Goal: Information Seeking & Learning: Understand process/instructions

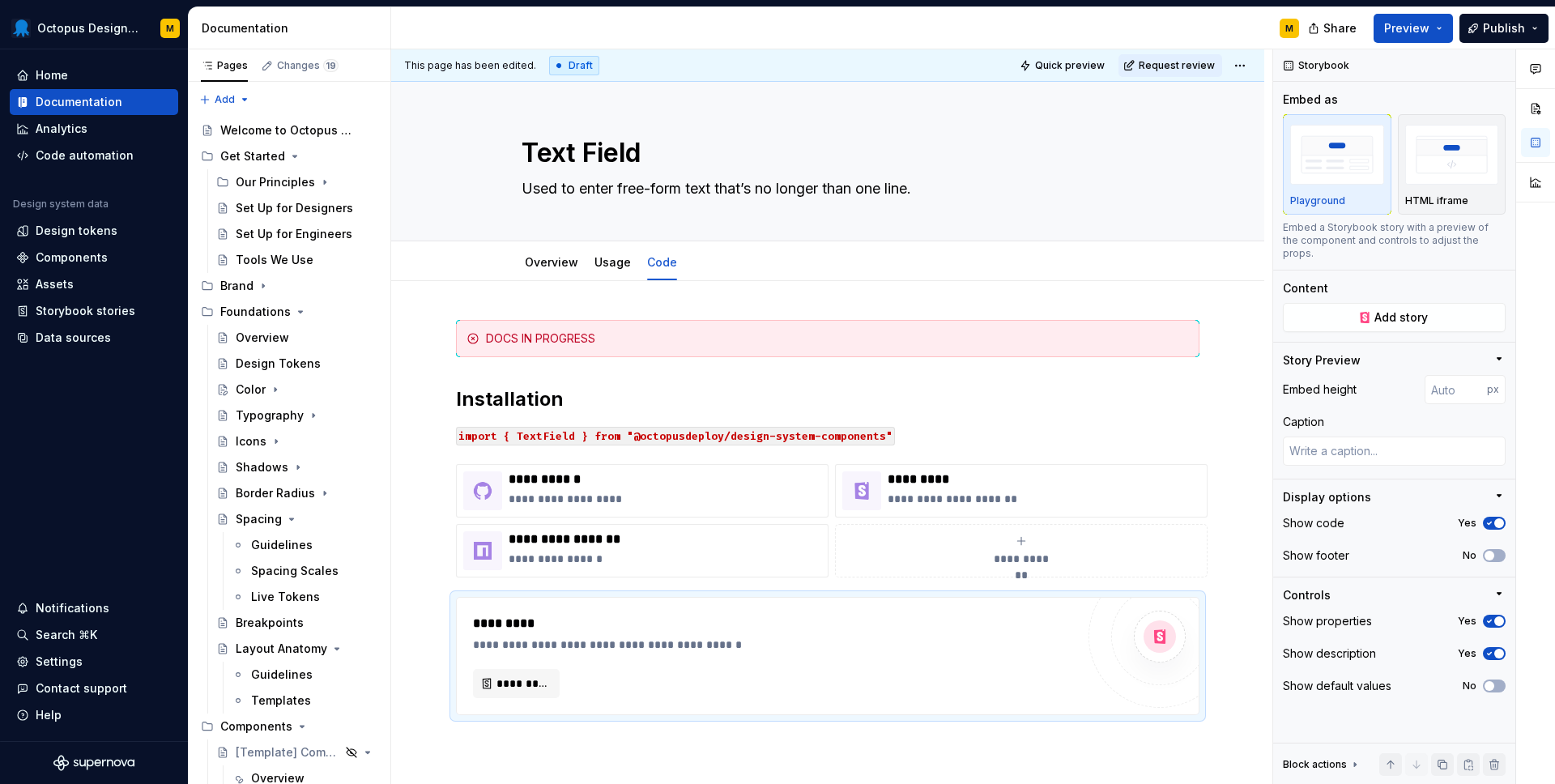
scroll to position [47, 0]
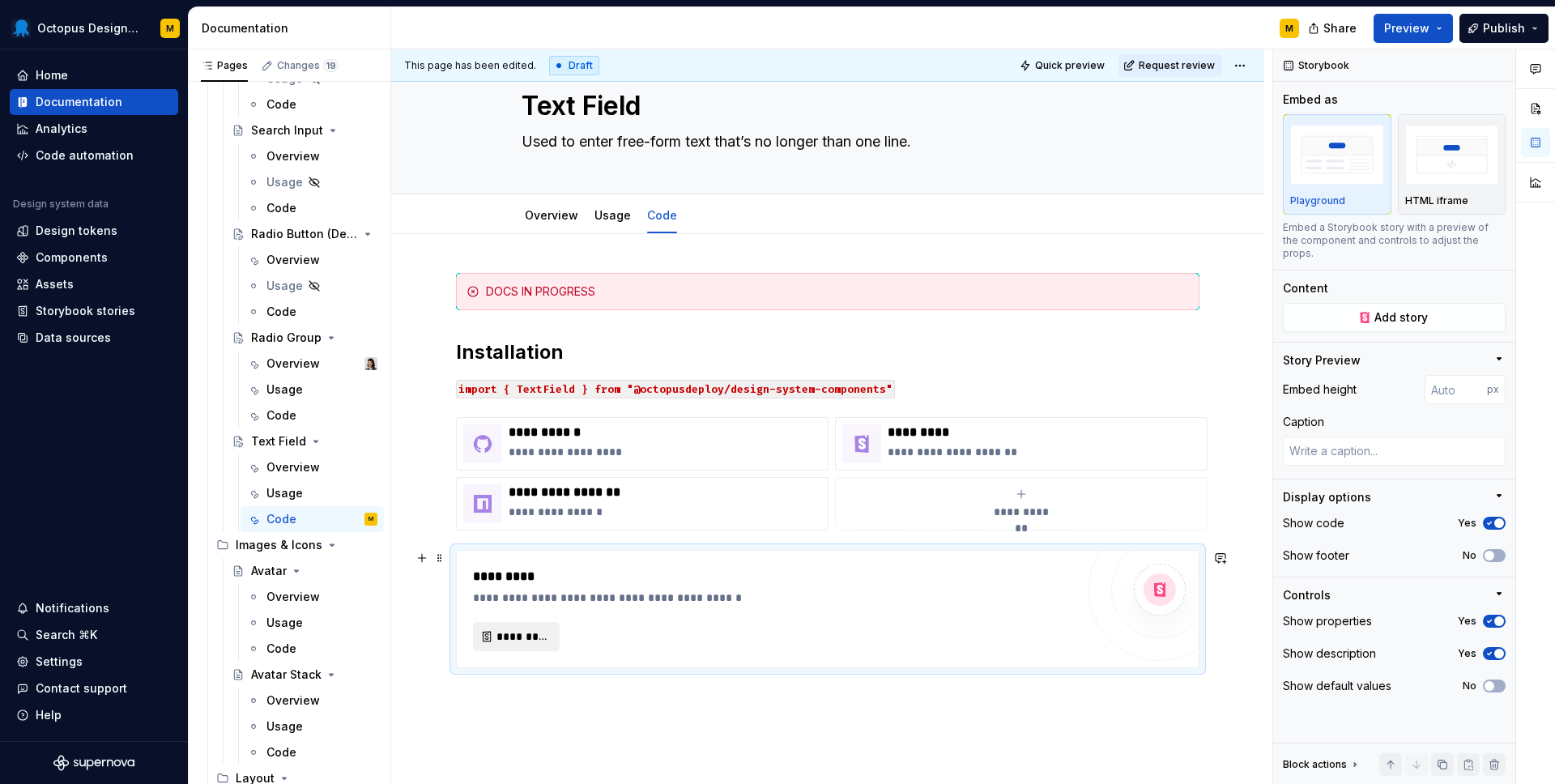
click at [526, 638] on span "*********" at bounding box center [523, 637] width 52 height 16
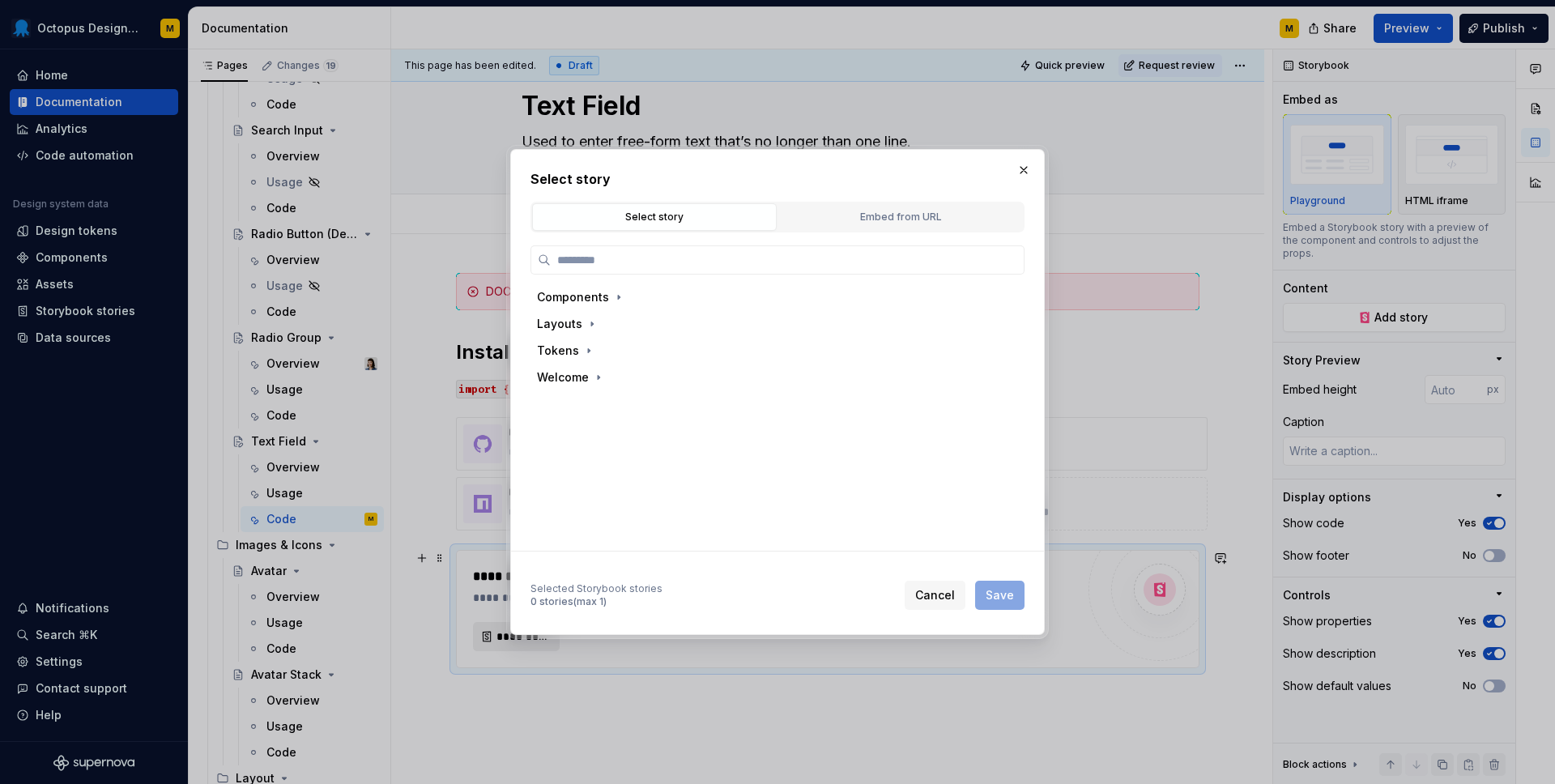
type textarea "*"
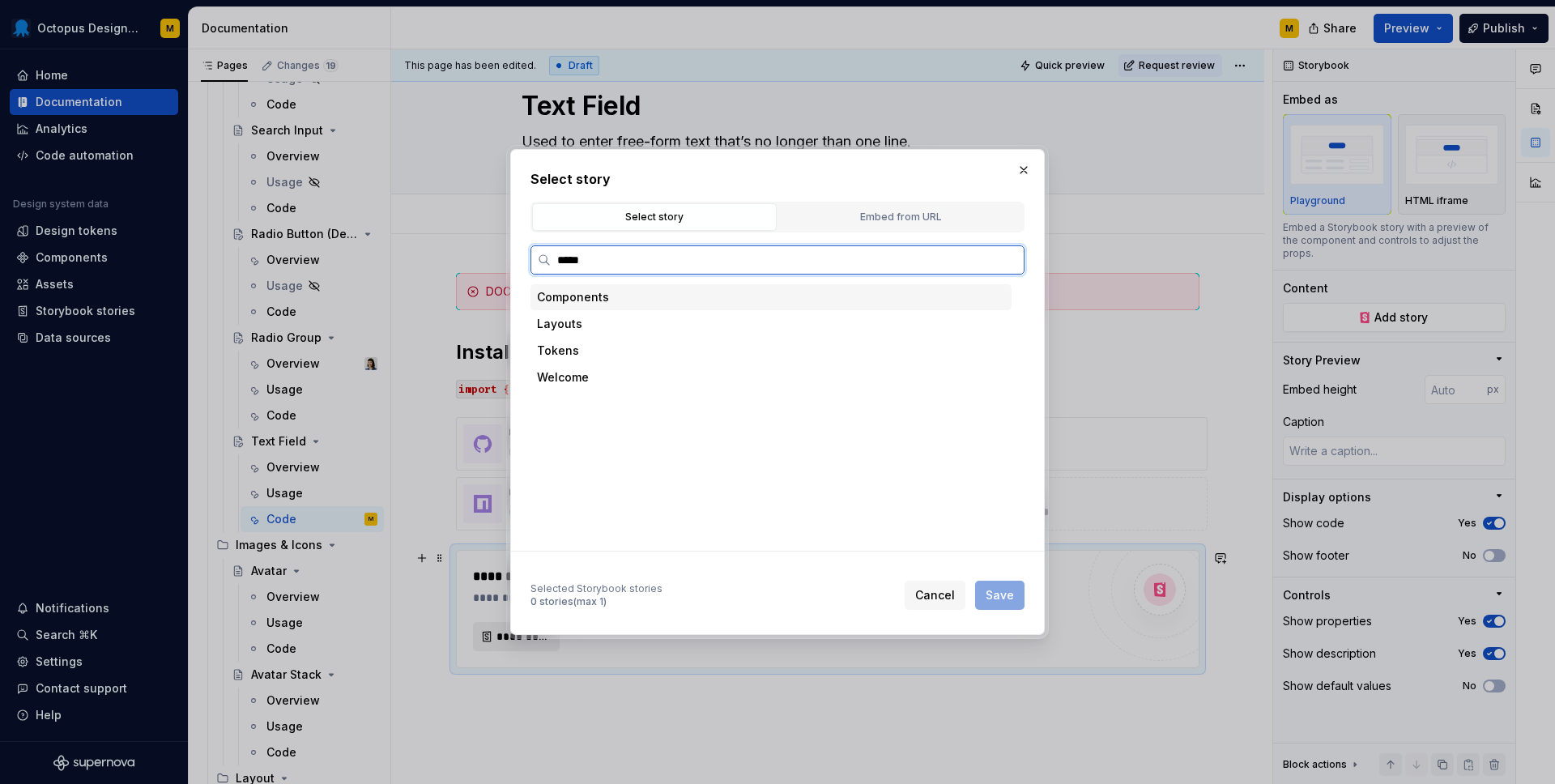
type input "******"
type textarea "*"
type input "******"
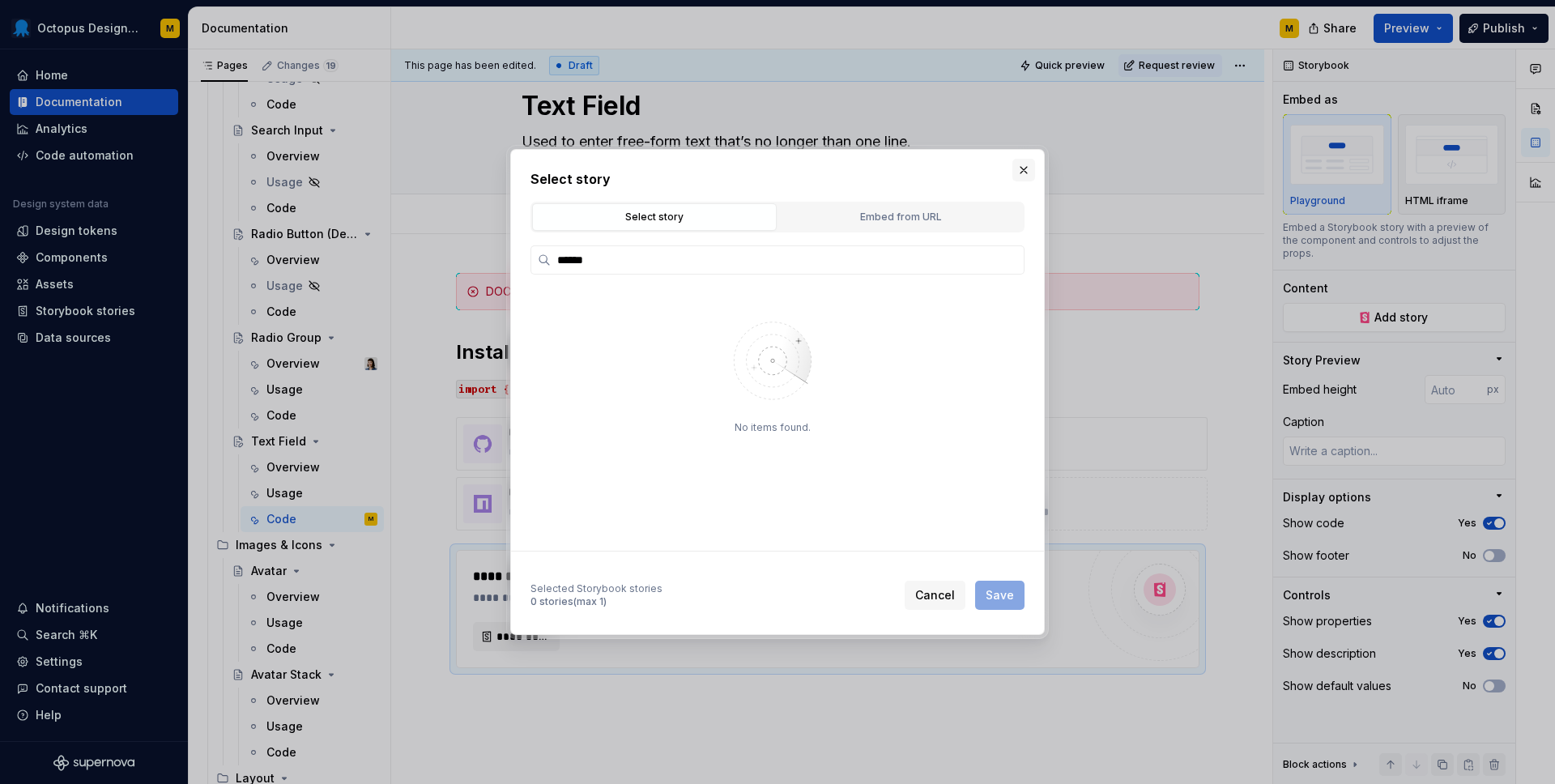
click at [1028, 164] on button "button" at bounding box center [1023, 170] width 23 height 23
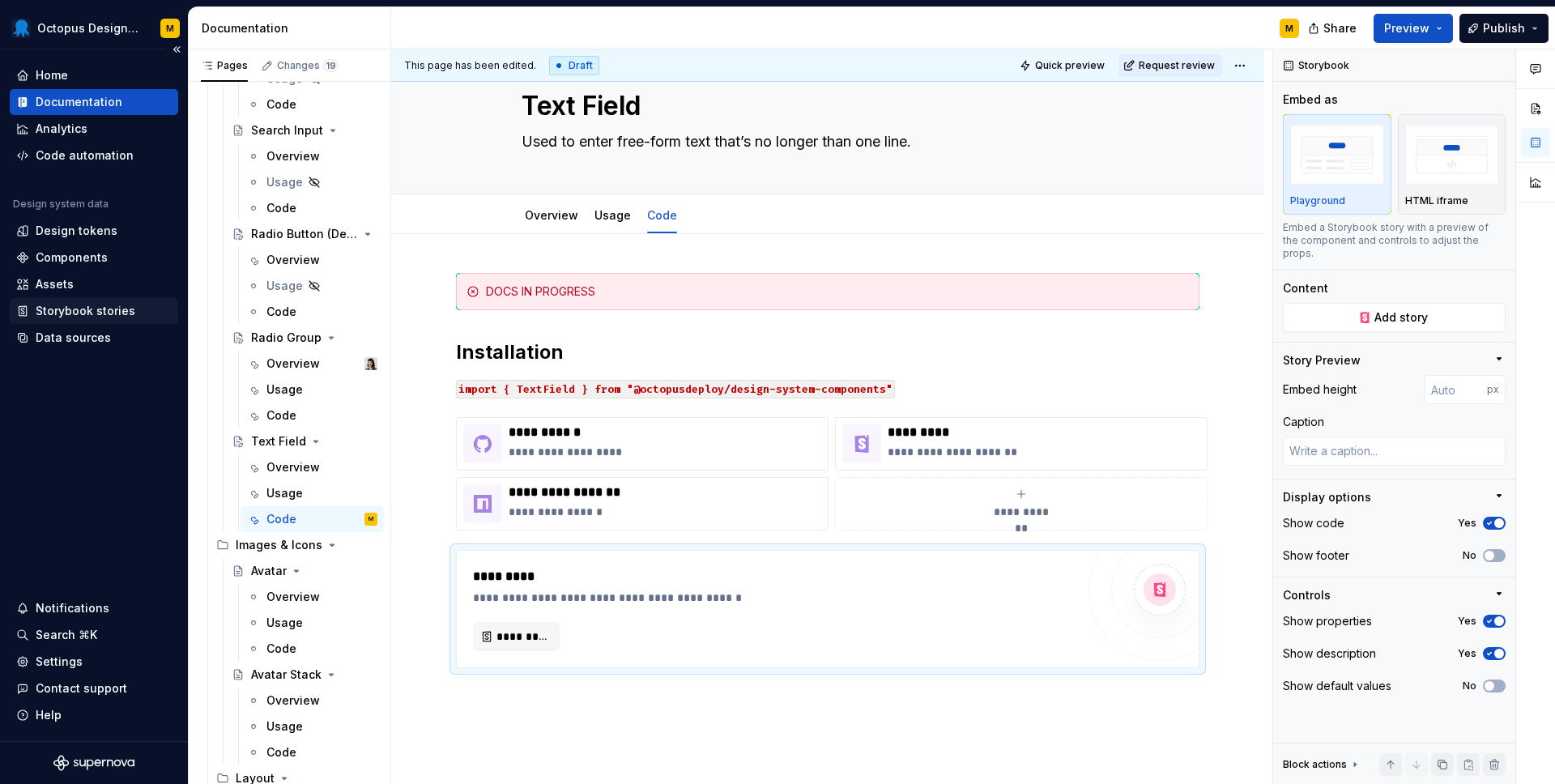
click at [85, 307] on div "Storybook stories" at bounding box center [85, 311] width 100 height 16
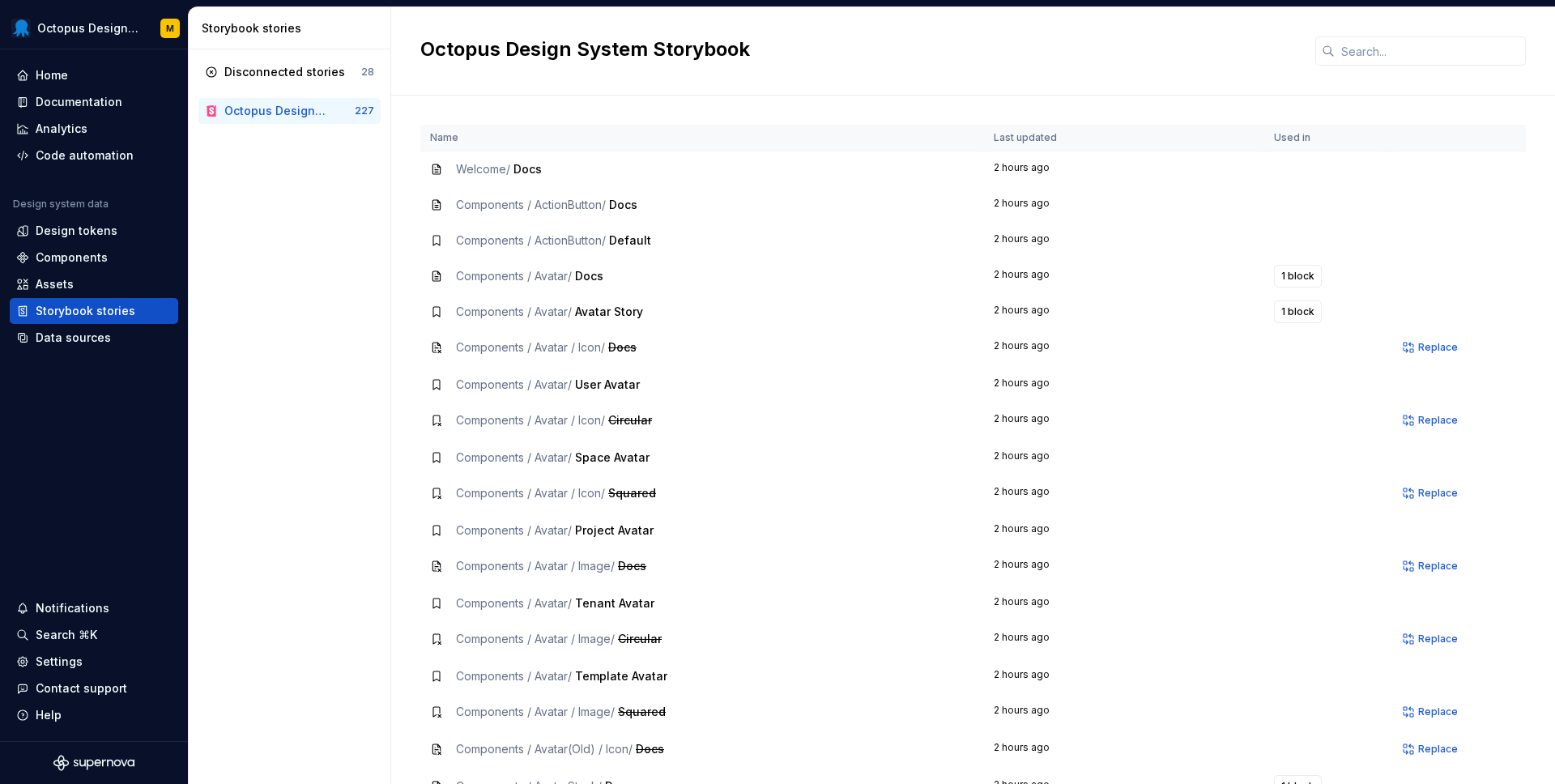
click at [271, 114] on div "Octopus Design System Storybook" at bounding box center [277, 111] width 105 height 16
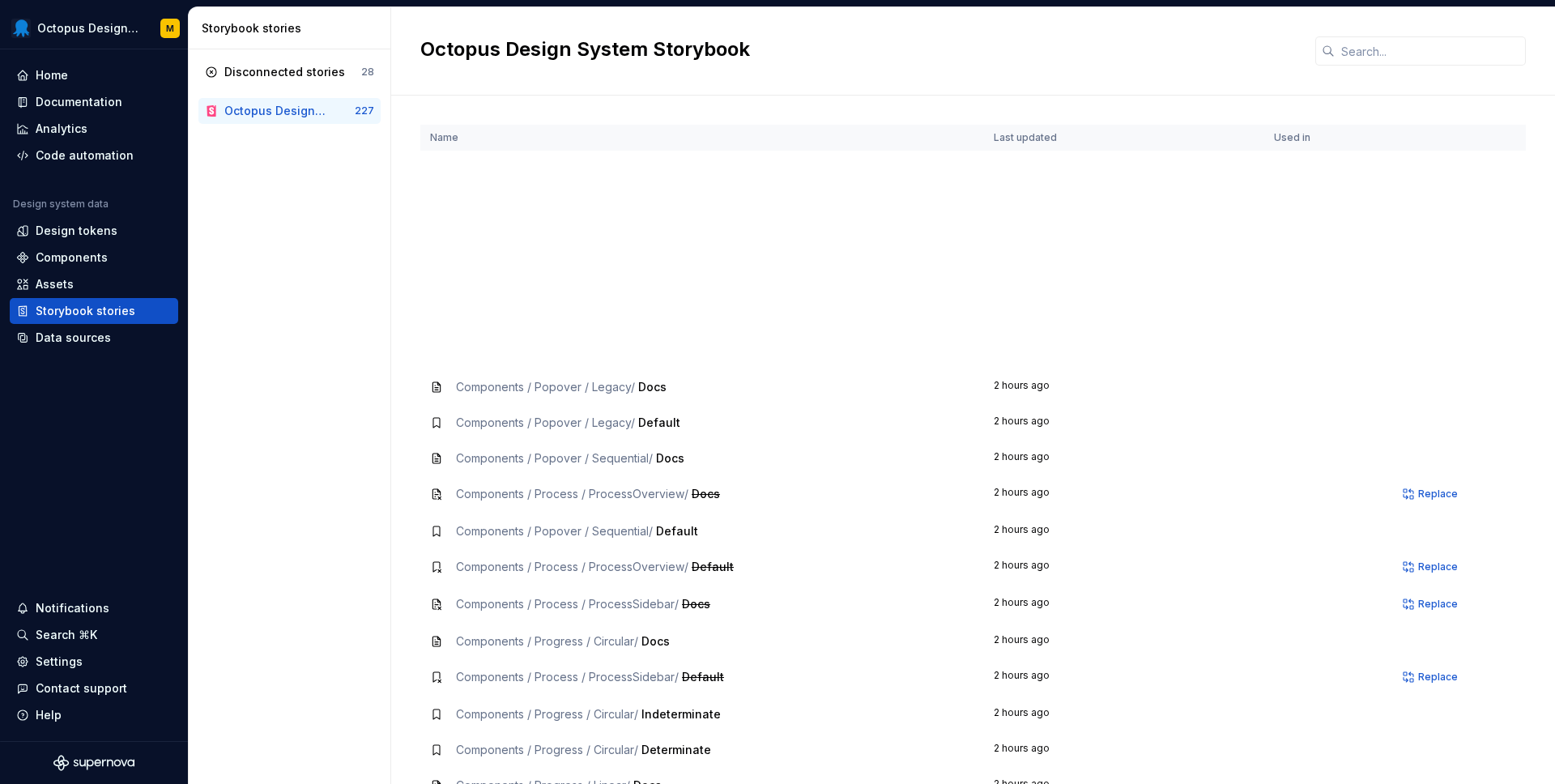
scroll to position [5142, 0]
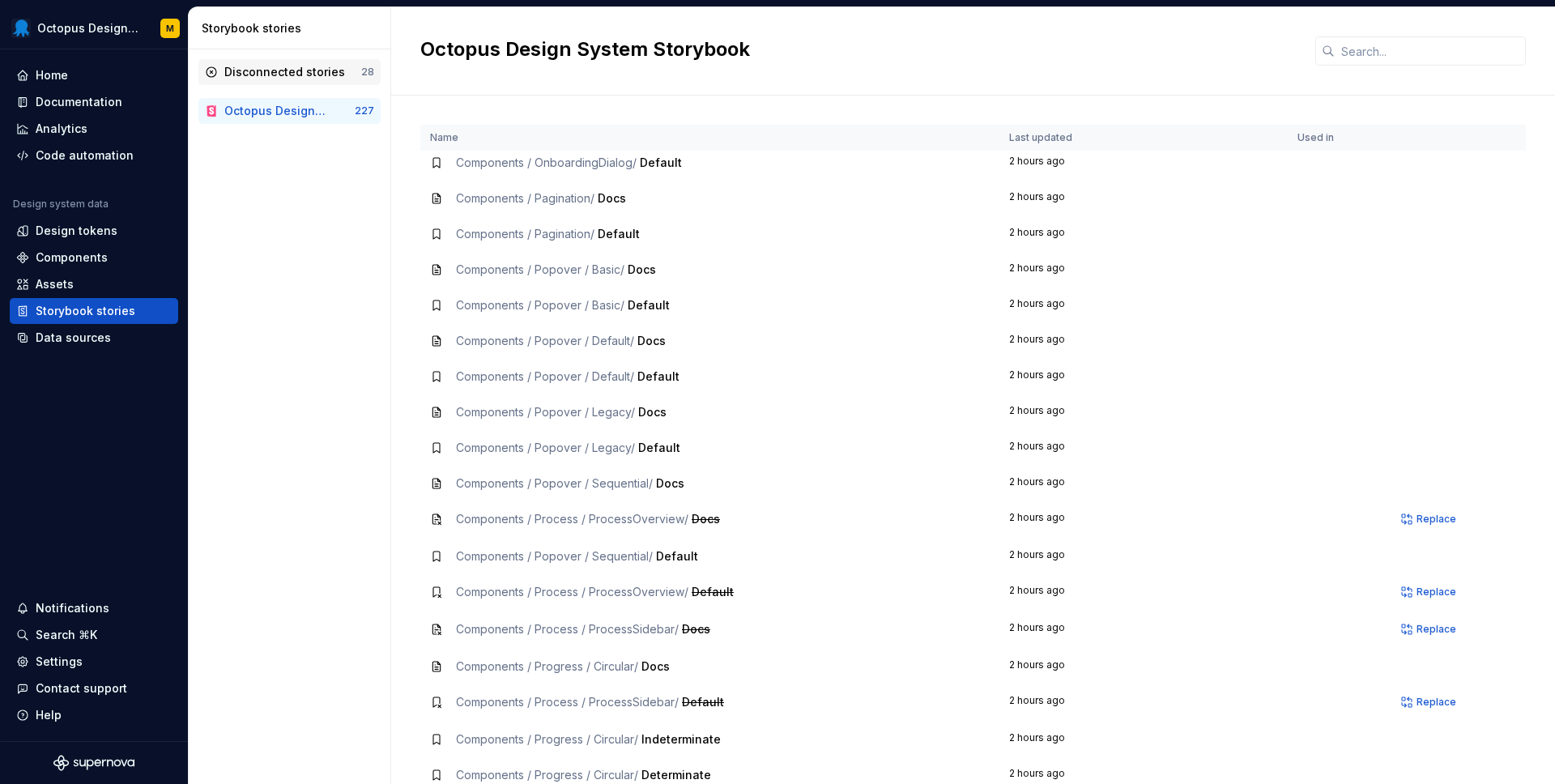
click at [288, 71] on div "Disconnected stories" at bounding box center [284, 72] width 120 height 16
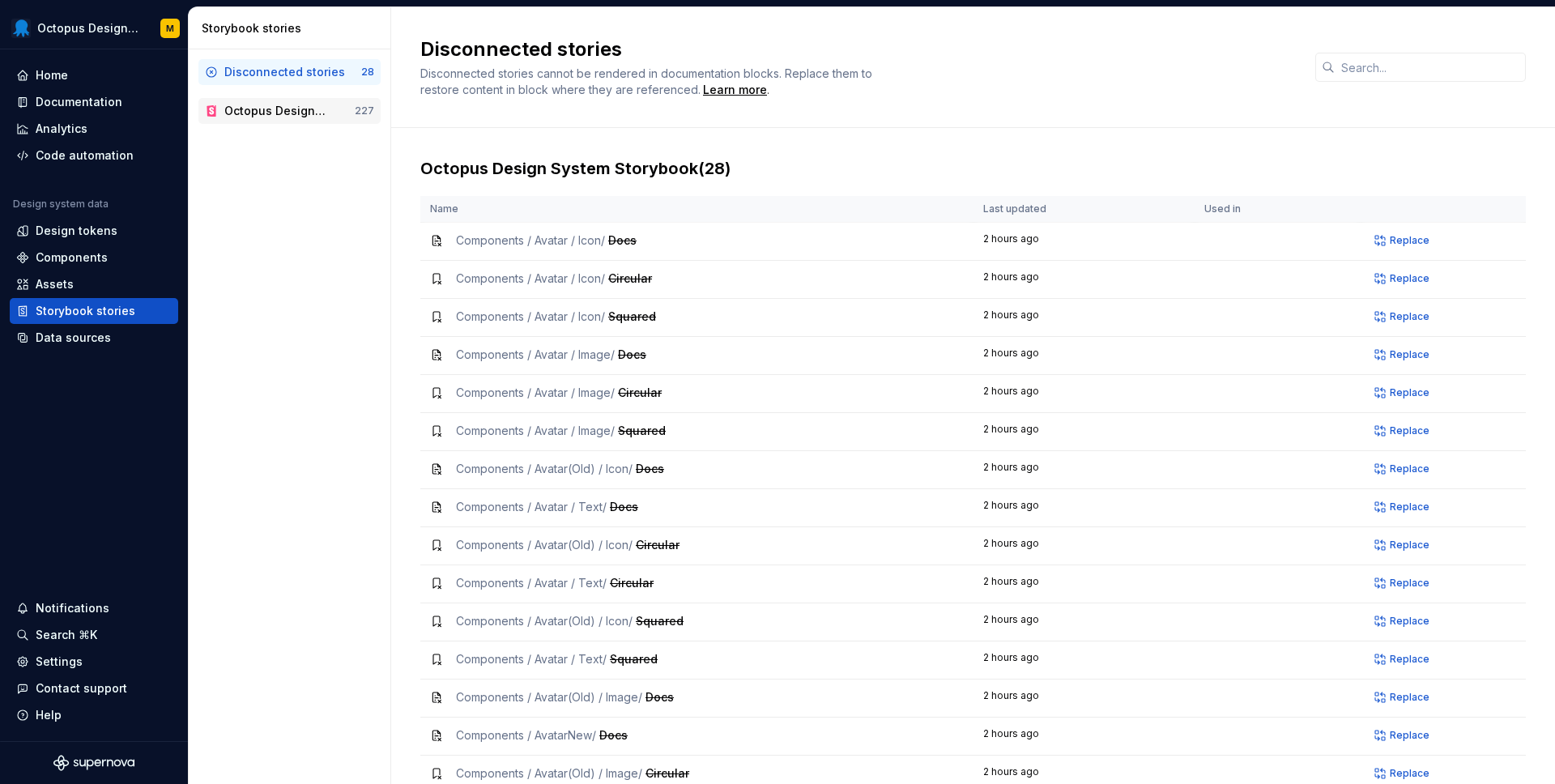
click at [286, 108] on div "Octopus Design System Storybook" at bounding box center [277, 111] width 105 height 16
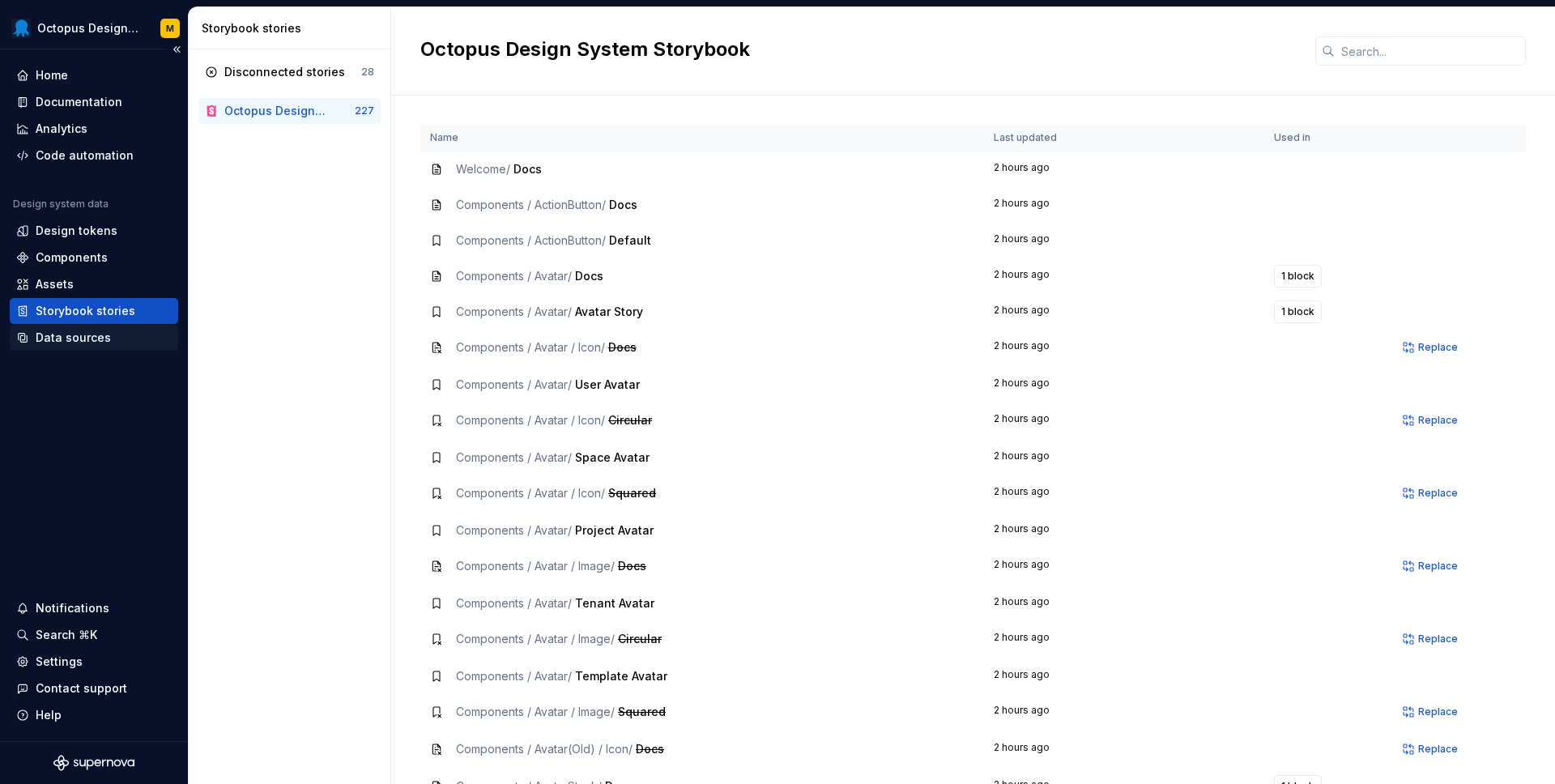
click at [69, 337] on div "Data sources" at bounding box center [72, 337] width 75 height 16
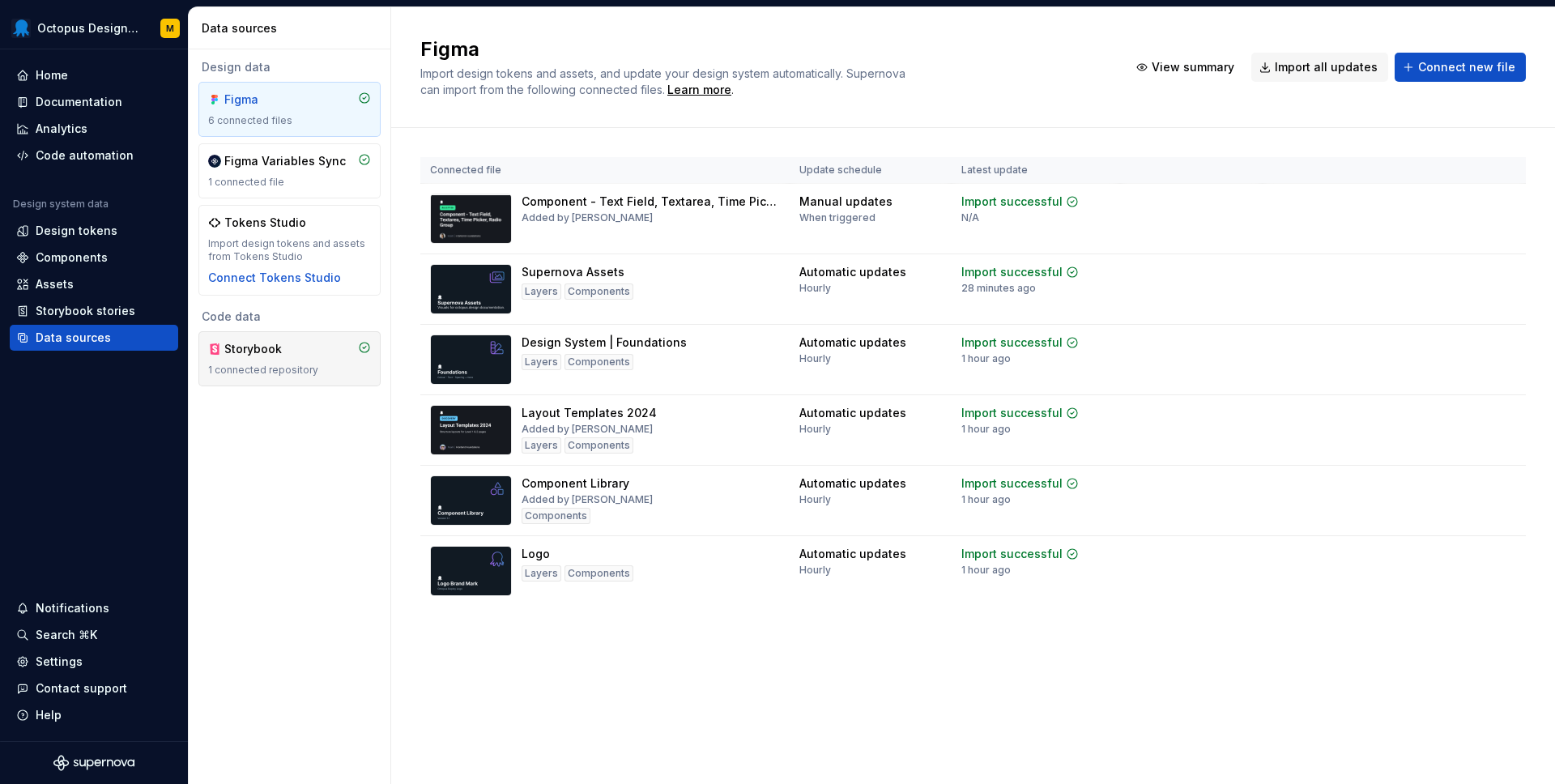
click at [296, 369] on div "1 connected repository" at bounding box center [289, 370] width 163 height 13
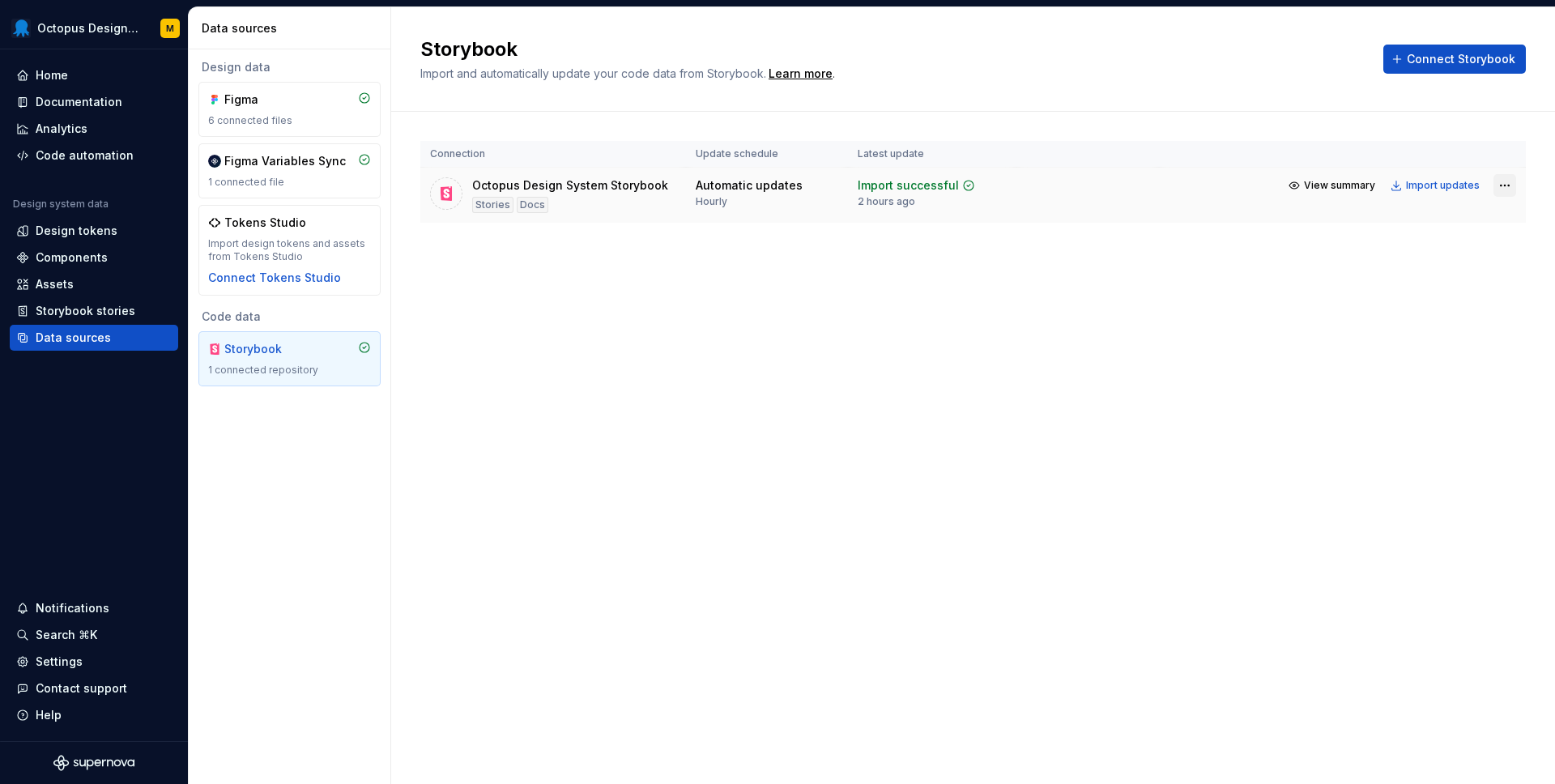
click at [1502, 183] on html "Octopus Design System M Home Documentation Analytics Code automation Design sys…" at bounding box center [777, 392] width 1555 height 784
click at [1413, 175] on html "Octopus Design System M Home Documentation Analytics Code automation Design sys…" at bounding box center [777, 392] width 1555 height 784
click at [1413, 181] on div "Import updates" at bounding box center [1443, 185] width 73 height 13
click at [77, 104] on div "Documentation" at bounding box center [79, 102] width 87 height 16
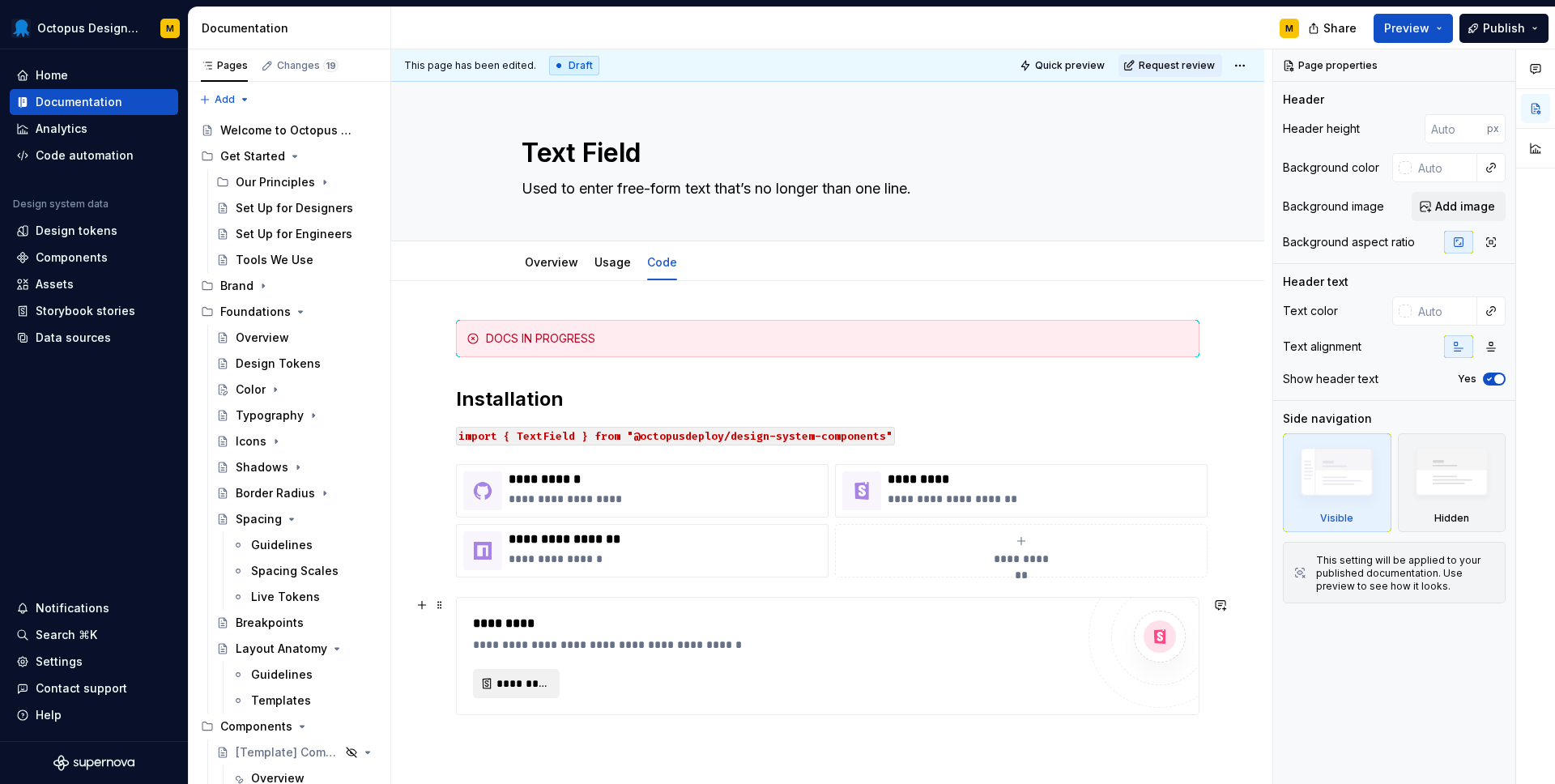
click at [510, 685] on span "*********" at bounding box center [523, 684] width 52 height 16
type textarea "*"
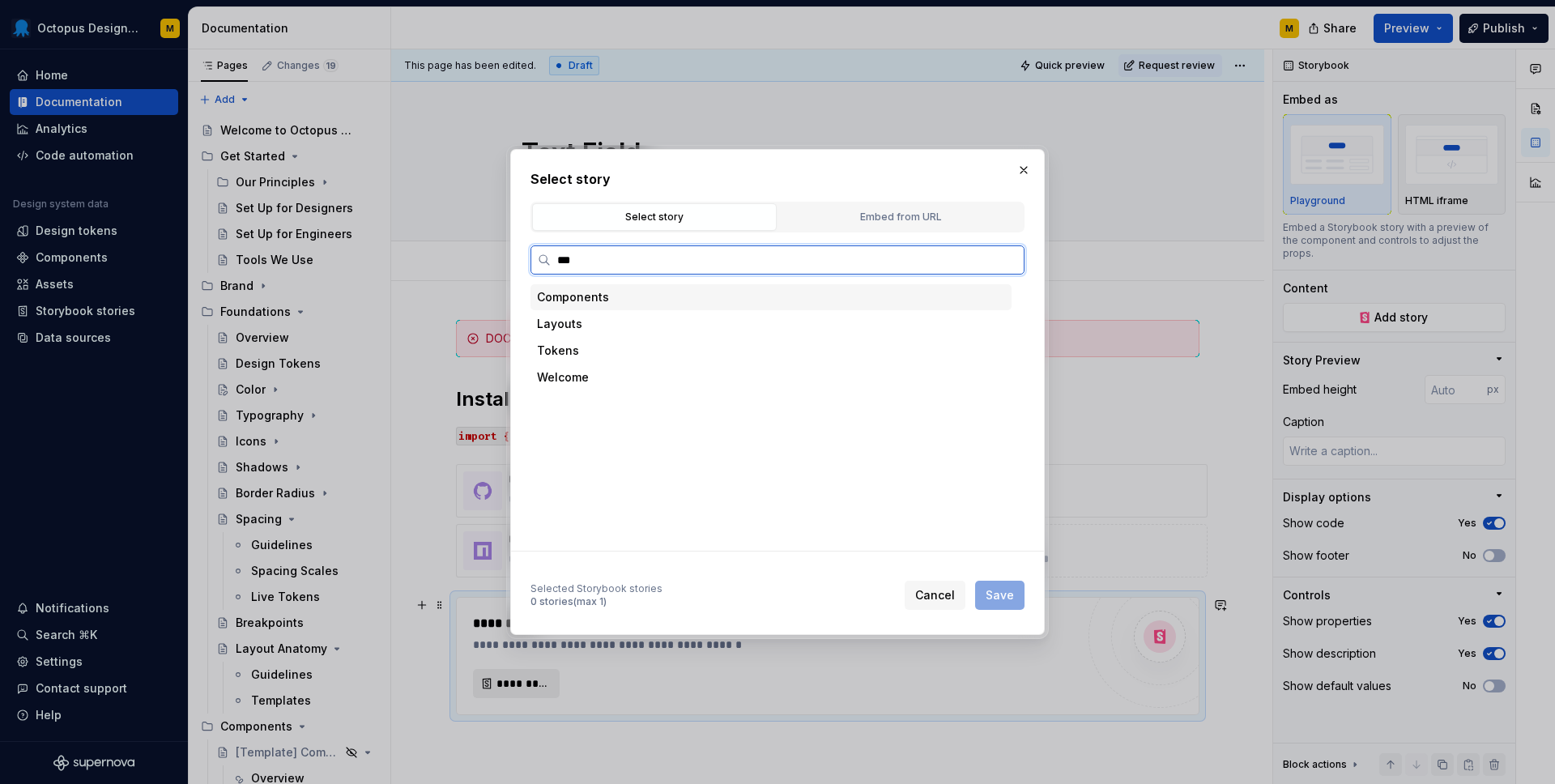
type input "****"
click at [593, 481] on div "Docs" at bounding box center [601, 485] width 28 height 16
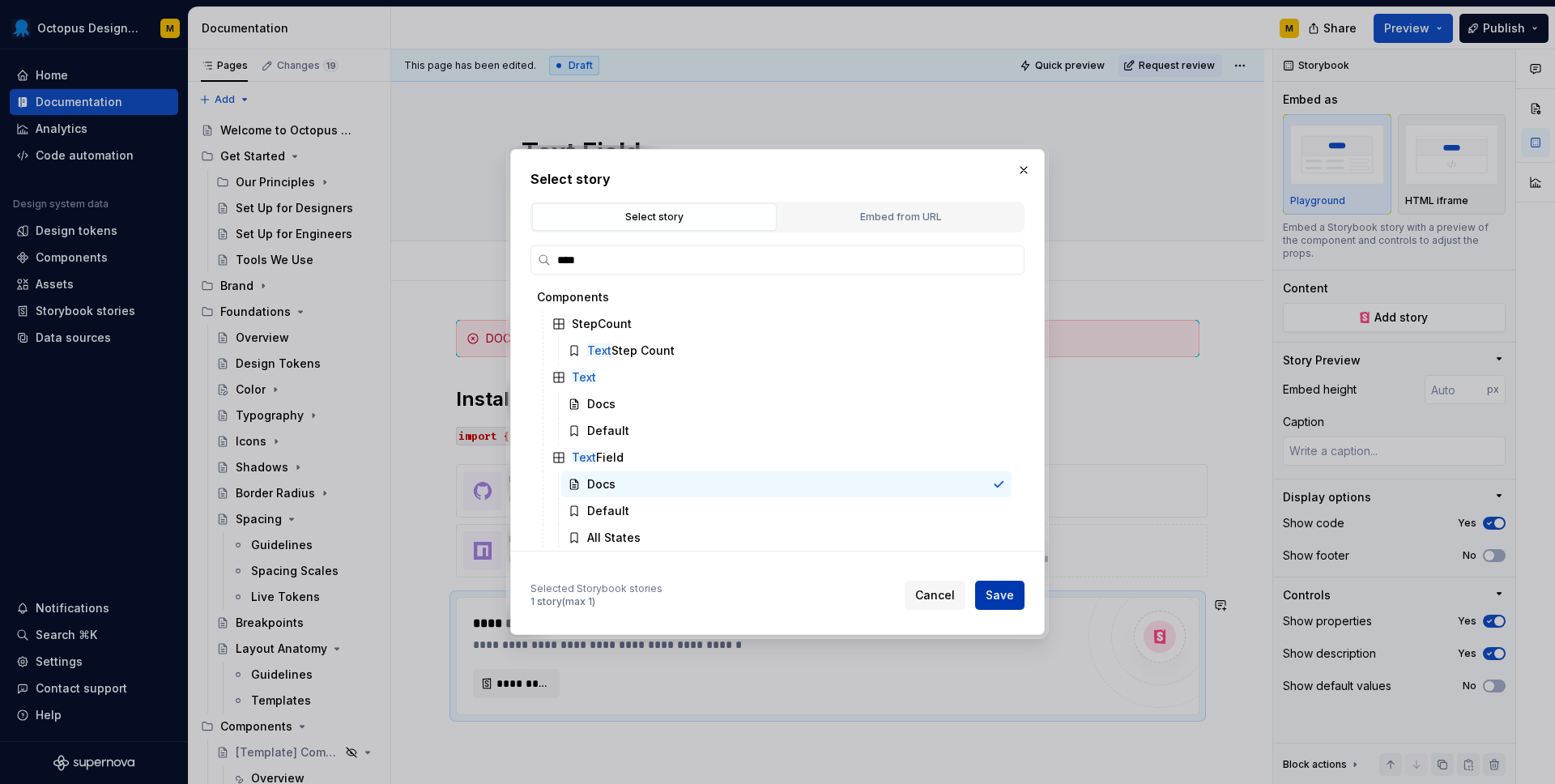
click at [999, 599] on span "Save" at bounding box center [1000, 595] width 28 height 16
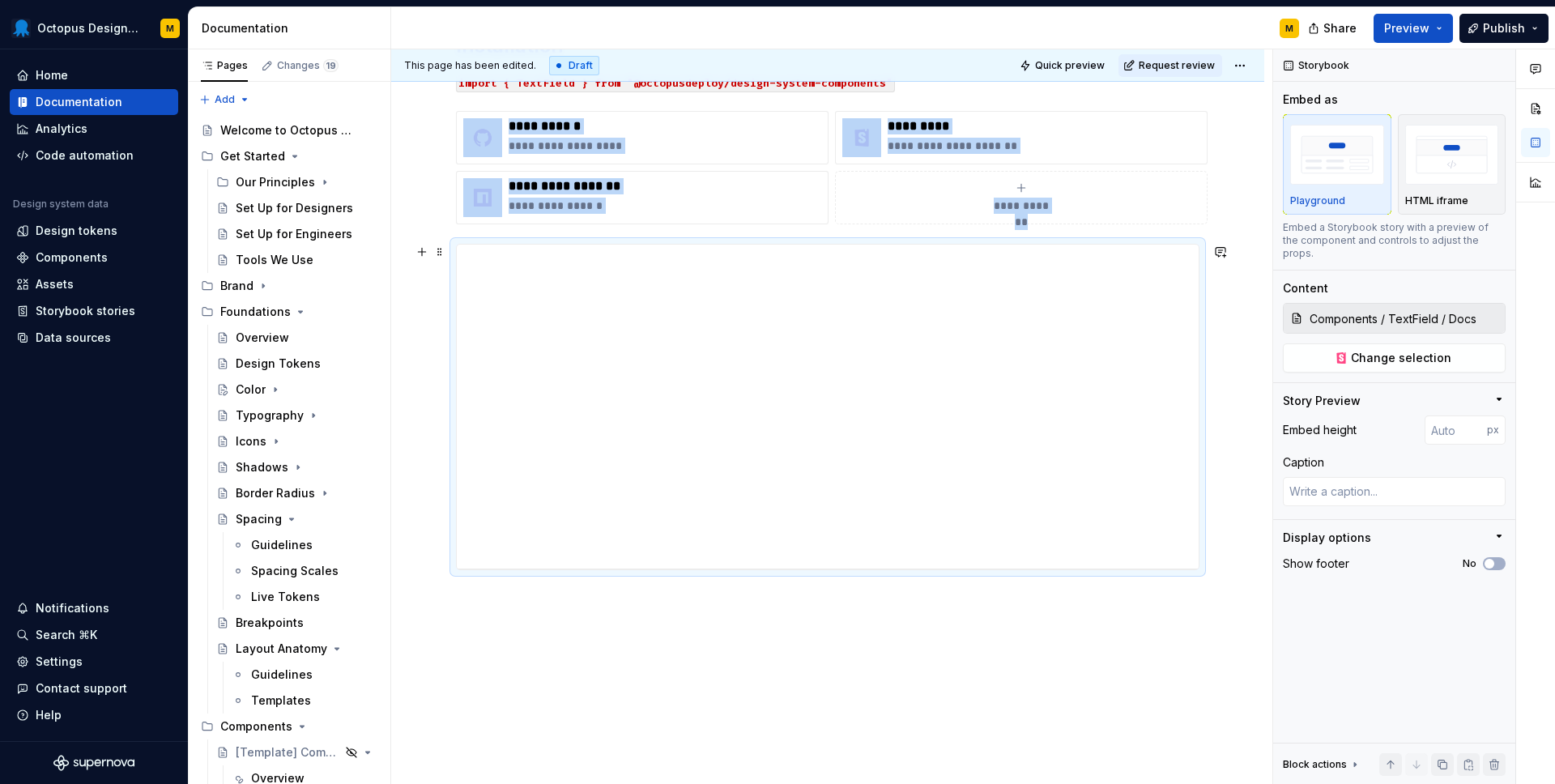
scroll to position [392, 0]
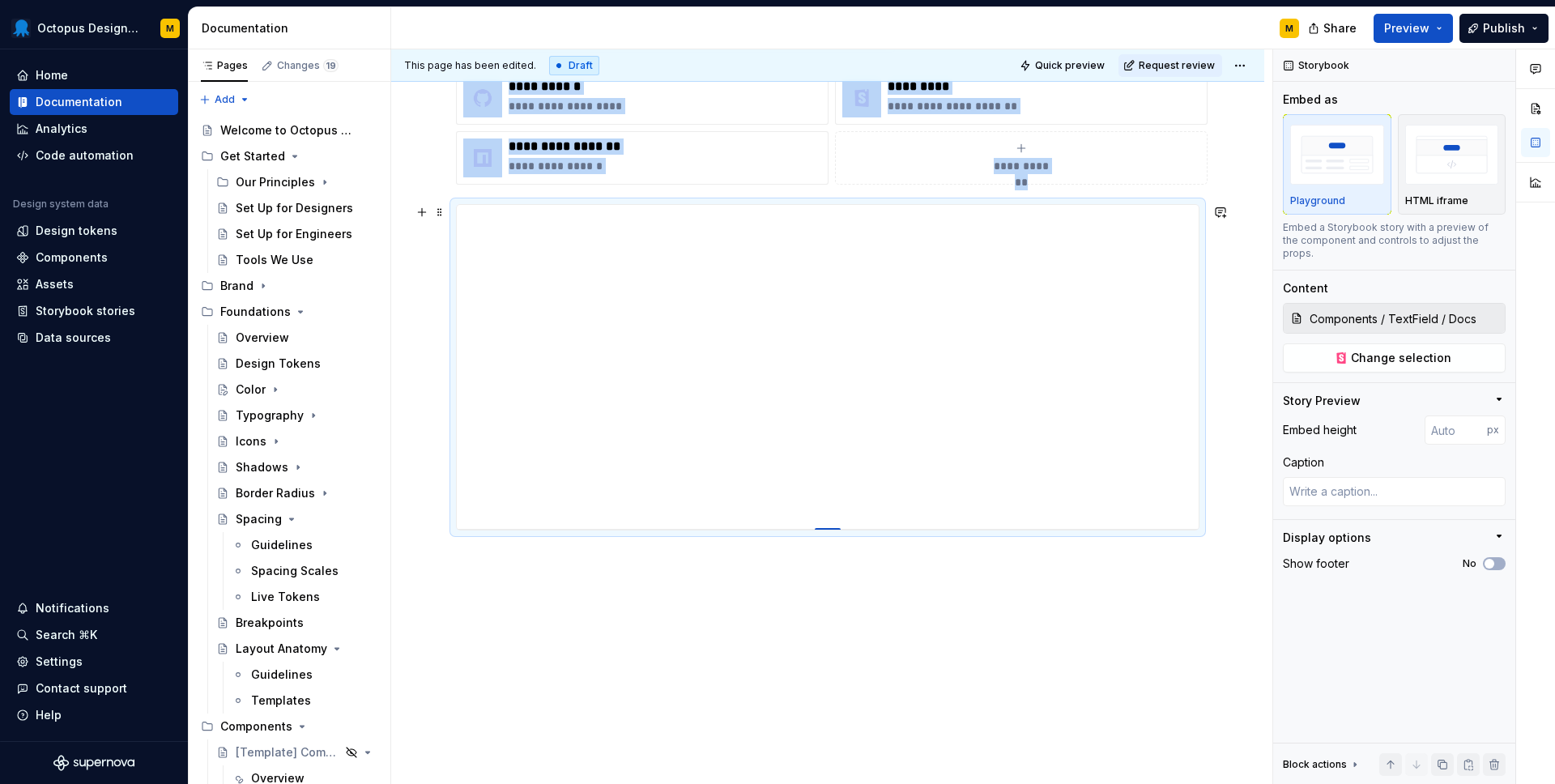
type textarea "*"
type input "434"
type textarea "*"
type input "485"
type textarea "*"
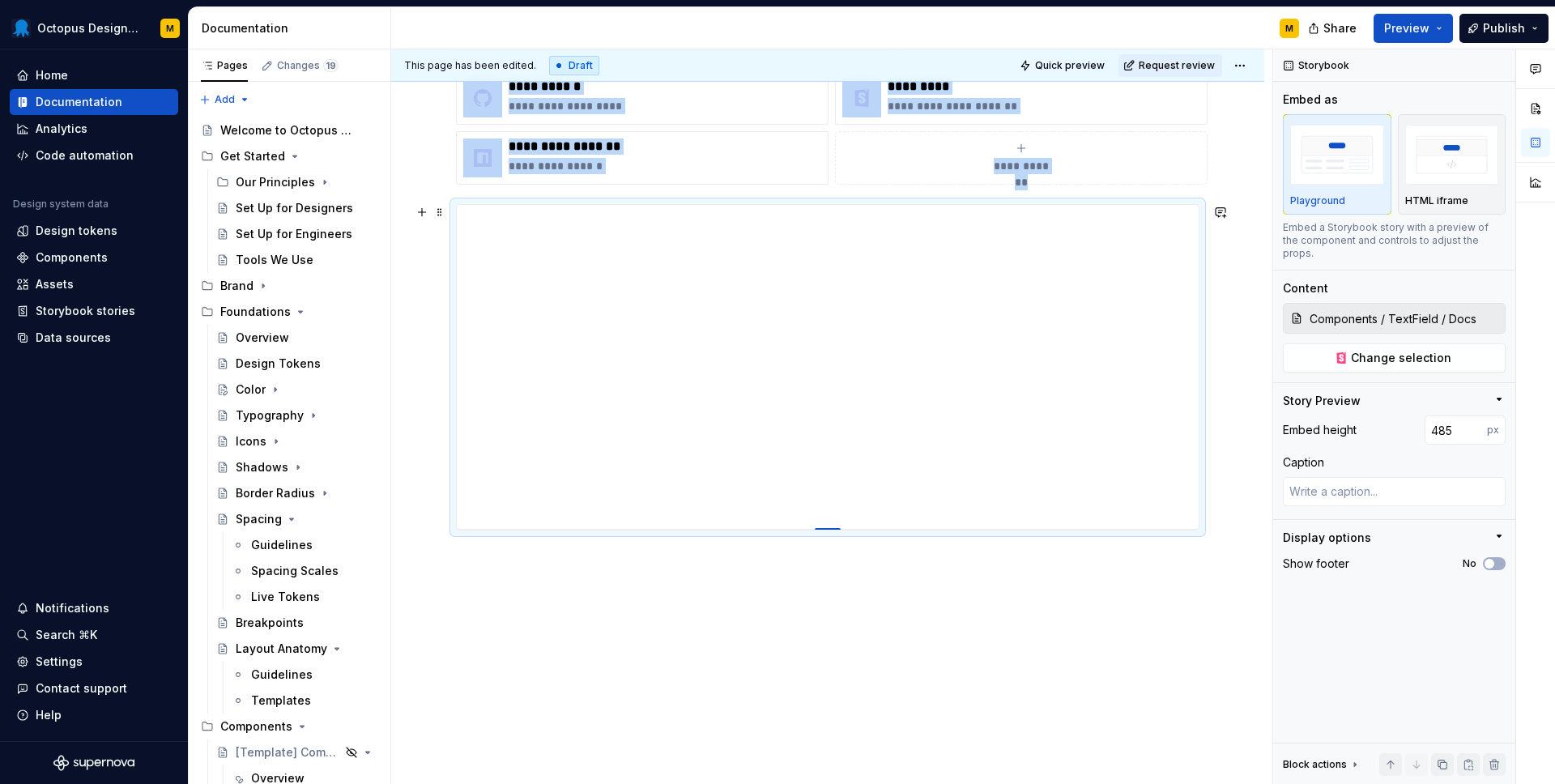
type input "543"
type textarea "*"
type input "609"
type textarea "*"
type input "646"
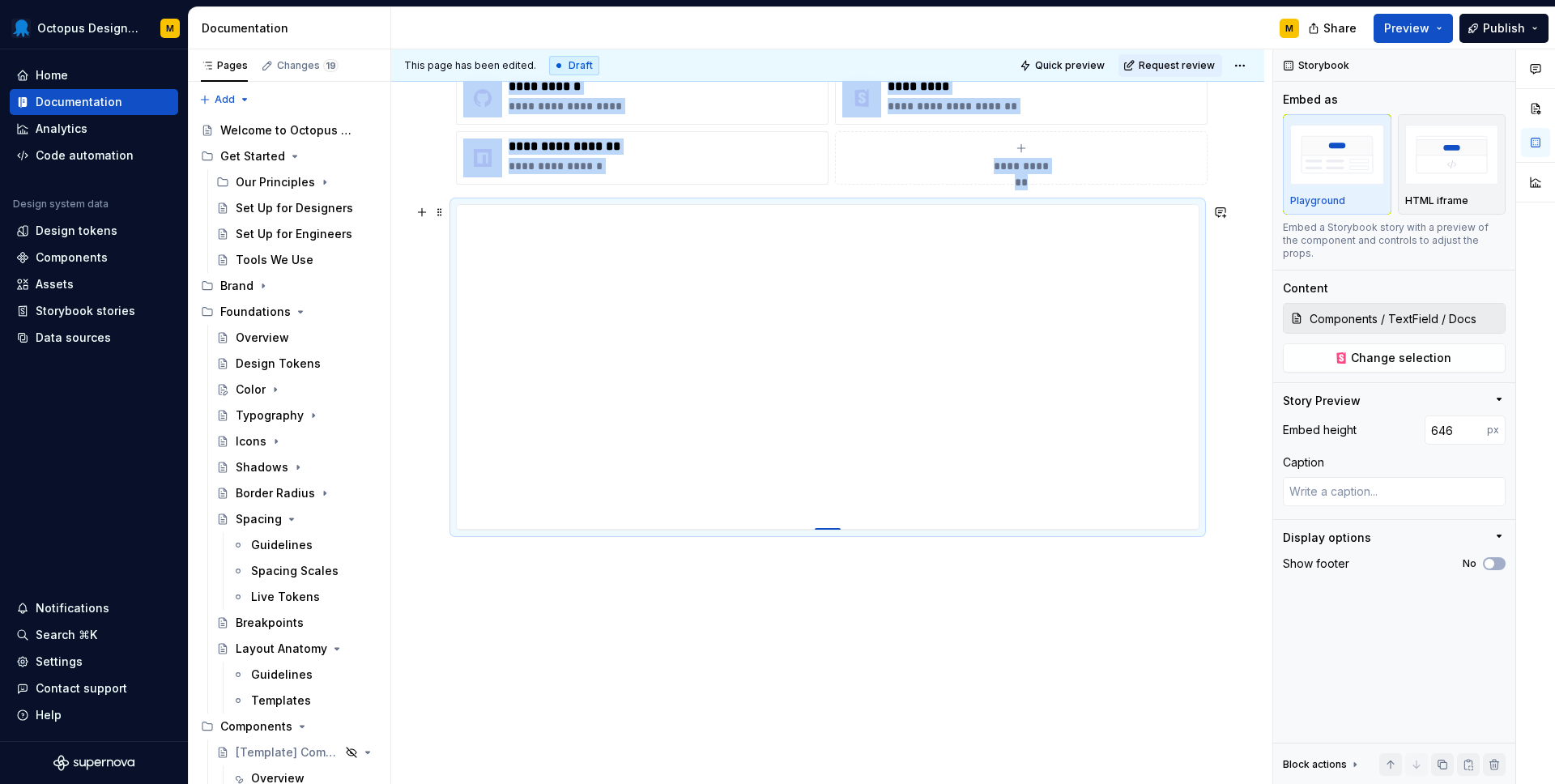
type textarea "*"
type input "687"
type textarea "*"
type input "697"
type textarea "*"
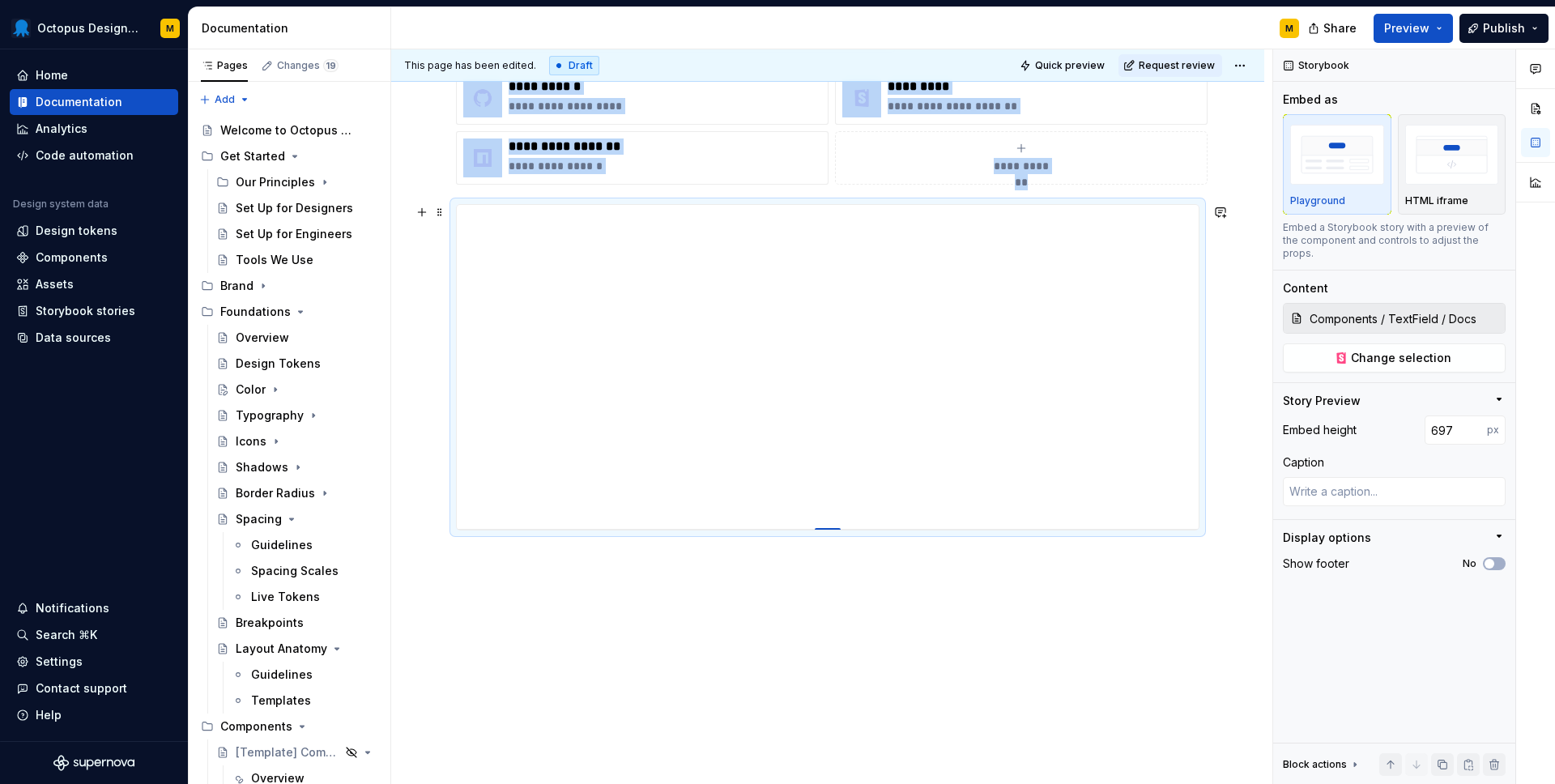
type input "714"
type textarea "*"
type input "713"
drag, startPoint x: 834, startPoint y: 527, endPoint x: 830, endPoint y: 775, distance: 248.0
click at [831, 782] on div at bounding box center [828, 784] width 26 height 4
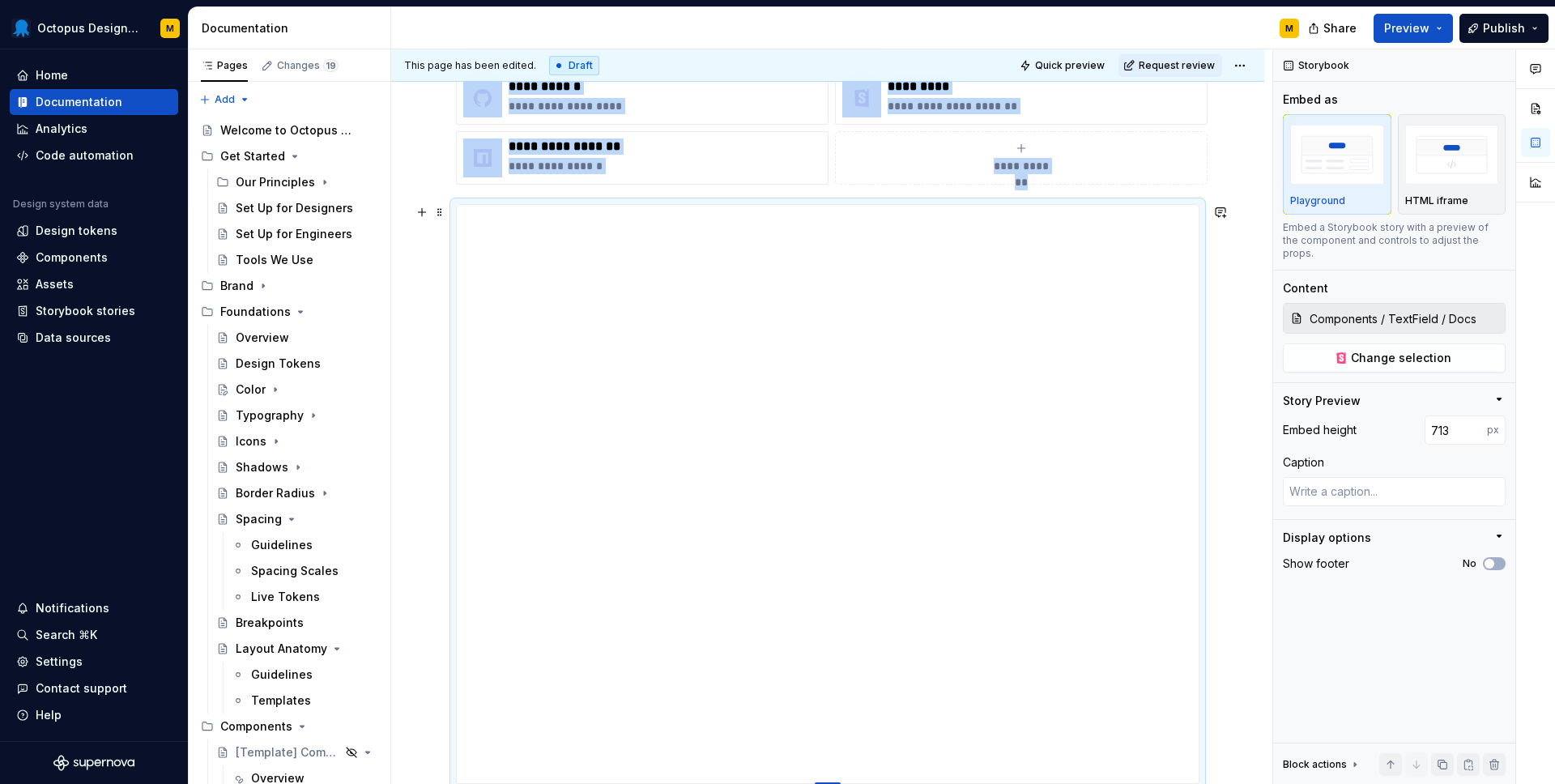
type textarea "*"
type input "710"
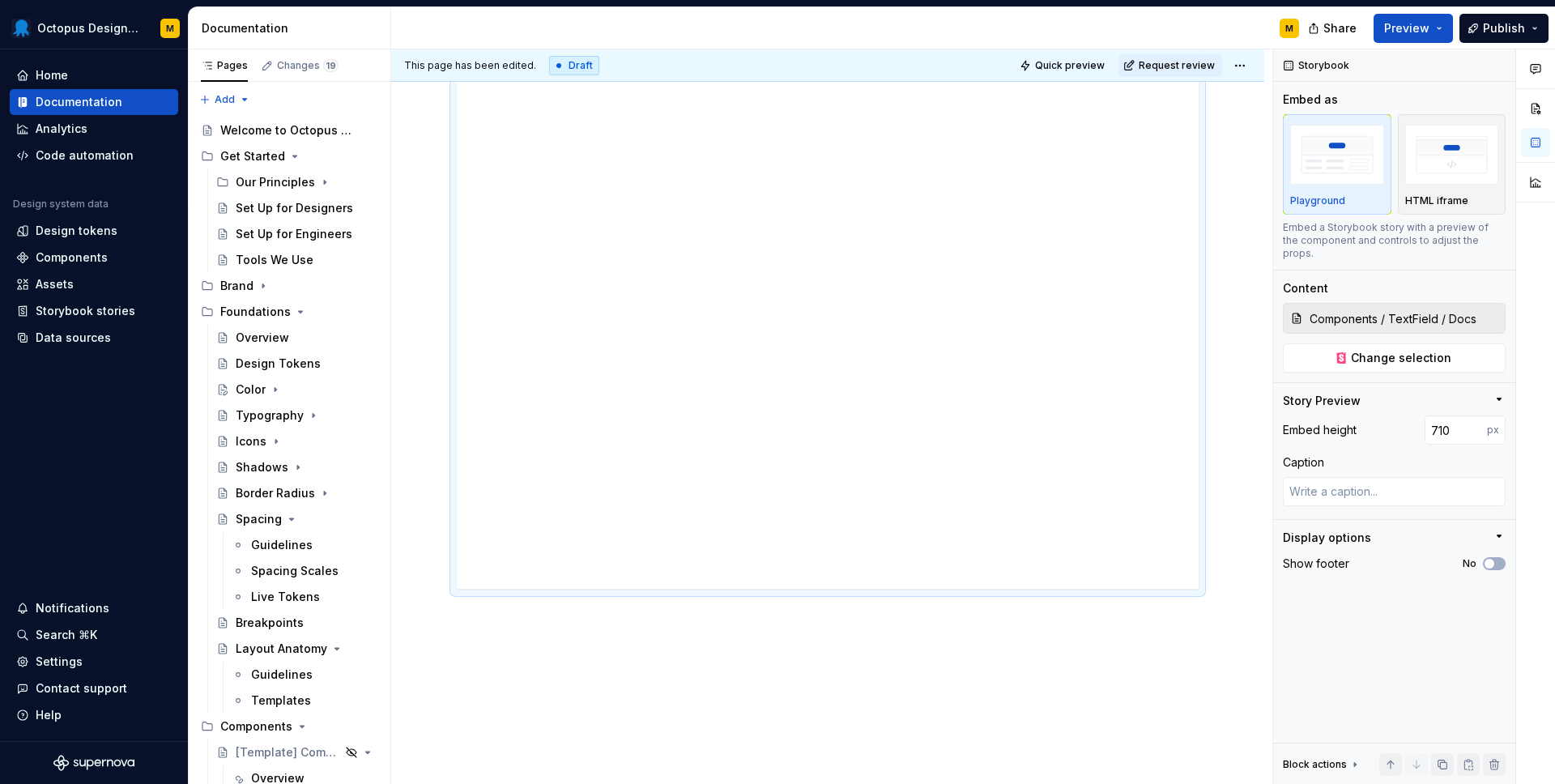
scroll to position [644, 0]
type textarea "*"
type input "709"
type textarea "*"
type input "708"
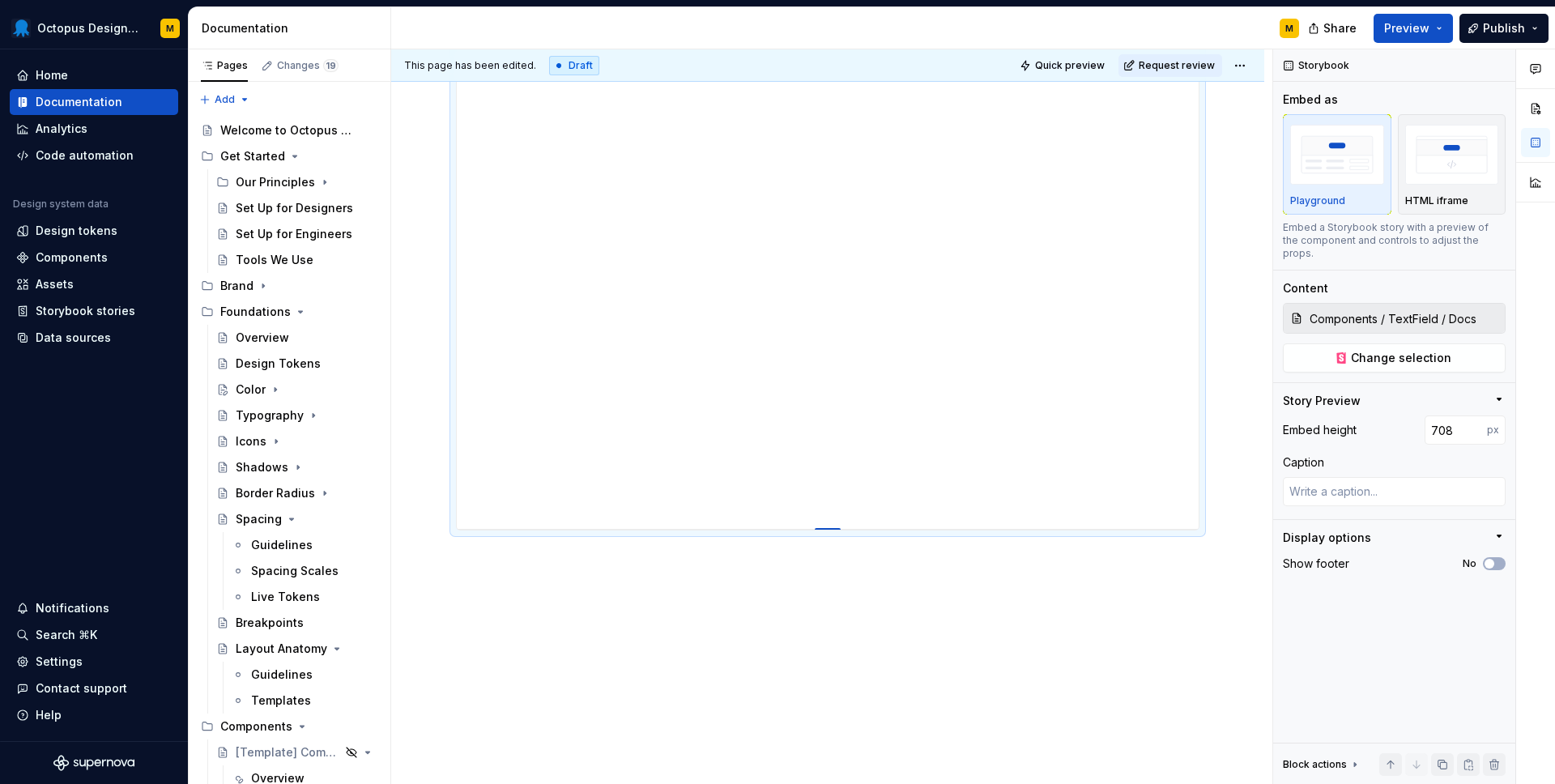
type textarea "*"
type input "717"
type textarea "*"
type input "739"
type textarea "*"
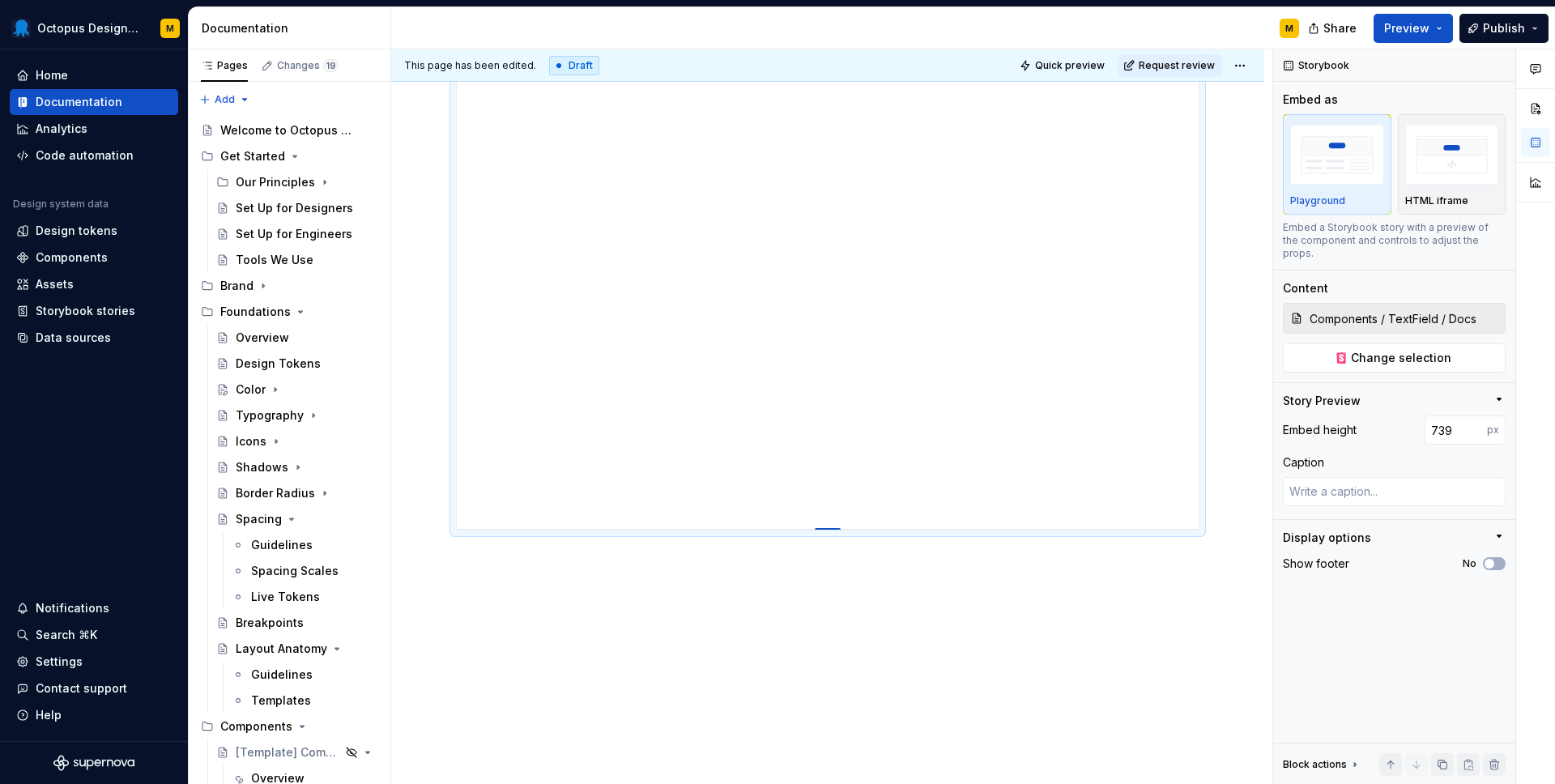
type input "772"
type textarea "*"
type input "809"
type textarea "*"
type input "858"
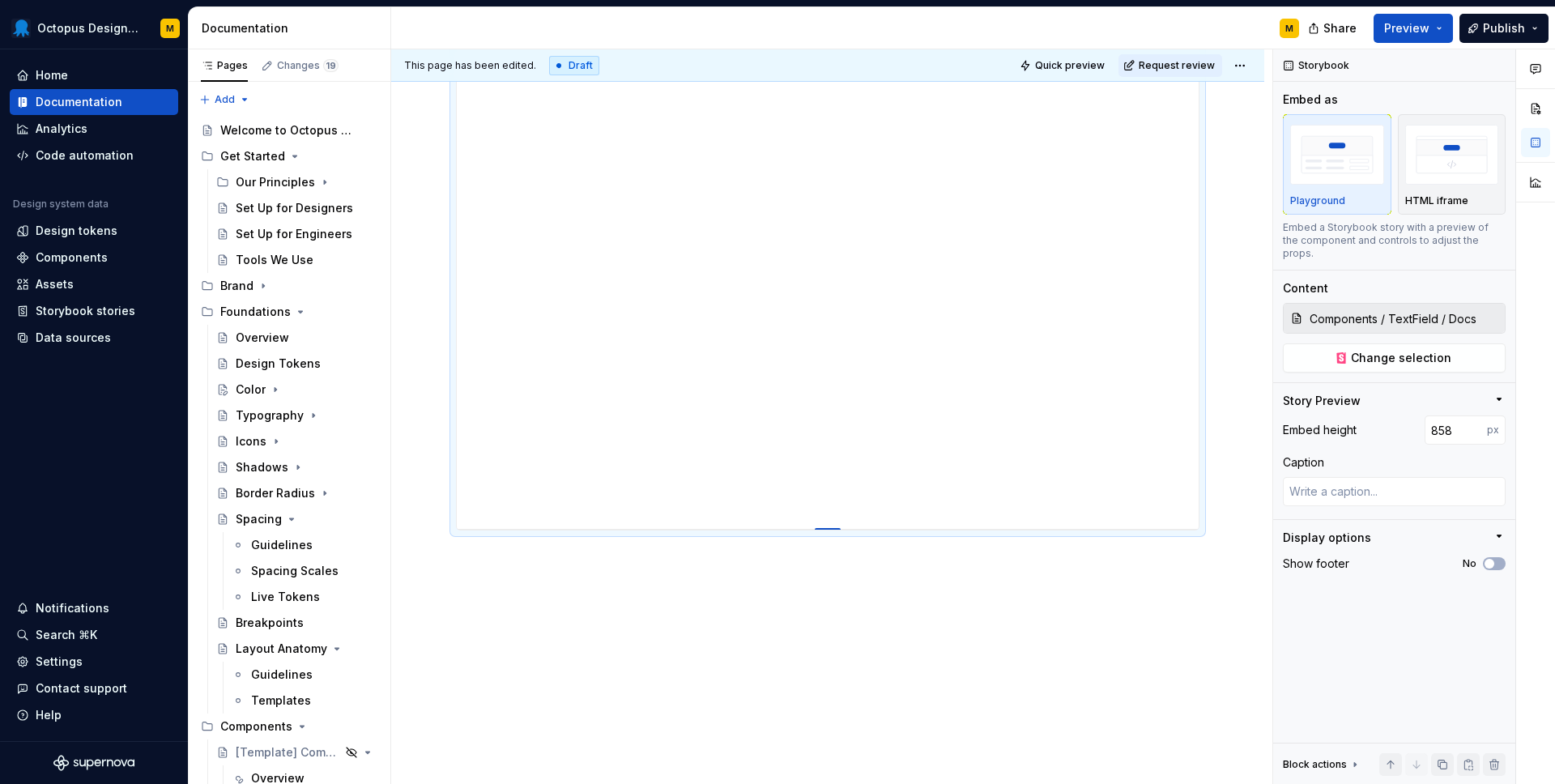
type textarea "*"
type input "894"
type textarea "*"
type input "919"
type textarea "*"
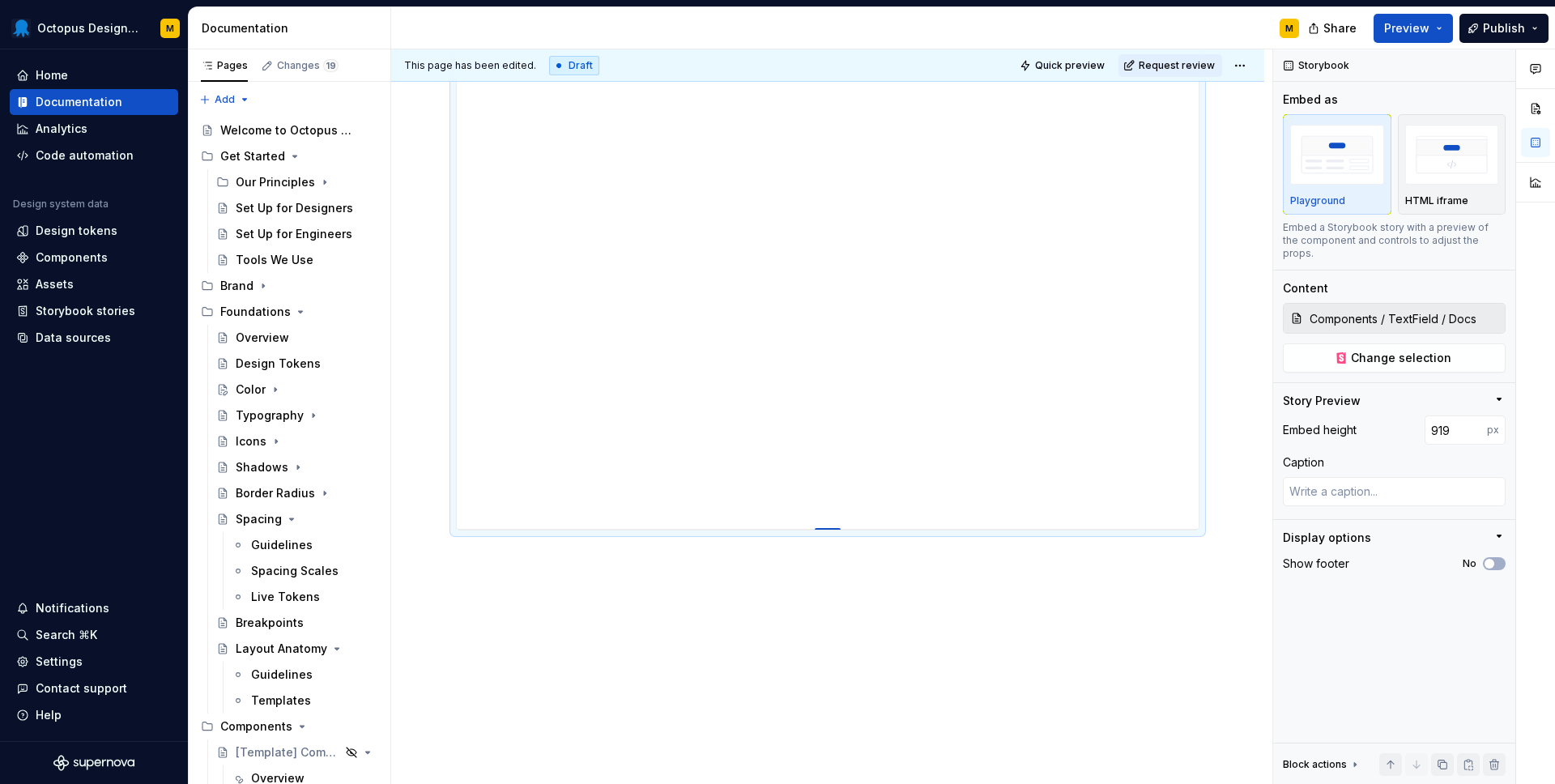
type input "937"
type textarea "*"
type input "960"
type textarea "*"
type input "978"
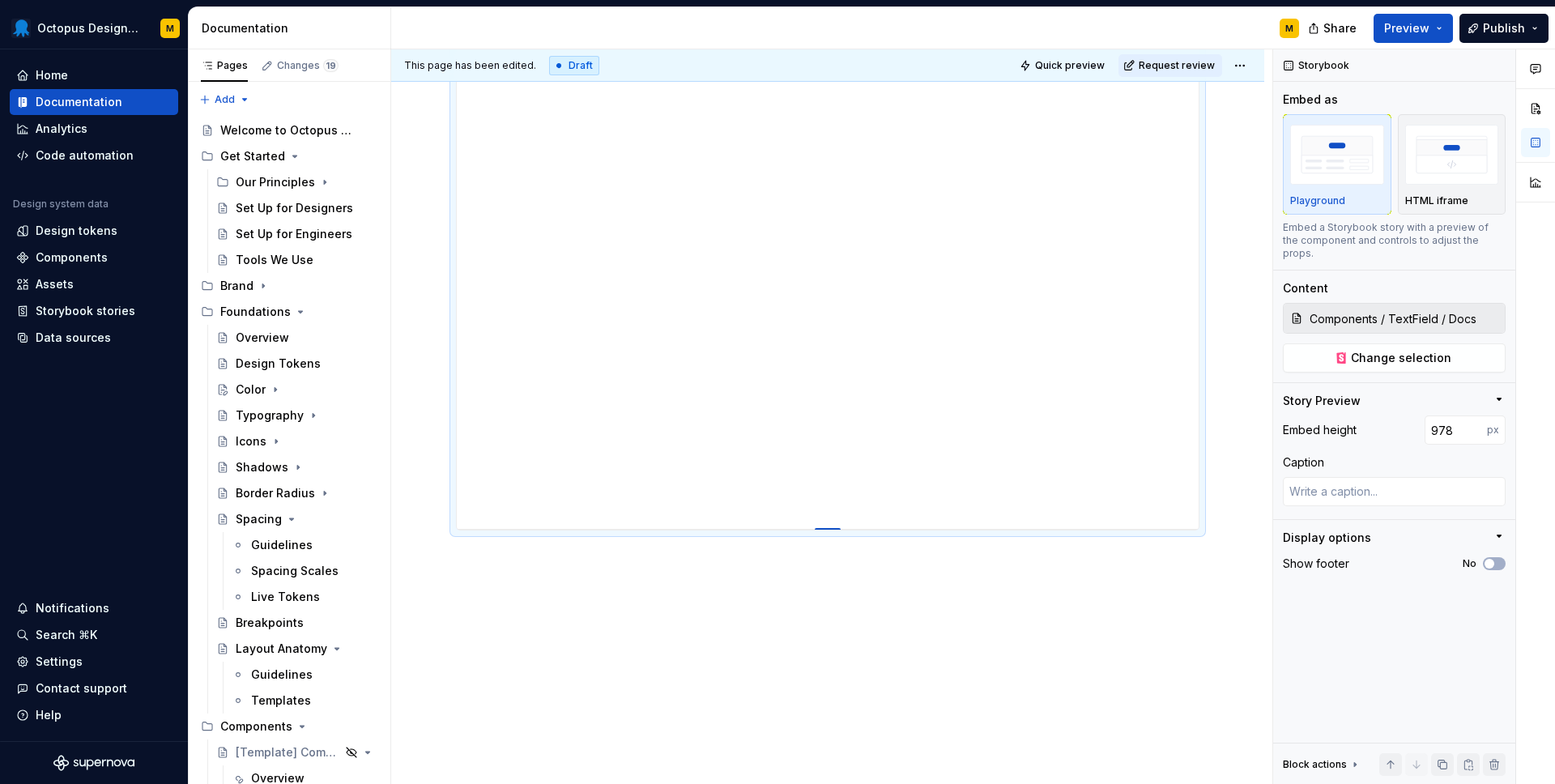
type textarea "*"
type input "997"
type textarea "*"
type input "1011"
type textarea "*"
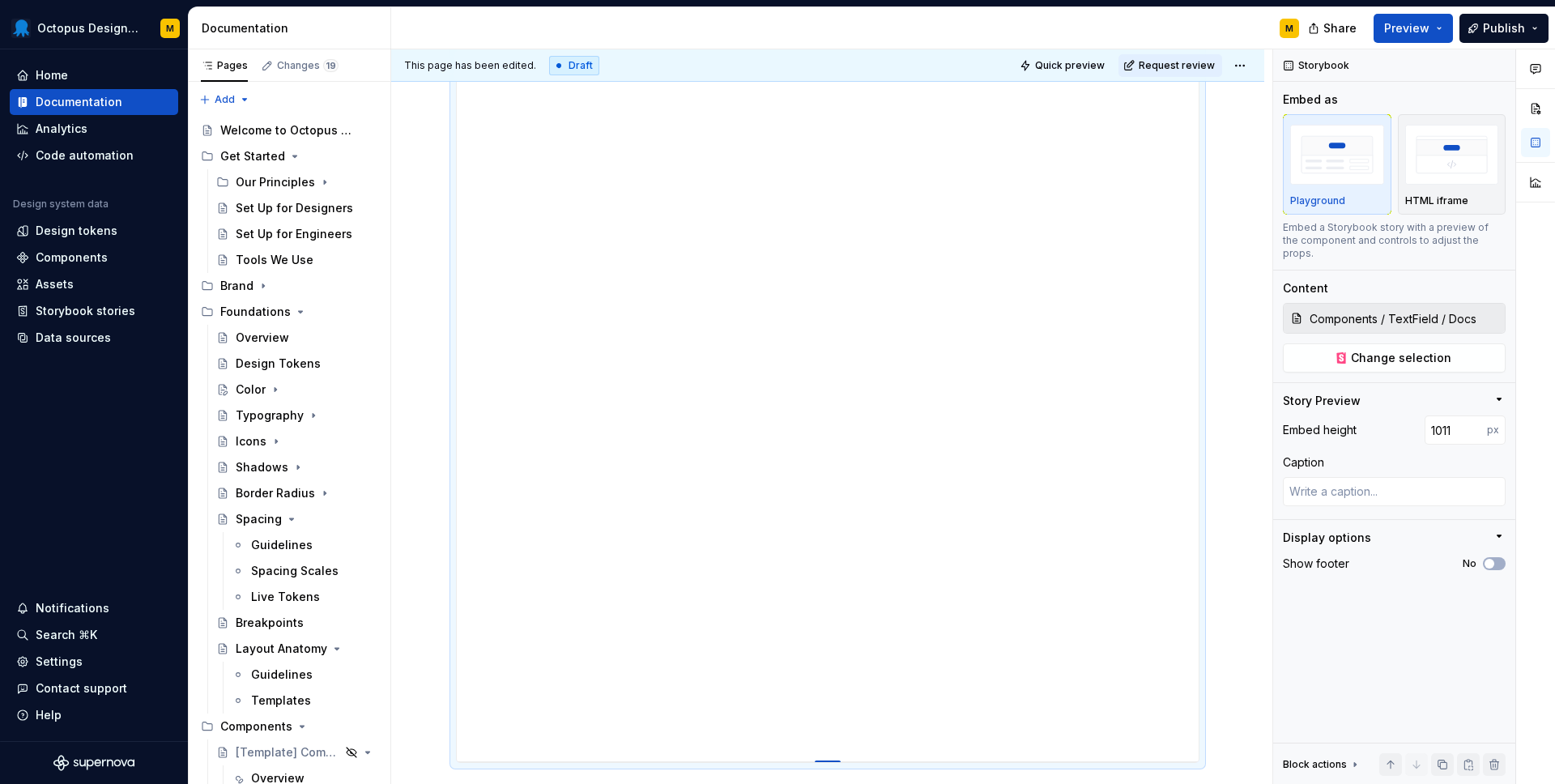
type input "1024"
drag, startPoint x: 830, startPoint y: 528, endPoint x: 823, endPoint y: 781, distance: 253.1
click at [824, 783] on div at bounding box center [828, 784] width 26 height 4
type textarea "*"
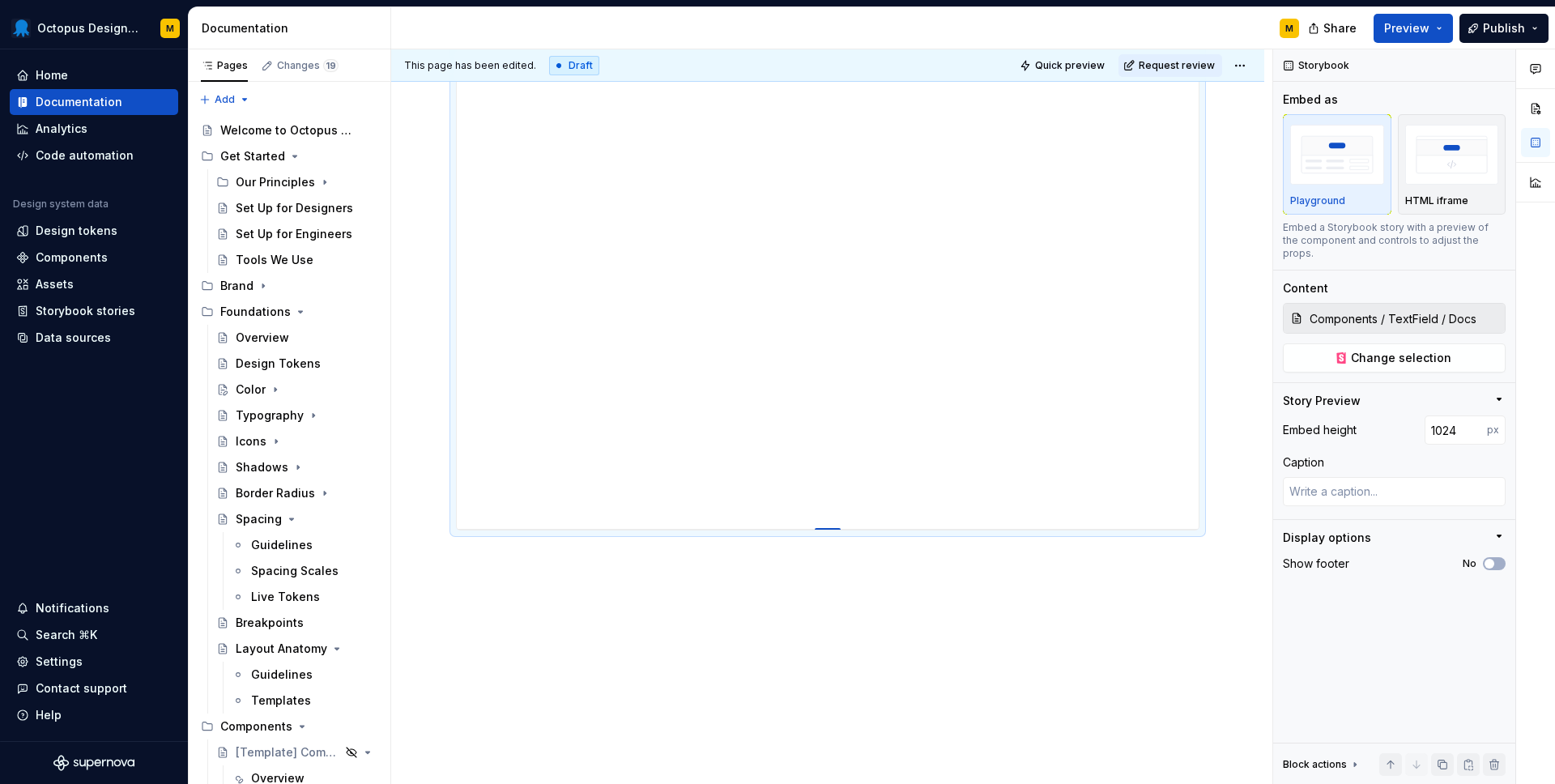
type input "1054"
type textarea "*"
type input "1078"
type textarea "*"
type input "1109"
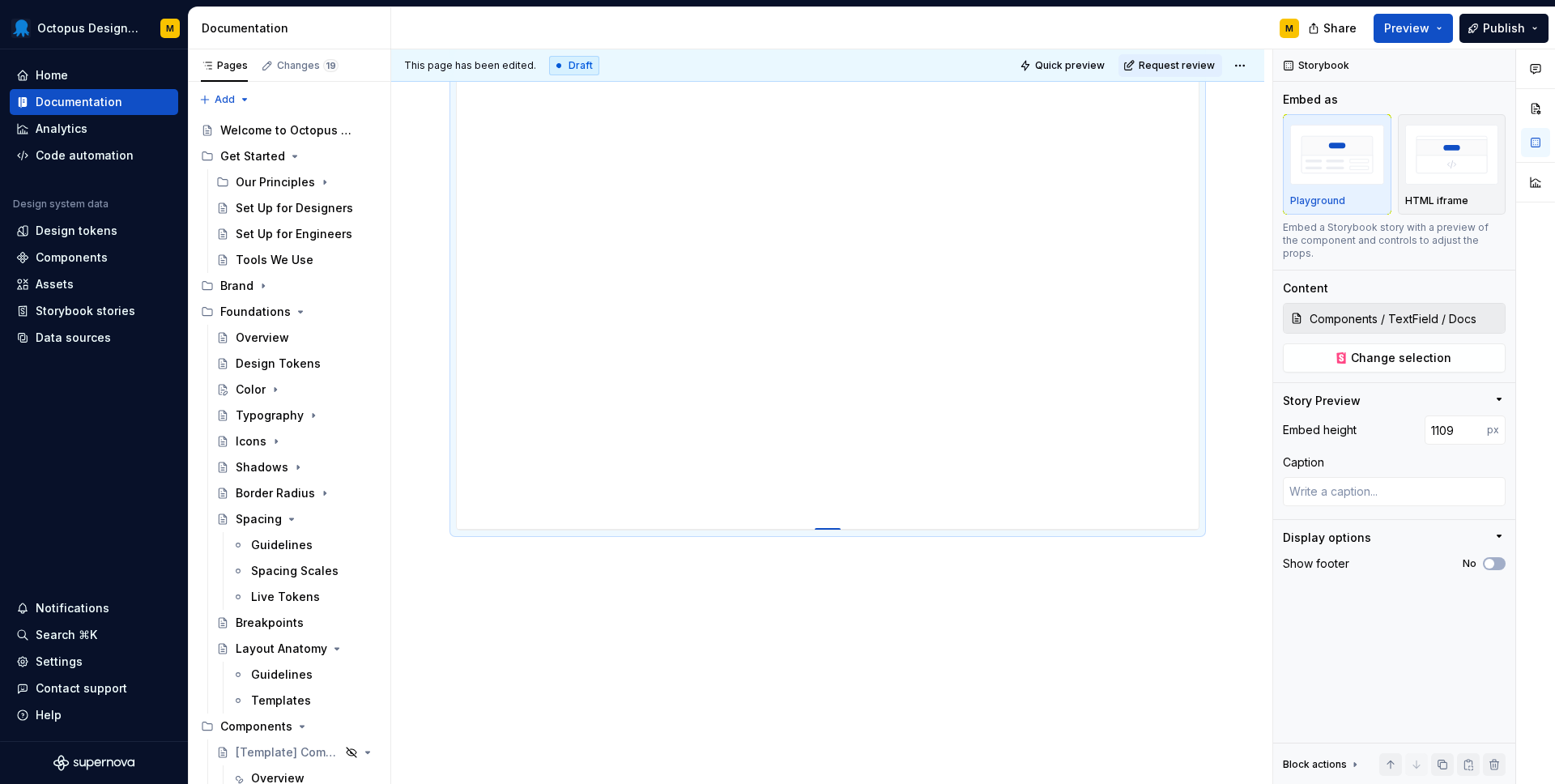
type textarea "*"
type input "1146"
type textarea "*"
type input "1181"
type textarea "*"
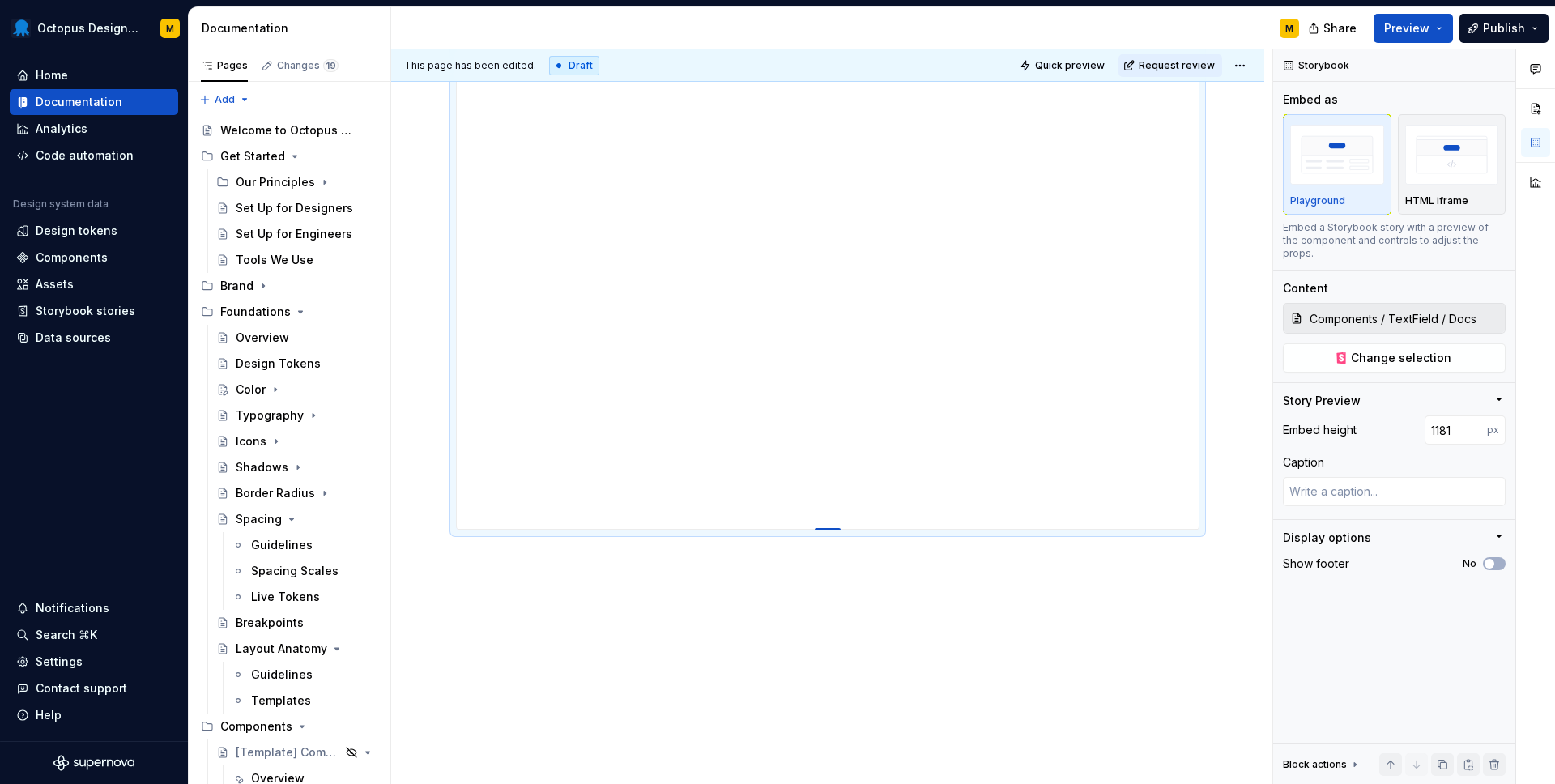
type input "1219"
type textarea "*"
type input "1233"
type textarea "*"
type input "1254"
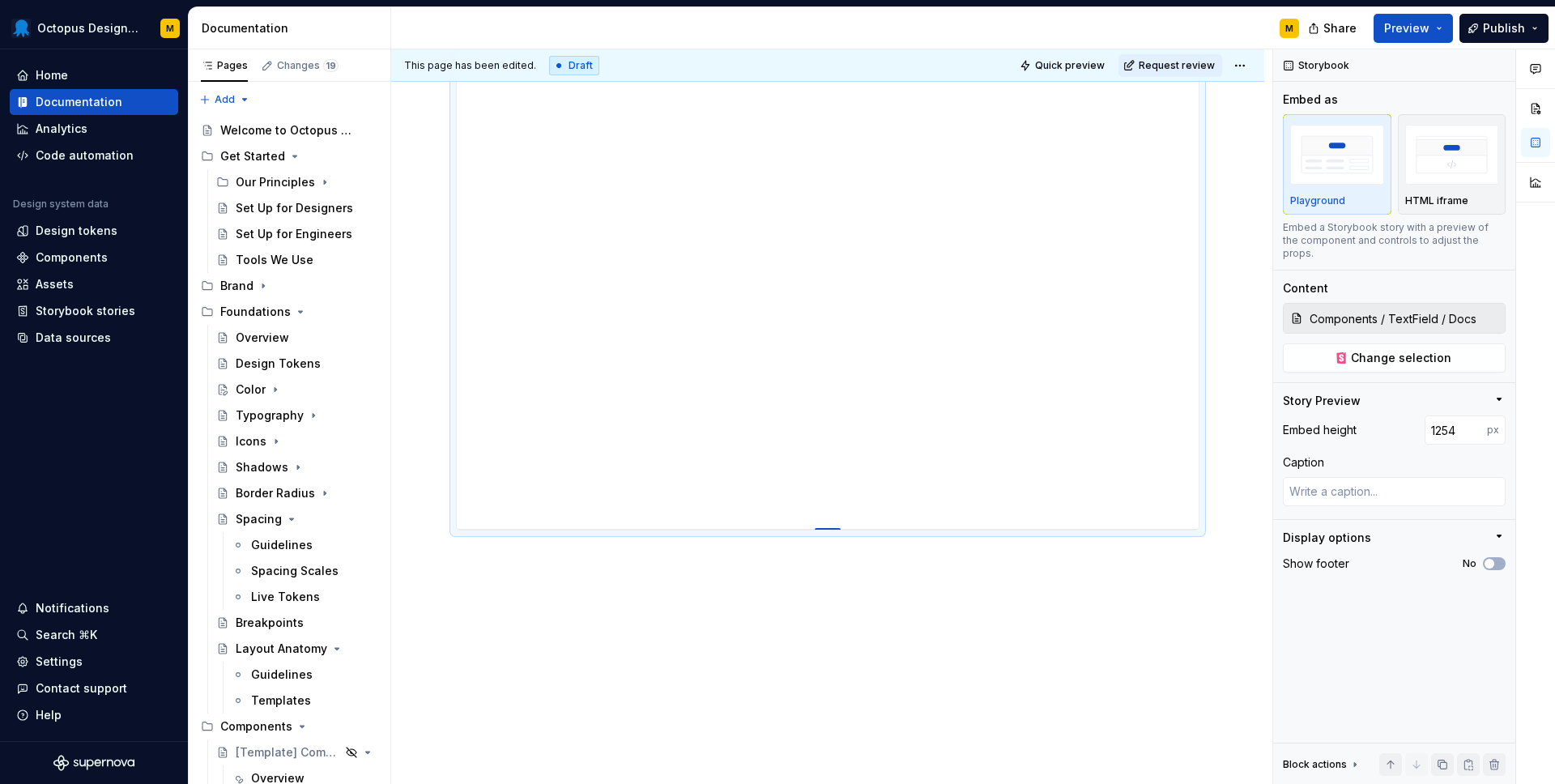
type textarea "*"
type input "1266"
type textarea "*"
type input "1275"
type textarea "*"
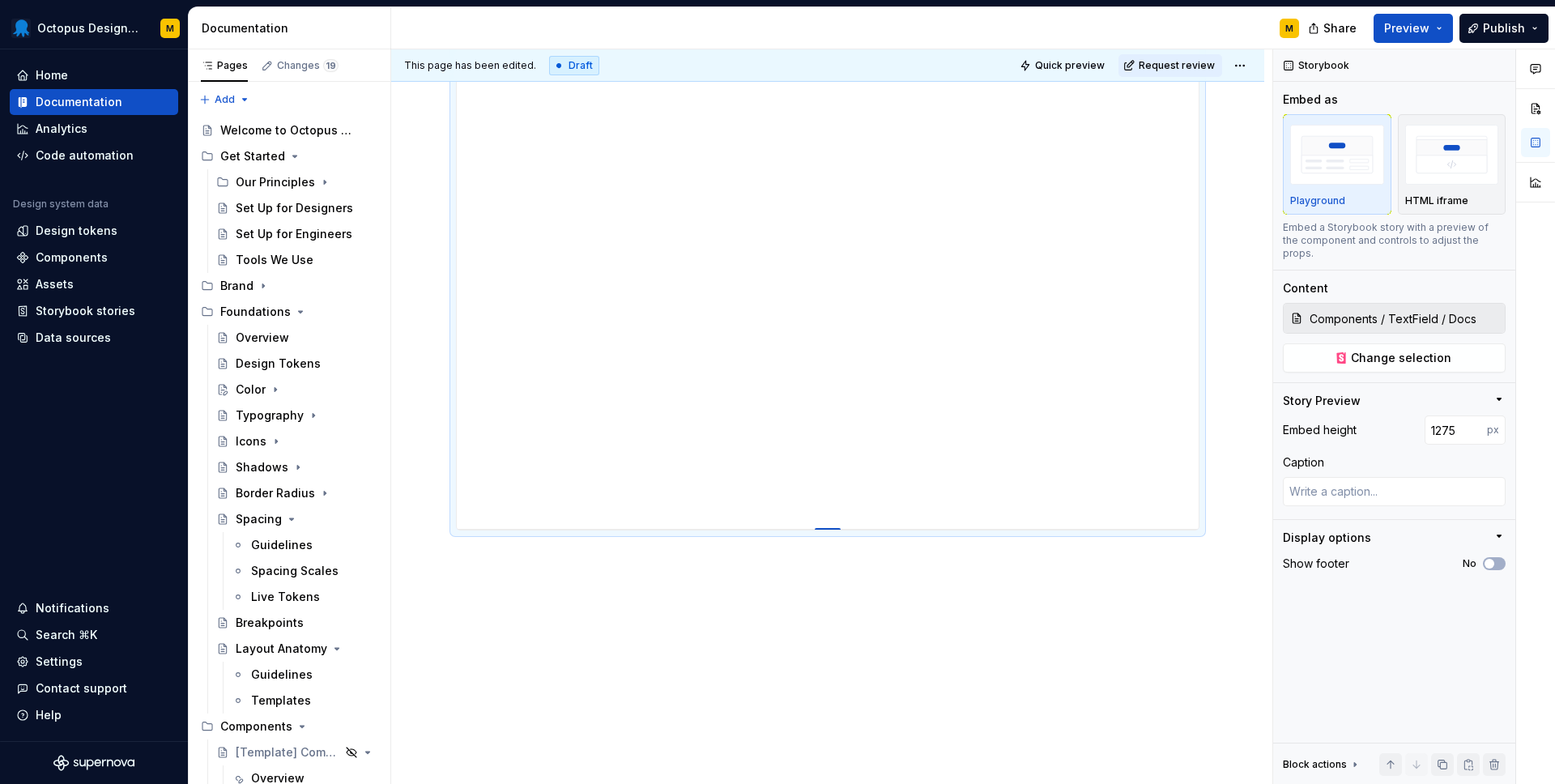
type input "1283"
type textarea "*"
type input "1293"
type textarea "*"
type input "1303"
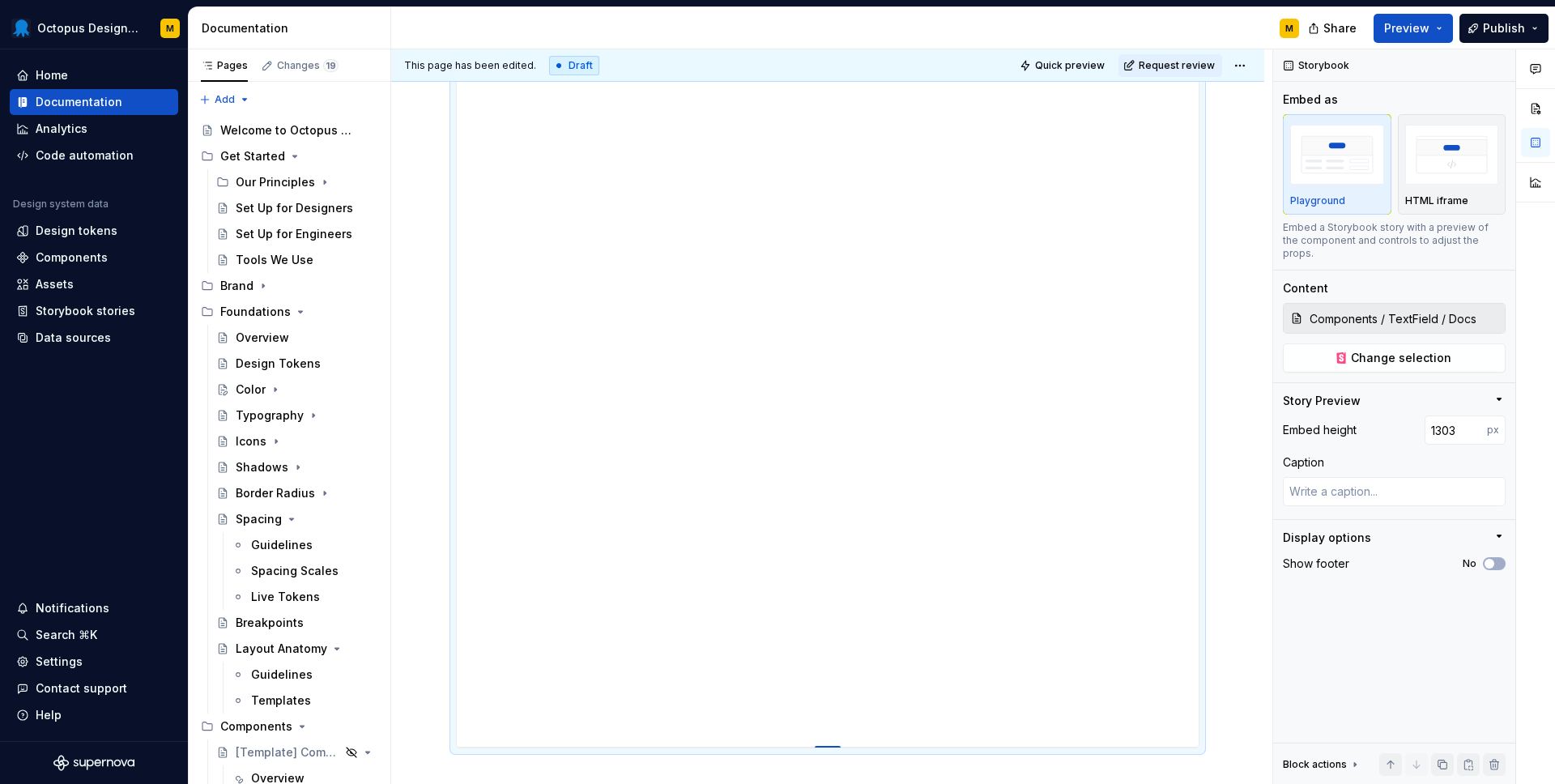
type textarea "*"
type input "1309"
type textarea "*"
type input "1317"
type textarea "*"
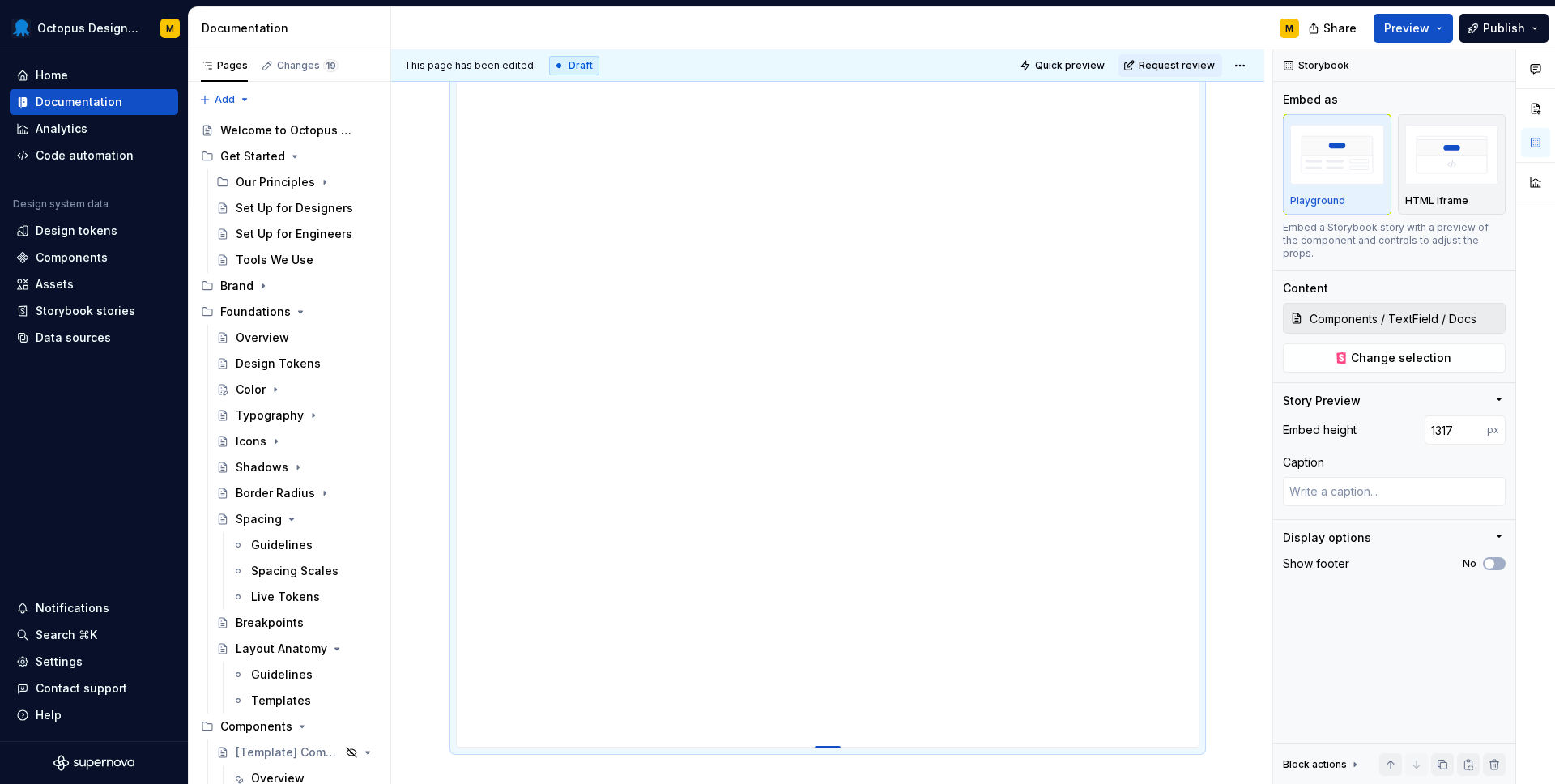
type input "1323"
type textarea "*"
type input "1330"
type textarea "*"
type input "1338"
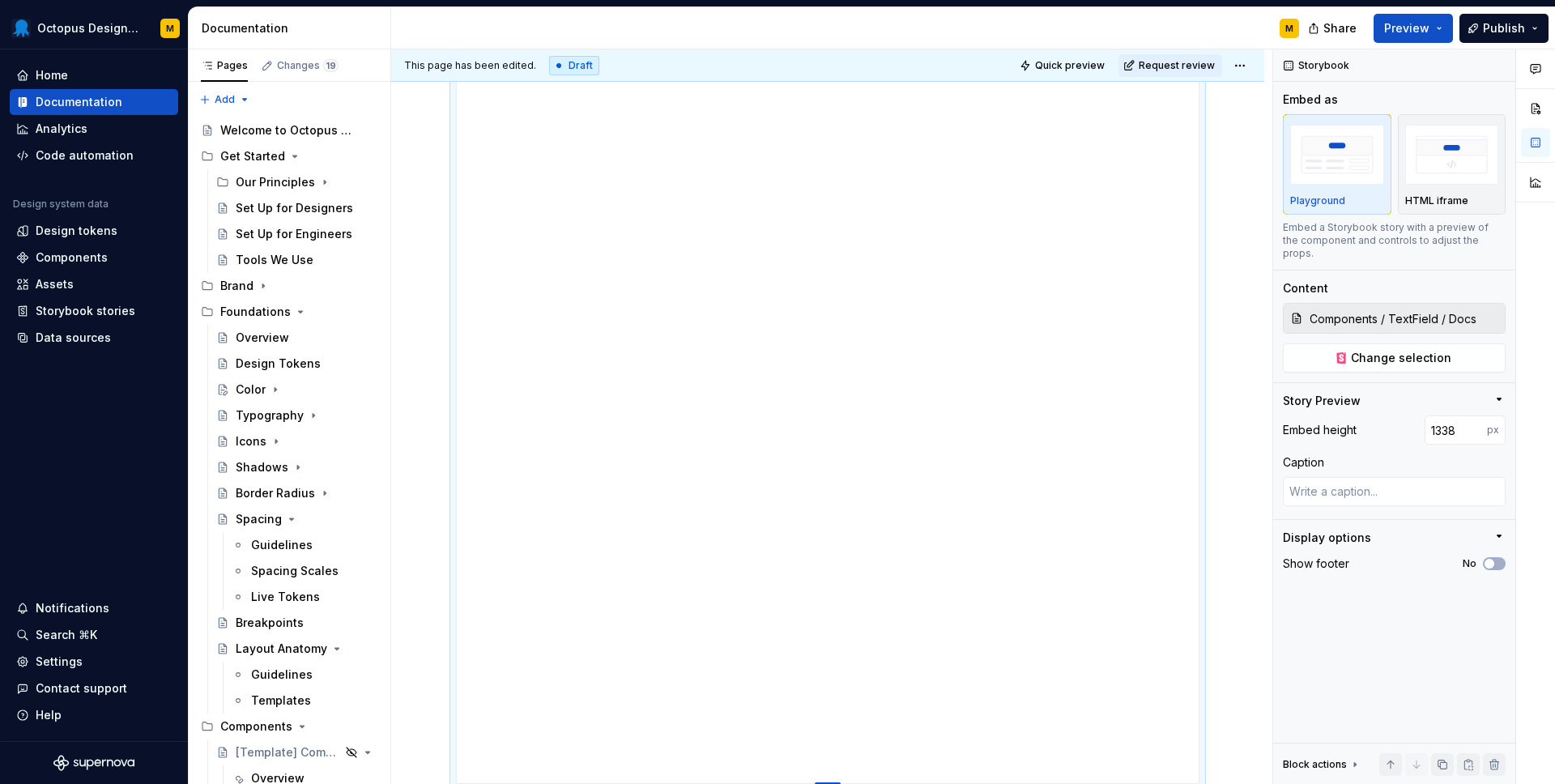
type textarea "*"
type input "1337"
type textarea "*"
type input "1334"
drag, startPoint x: 827, startPoint y: 528, endPoint x: 831, endPoint y: 779, distance: 251.0
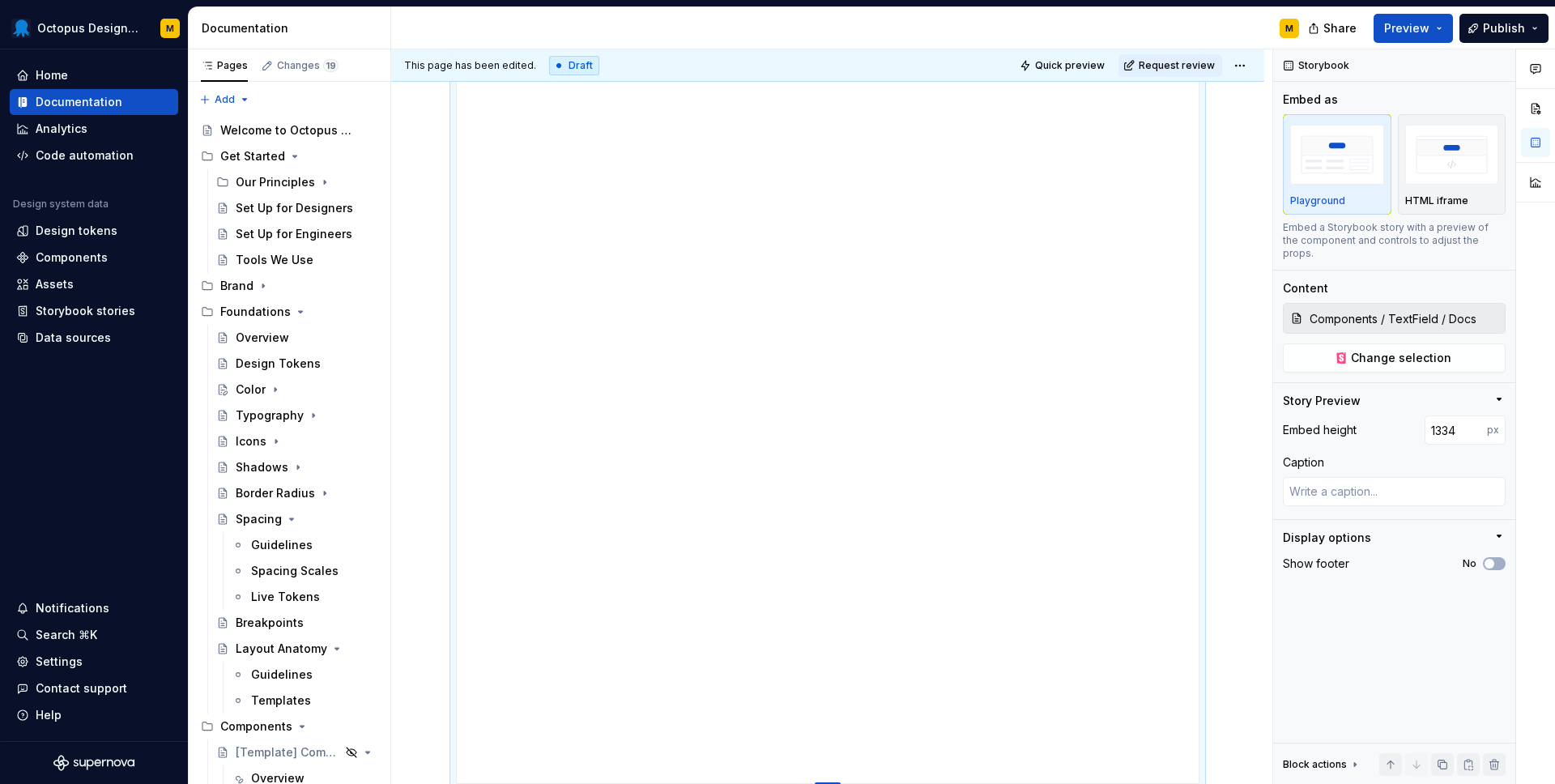
click at [831, 782] on div at bounding box center [828, 784] width 26 height 4
type textarea "*"
type input "1346"
type textarea "*"
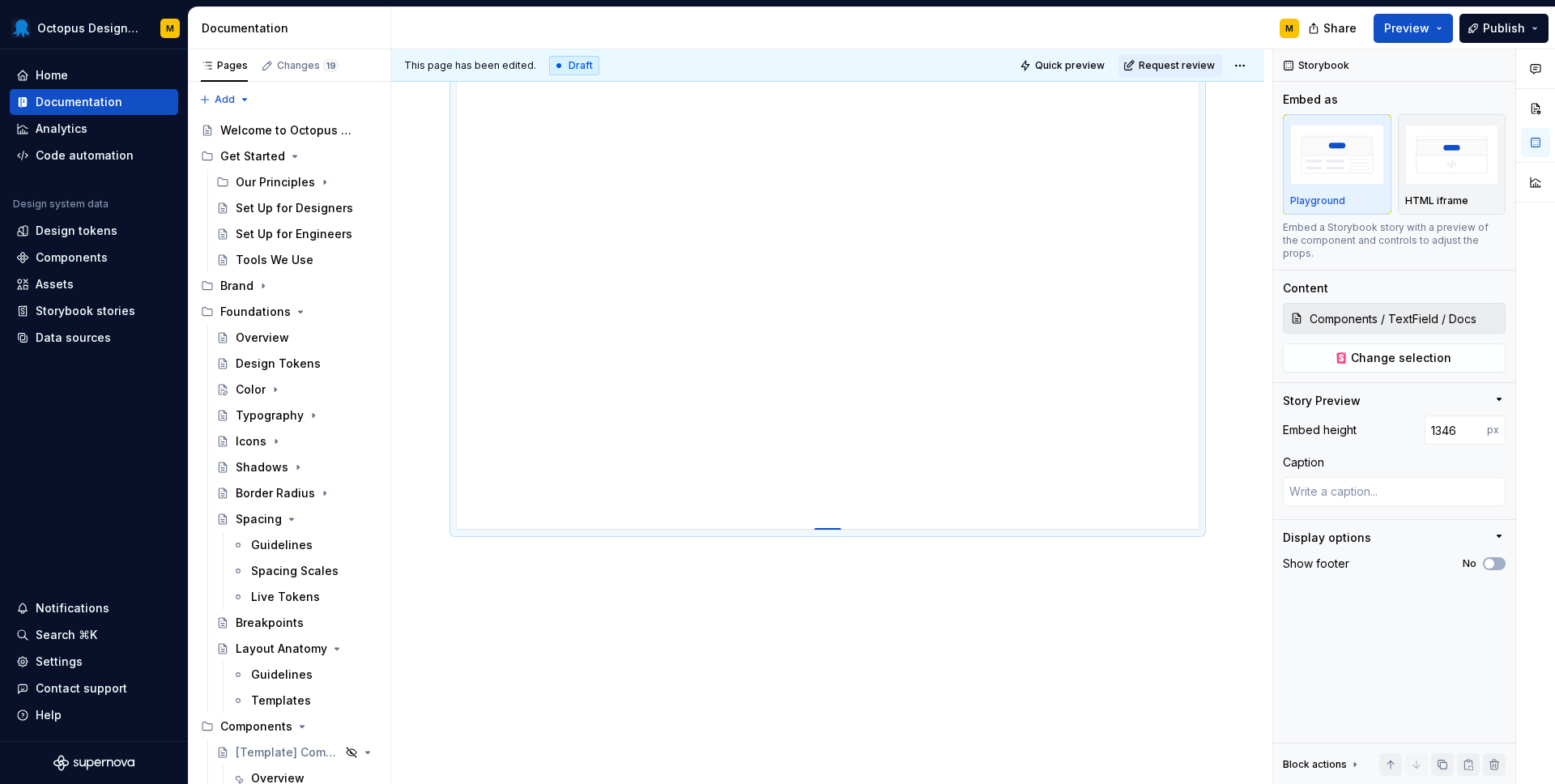
type input "1364"
type textarea "*"
type input "1392"
type textarea "*"
type input "1425"
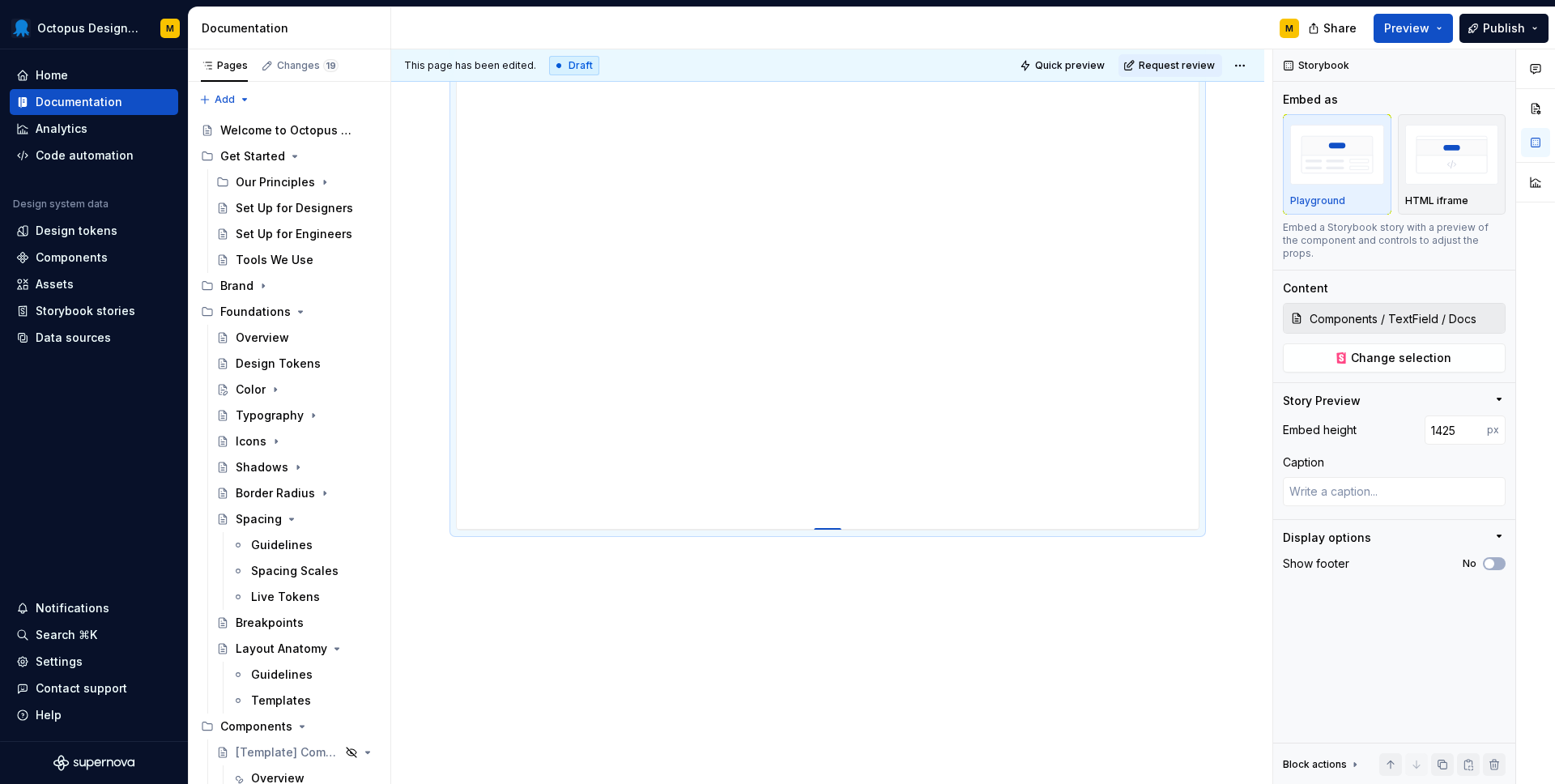
type textarea "*"
type input "1456"
type textarea "*"
type input "1477"
type textarea "*"
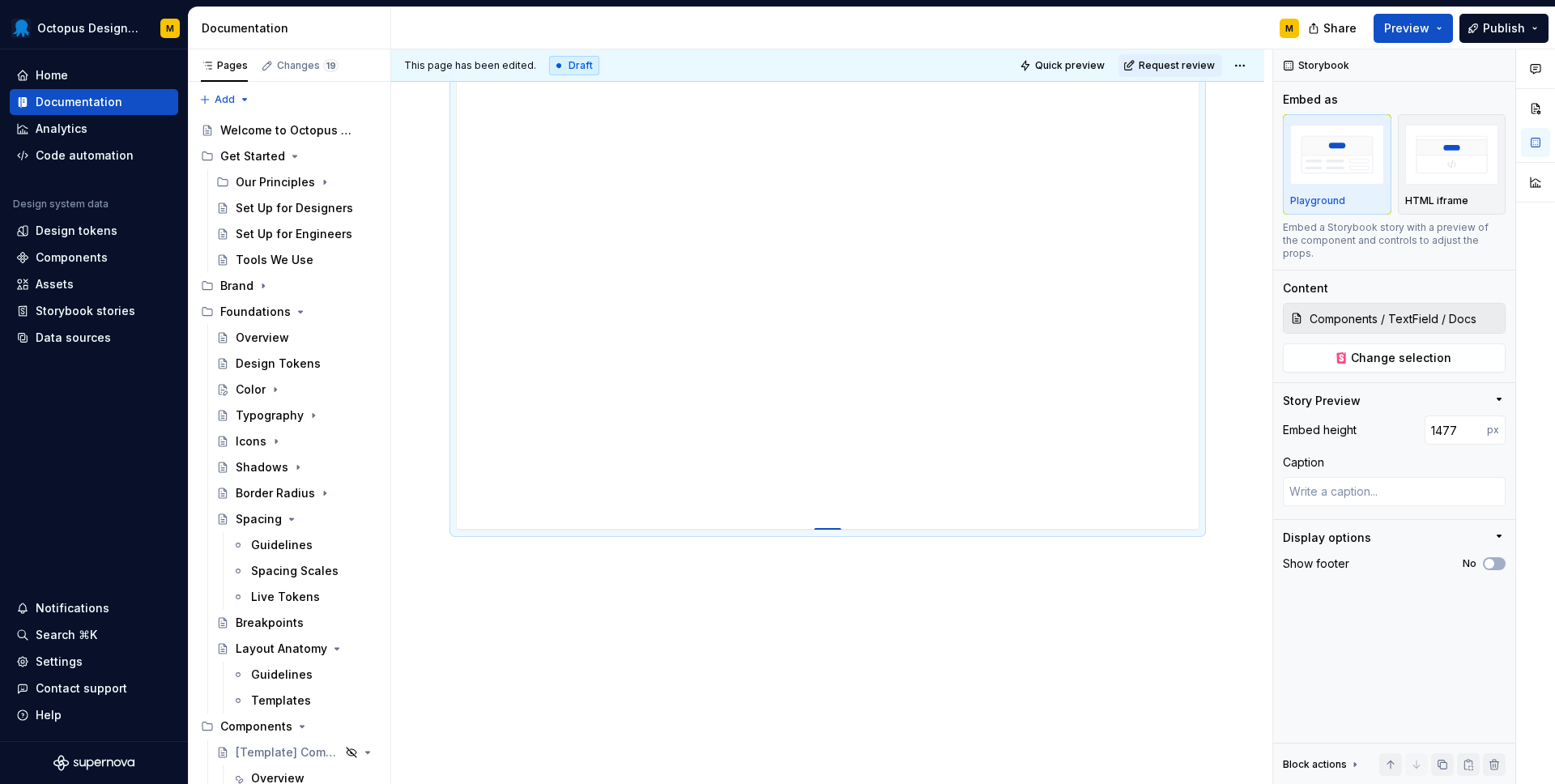
type input "1493"
type textarea "*"
type input "1511"
type textarea "*"
type input "1524"
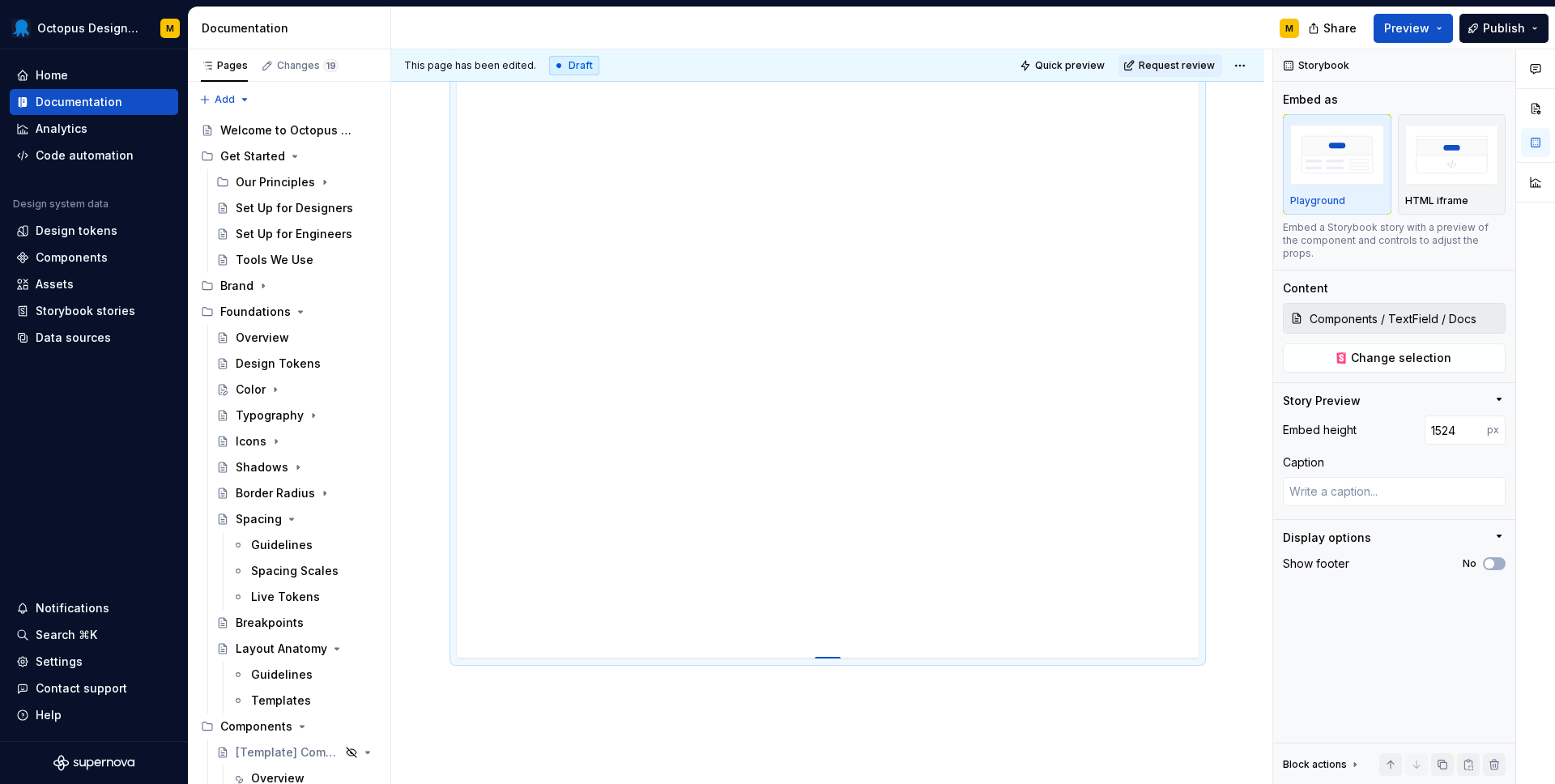
type textarea "*"
type input "1535"
type textarea "*"
type input "1545"
type textarea "*"
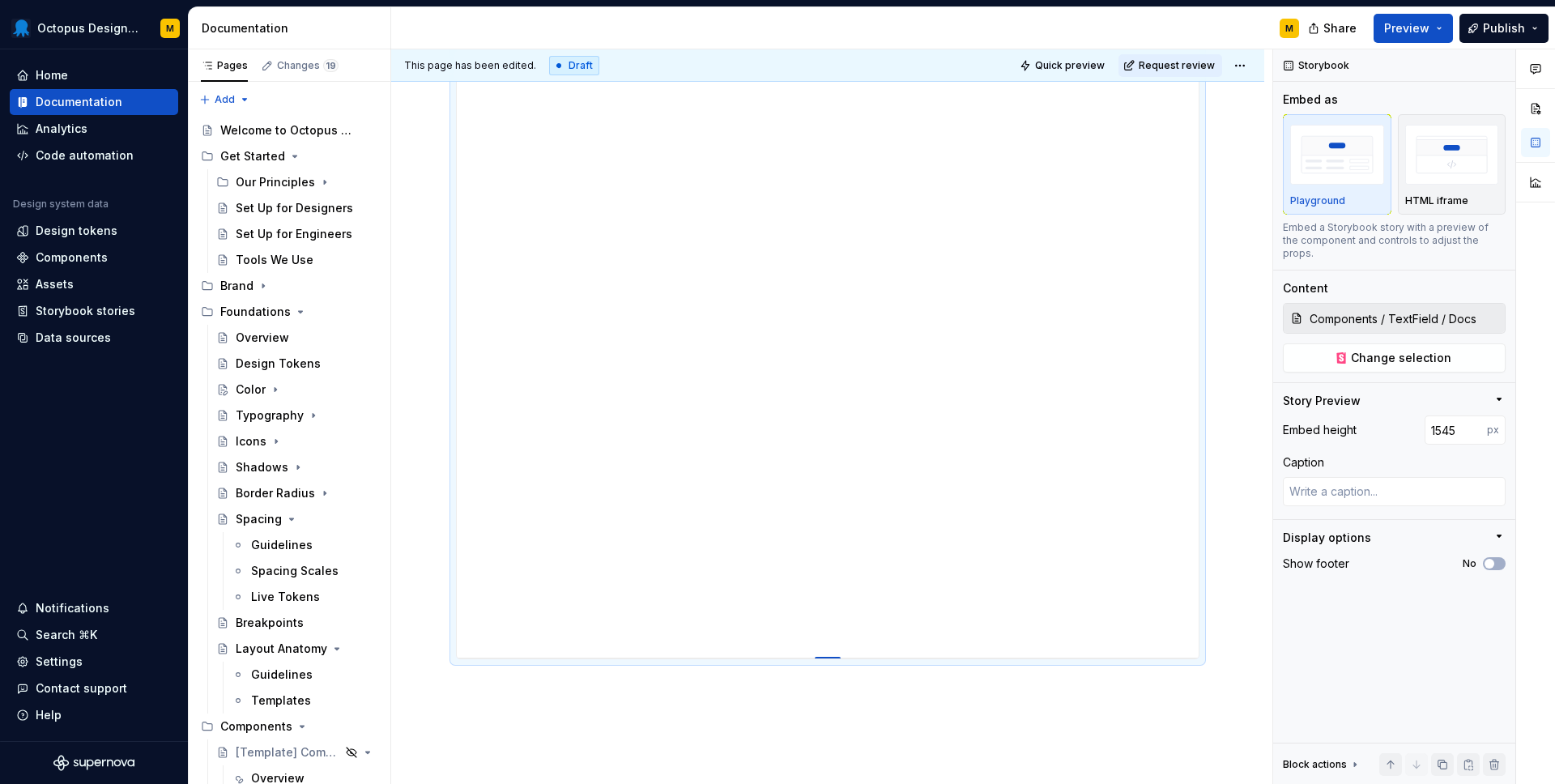
type input "1556"
type textarea "*"
type input "1565"
type textarea "*"
type input "1570"
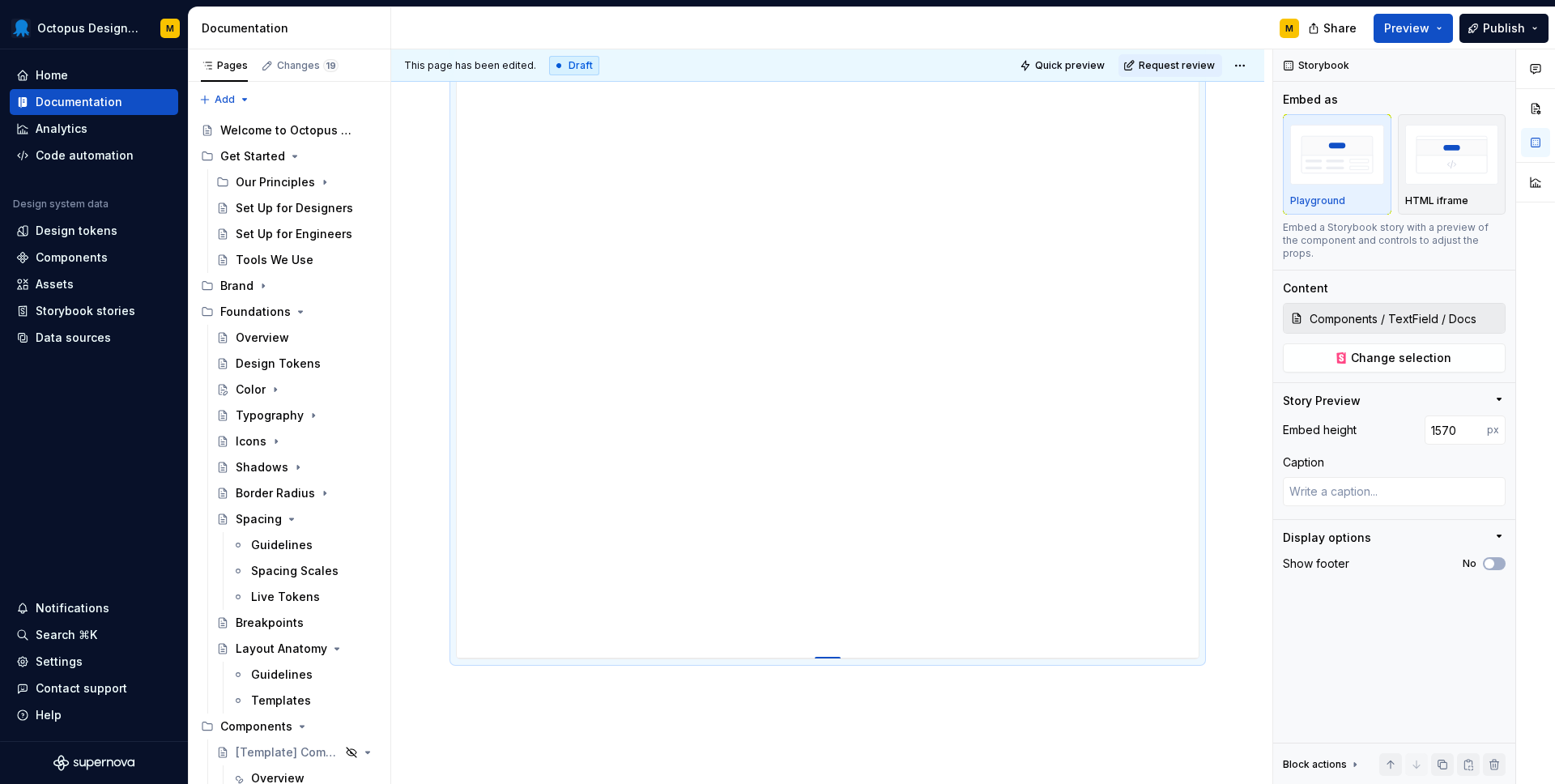
type textarea "*"
type input "1578"
type textarea "*"
type input "1586"
type textarea "*"
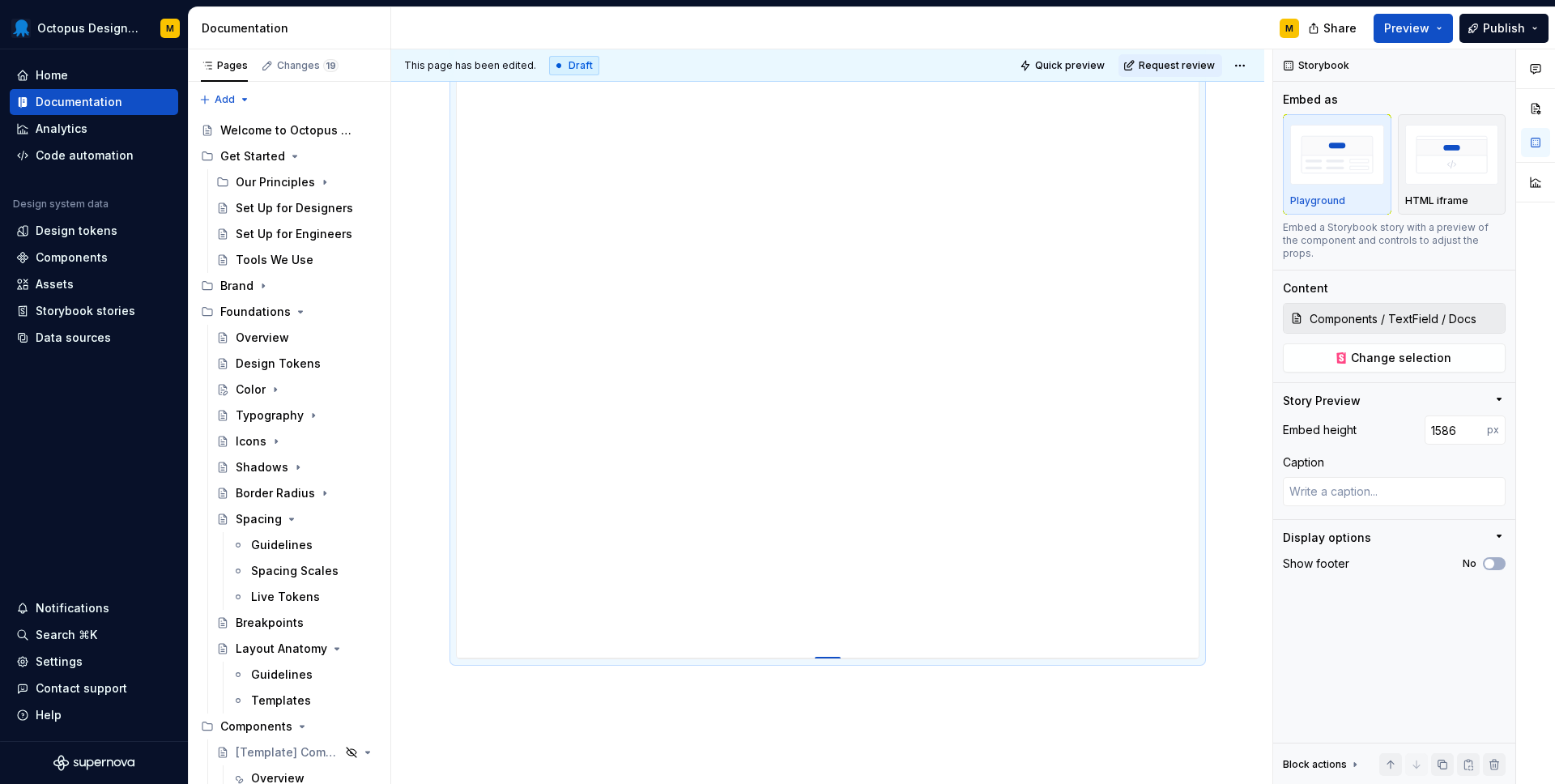
type input "1593"
type textarea "*"
type input "1600"
type textarea "*"
type input "1610"
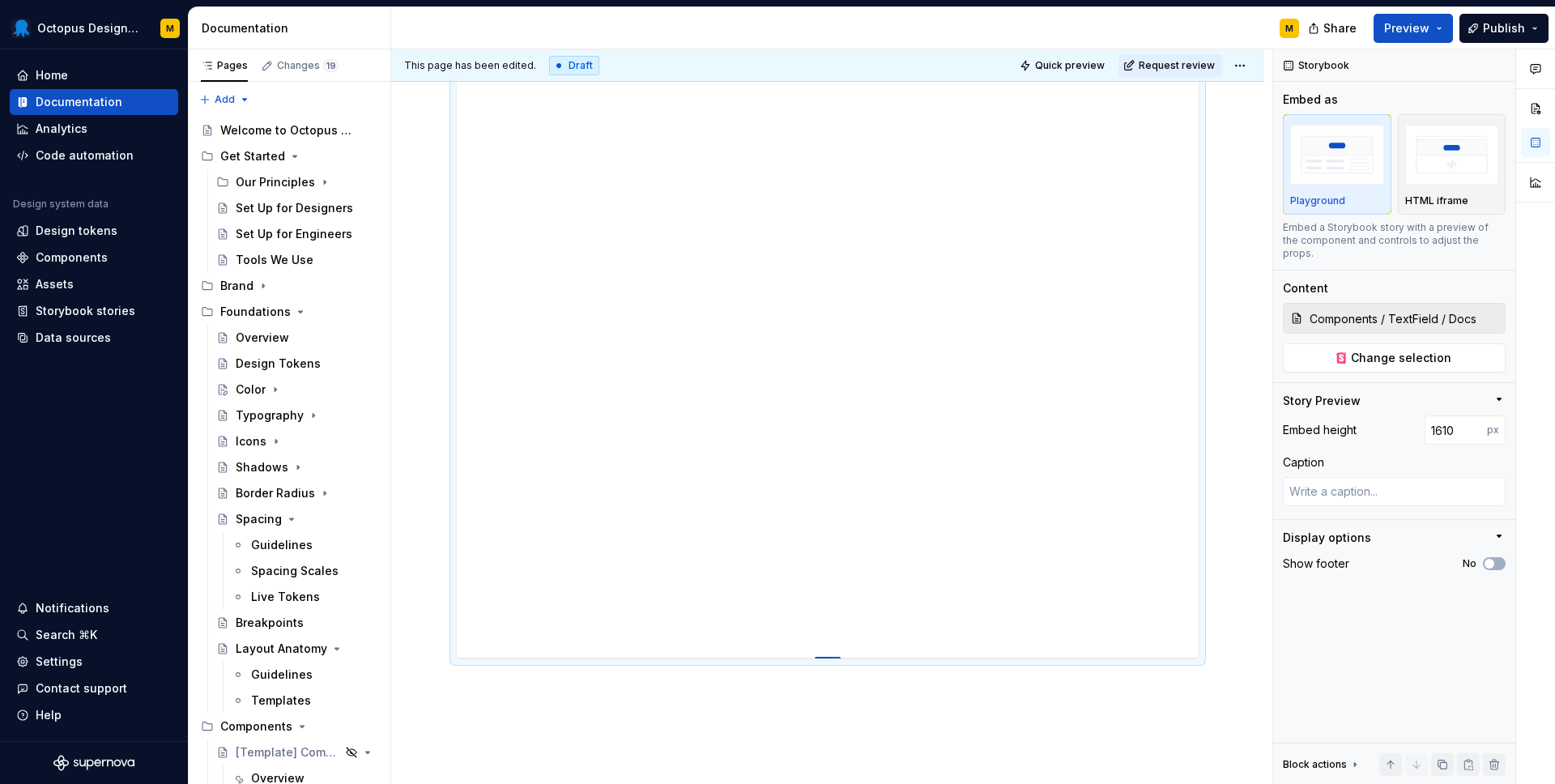
type textarea "*"
type input "1619"
type textarea "*"
type input "1628"
type textarea "*"
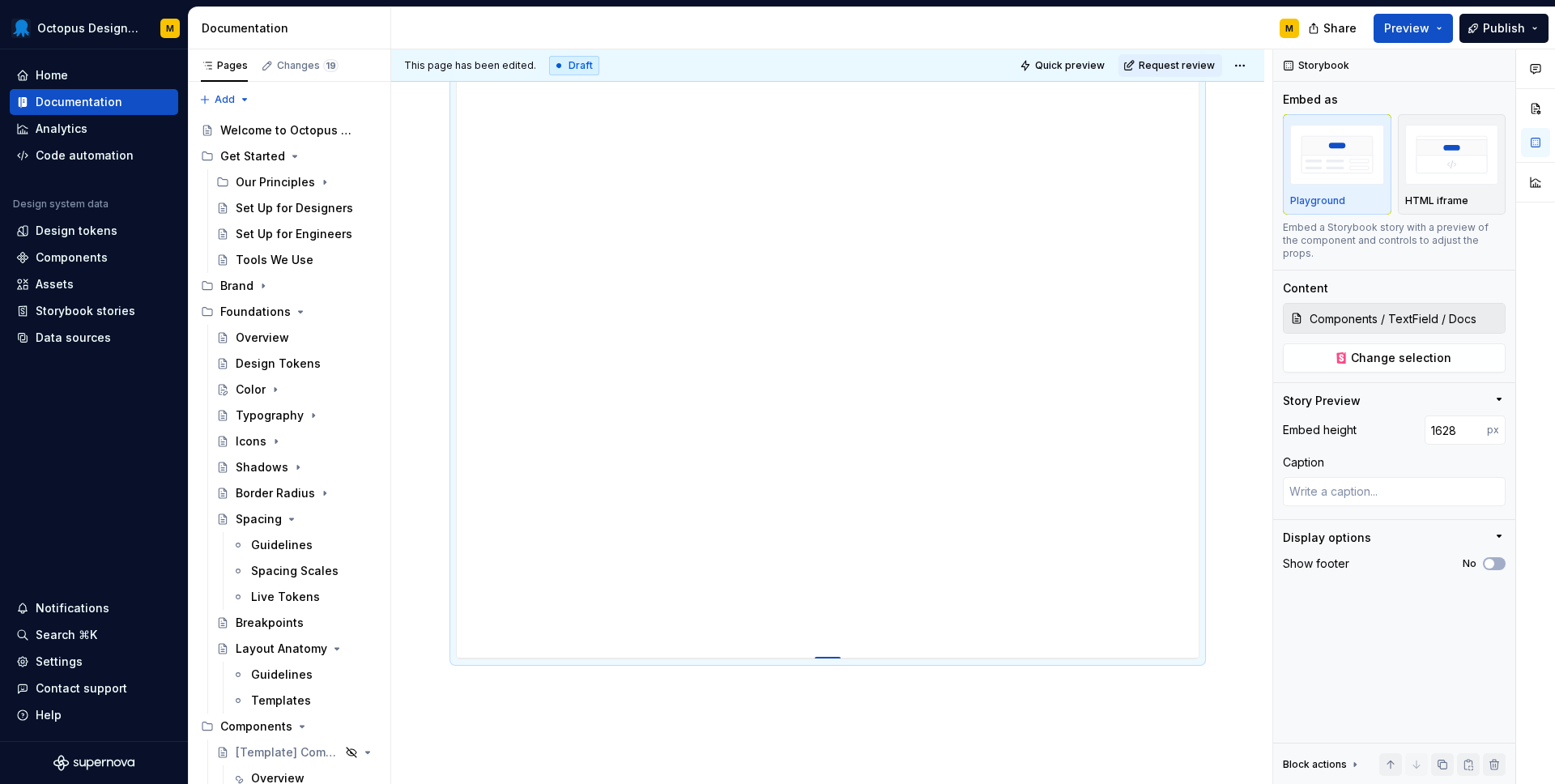
type input "1633"
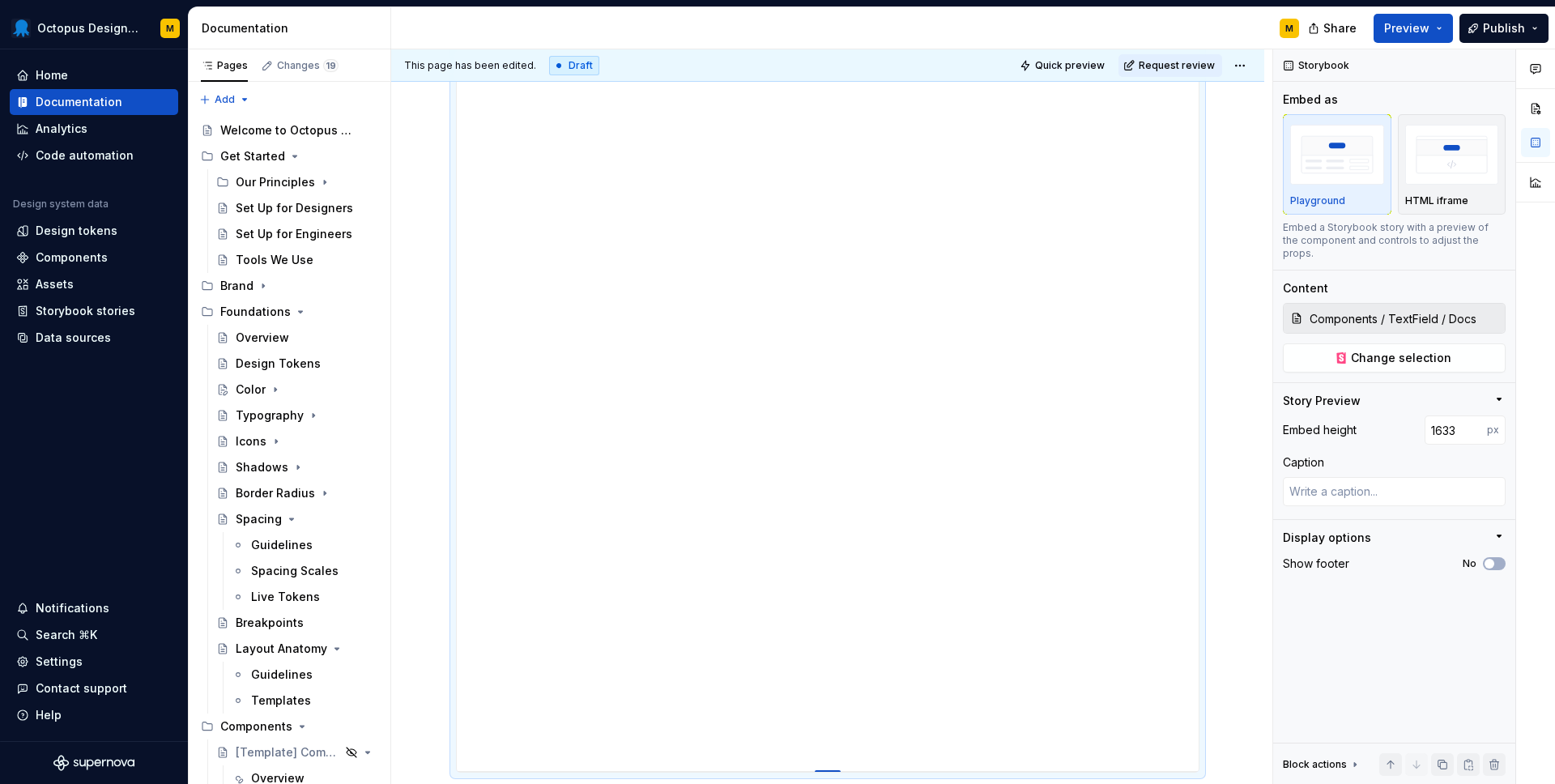
type textarea "*"
type input "1639"
type textarea "*"
type input "1644"
type textarea "*"
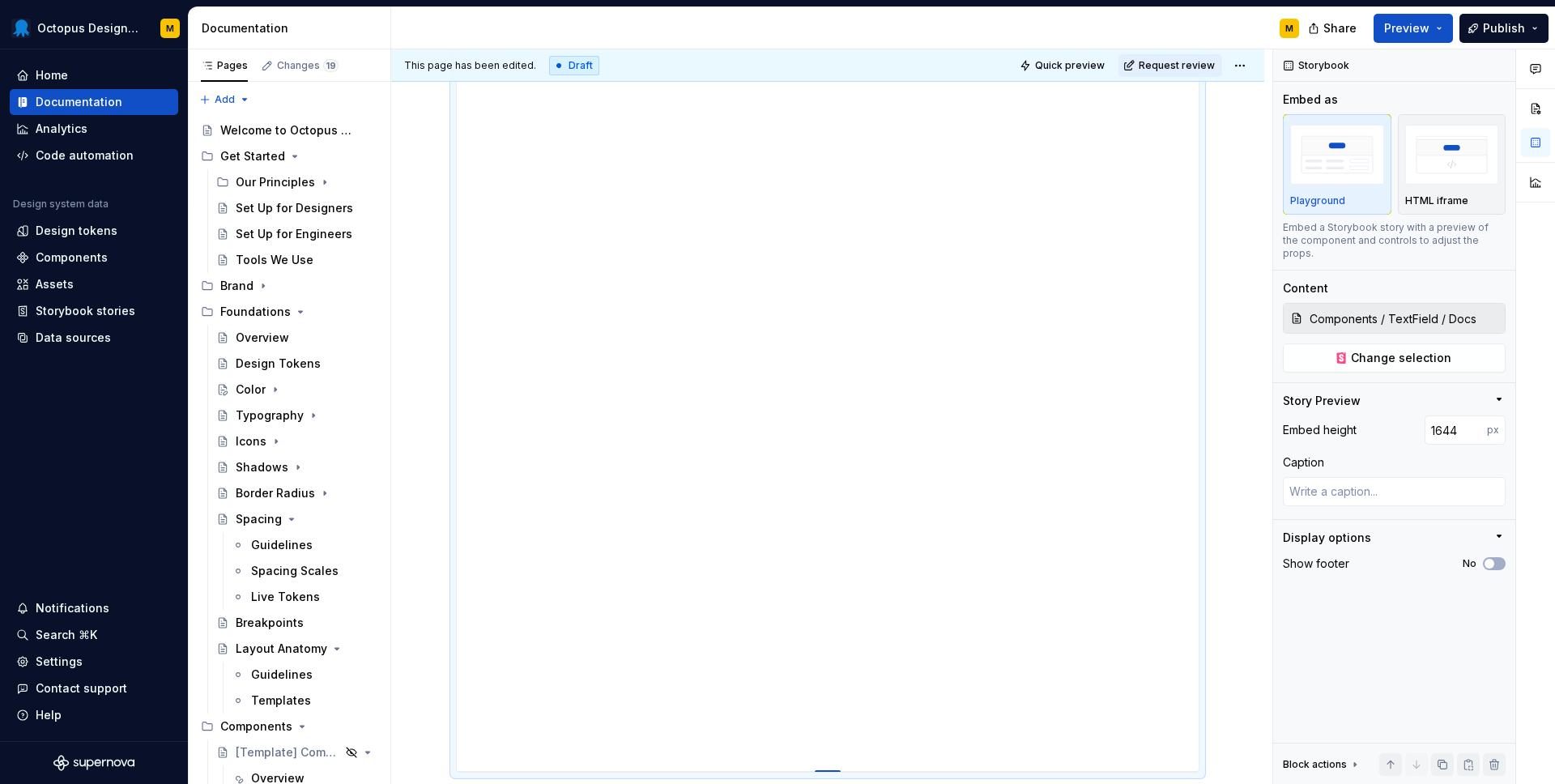
type input "1648"
type textarea "*"
type input "1647"
type textarea "*"
type input "1644"
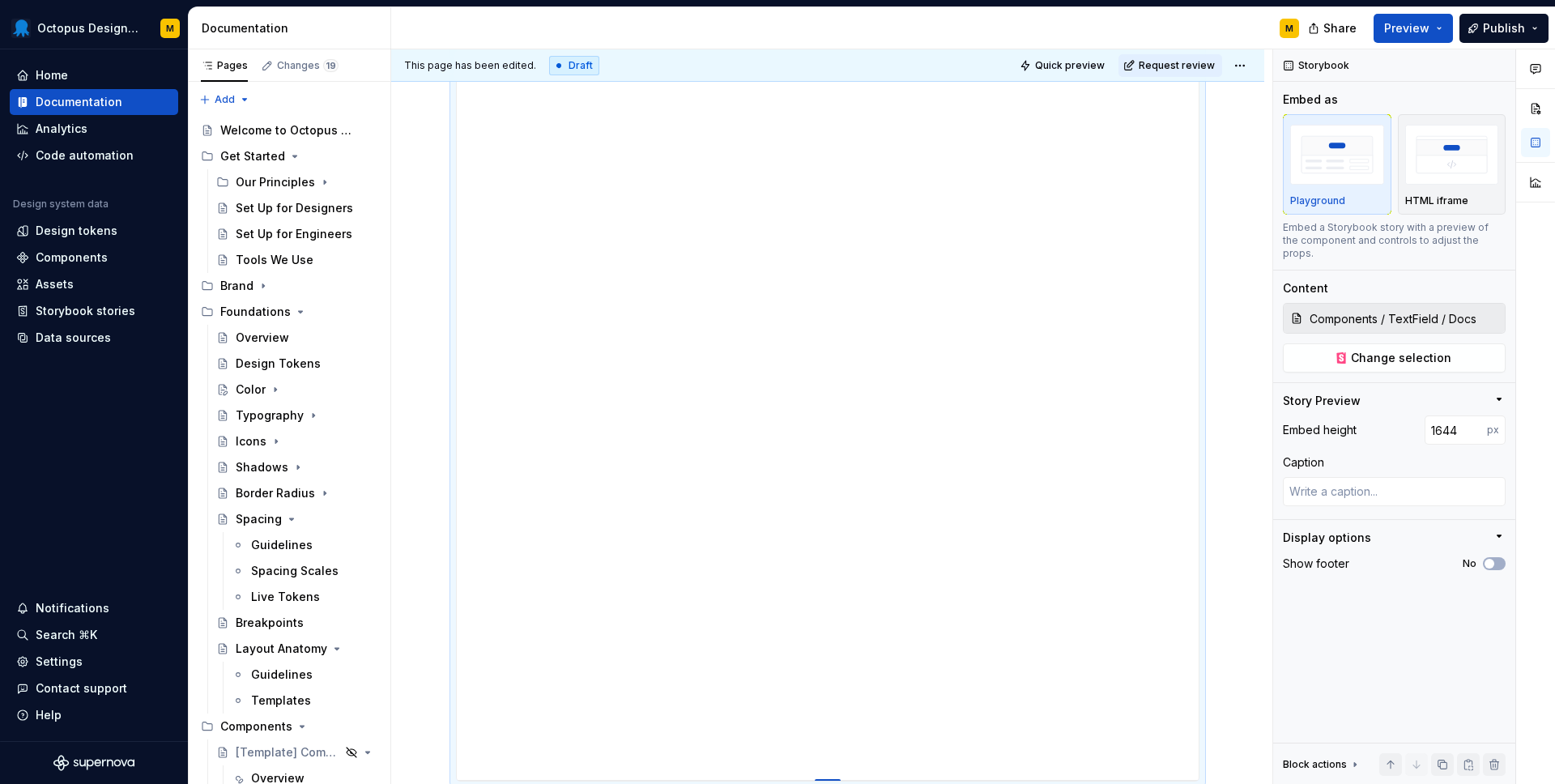
type textarea "*"
type input "1637"
type textarea "*"
type input "1620"
type textarea "*"
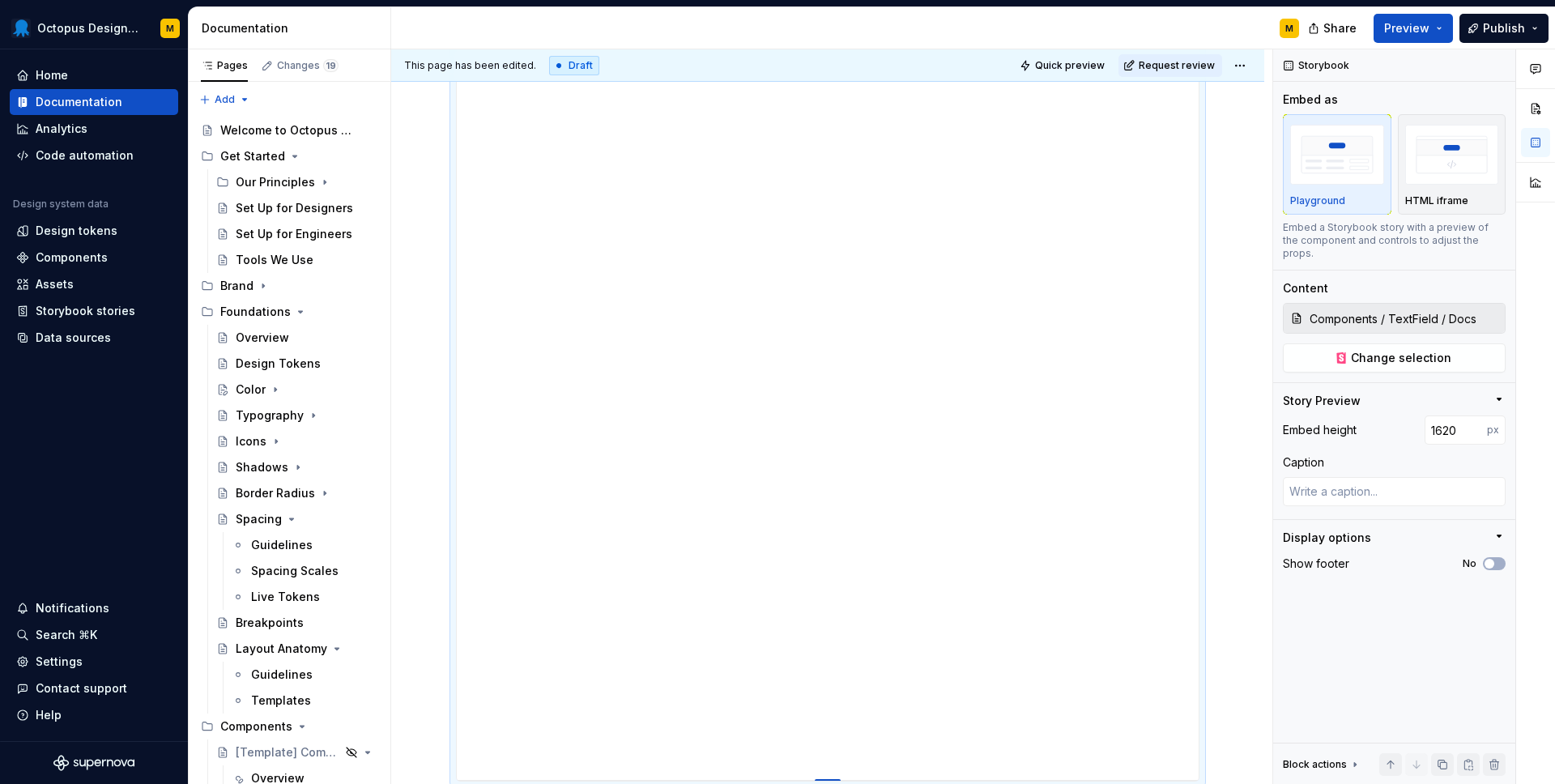
type input "1609"
type textarea "*"
type input "1593"
type textarea "*"
type input "1584"
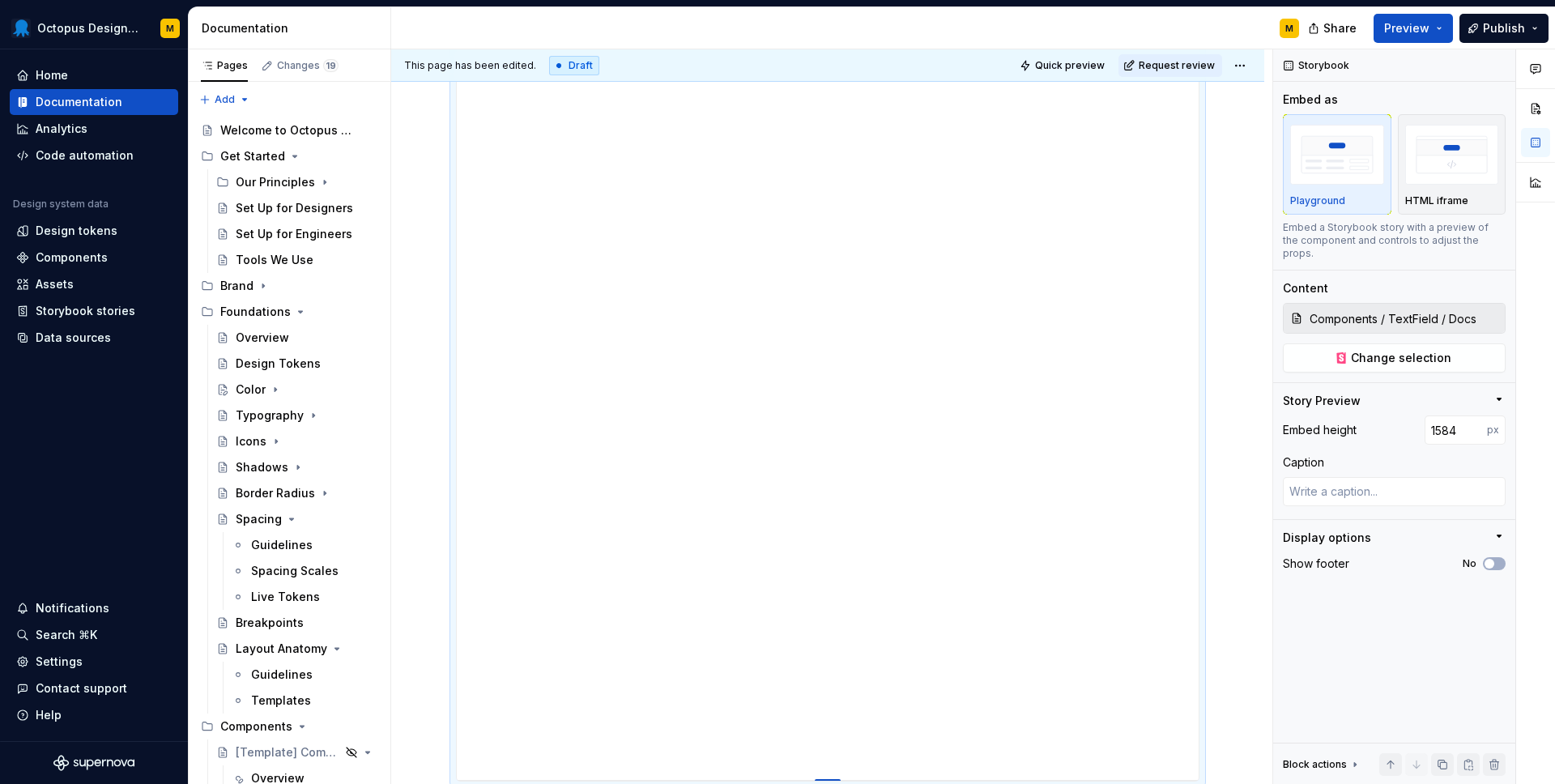
type textarea "*"
type input "1580"
type textarea "*"
type input "1578"
type textarea "*"
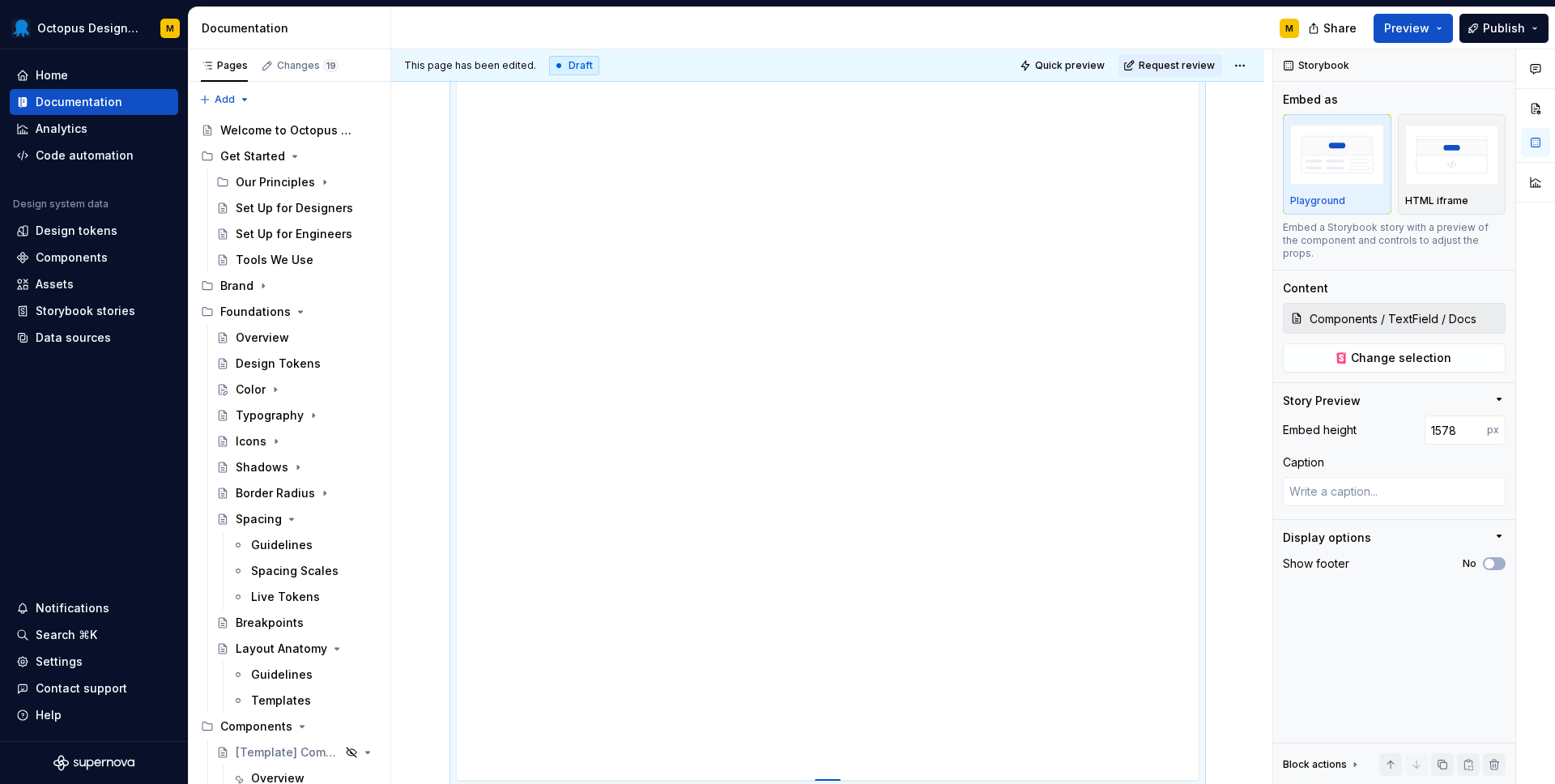
type input "1577"
type textarea "*"
type input "1576"
type textarea "*"
type input "1574"
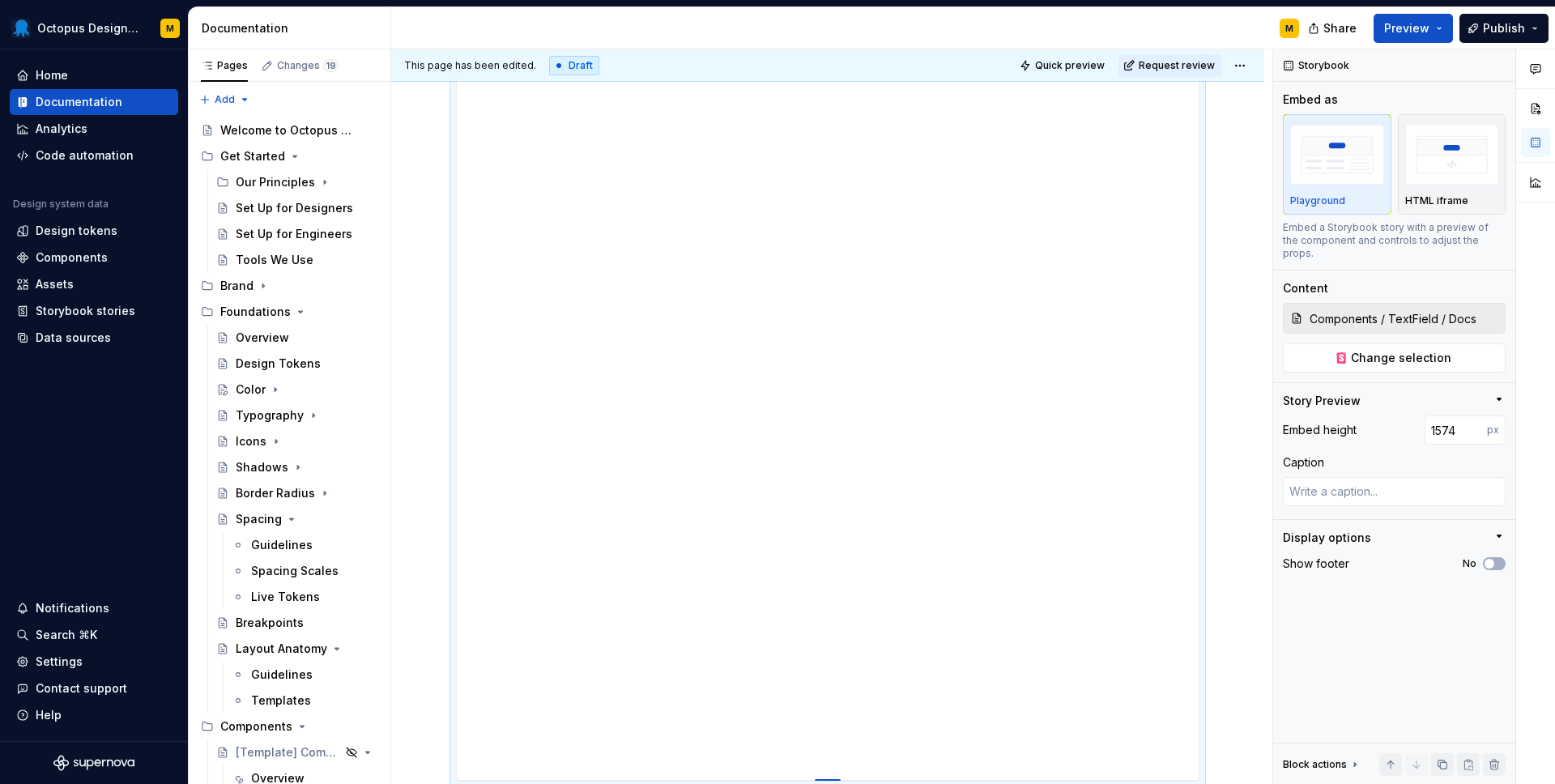
type textarea "*"
type input "1570"
type textarea "*"
type input "1567"
type textarea "*"
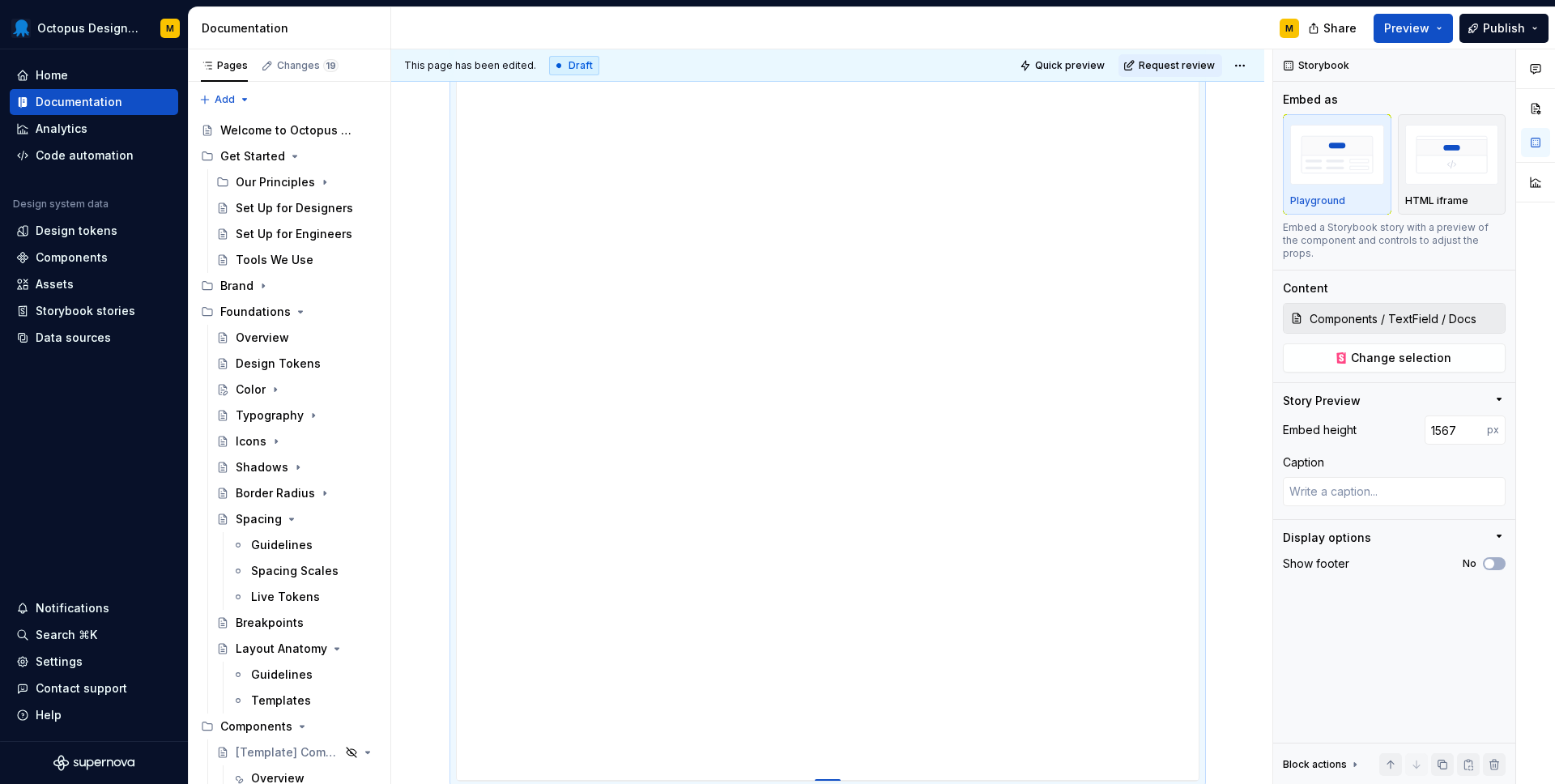
type input "1564"
type textarea "*"
type input "1562"
type textarea "*"
type input "1560"
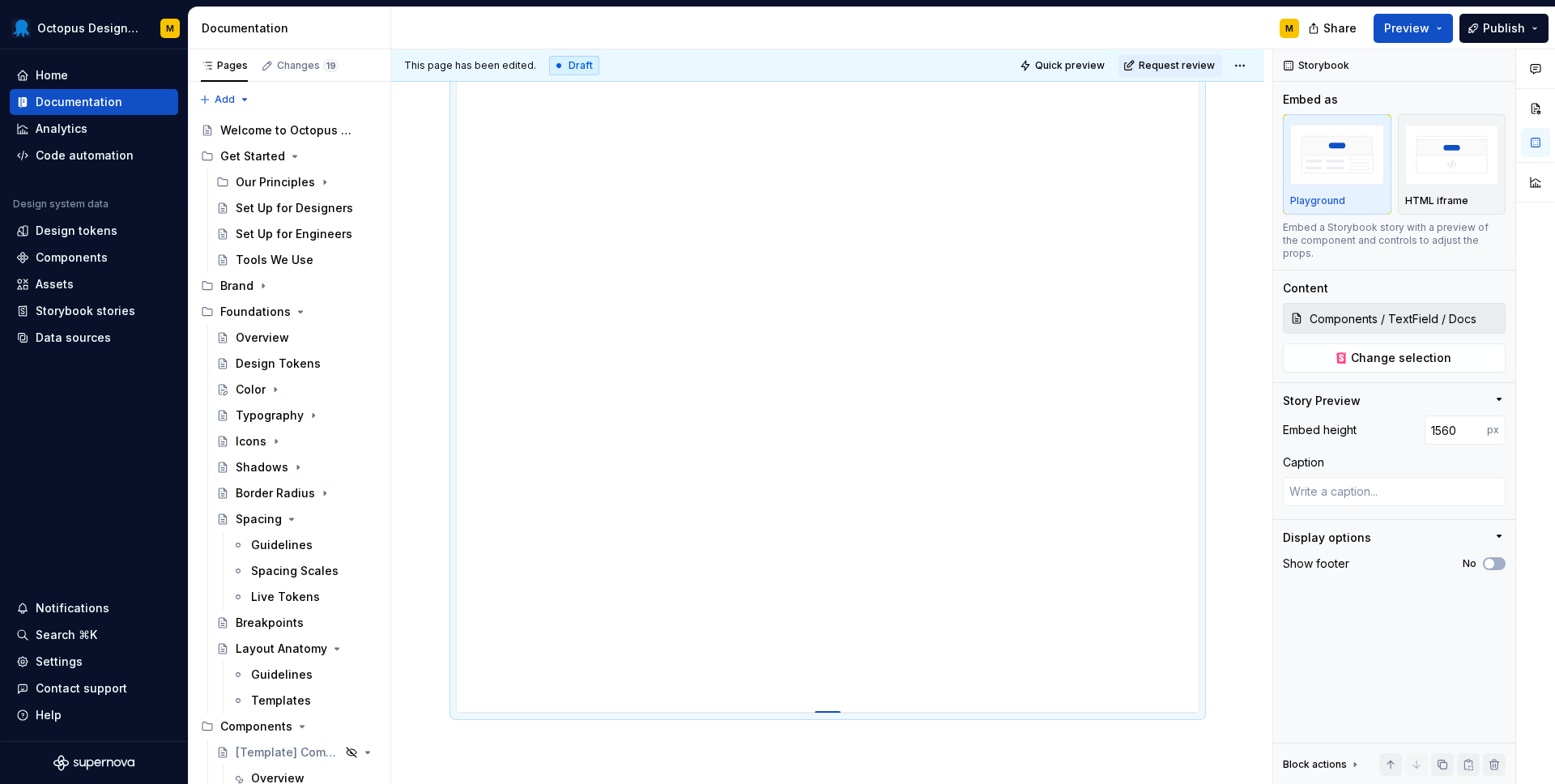
type textarea "*"
type input "1559"
type textarea "*"
type input "1558"
type textarea "*"
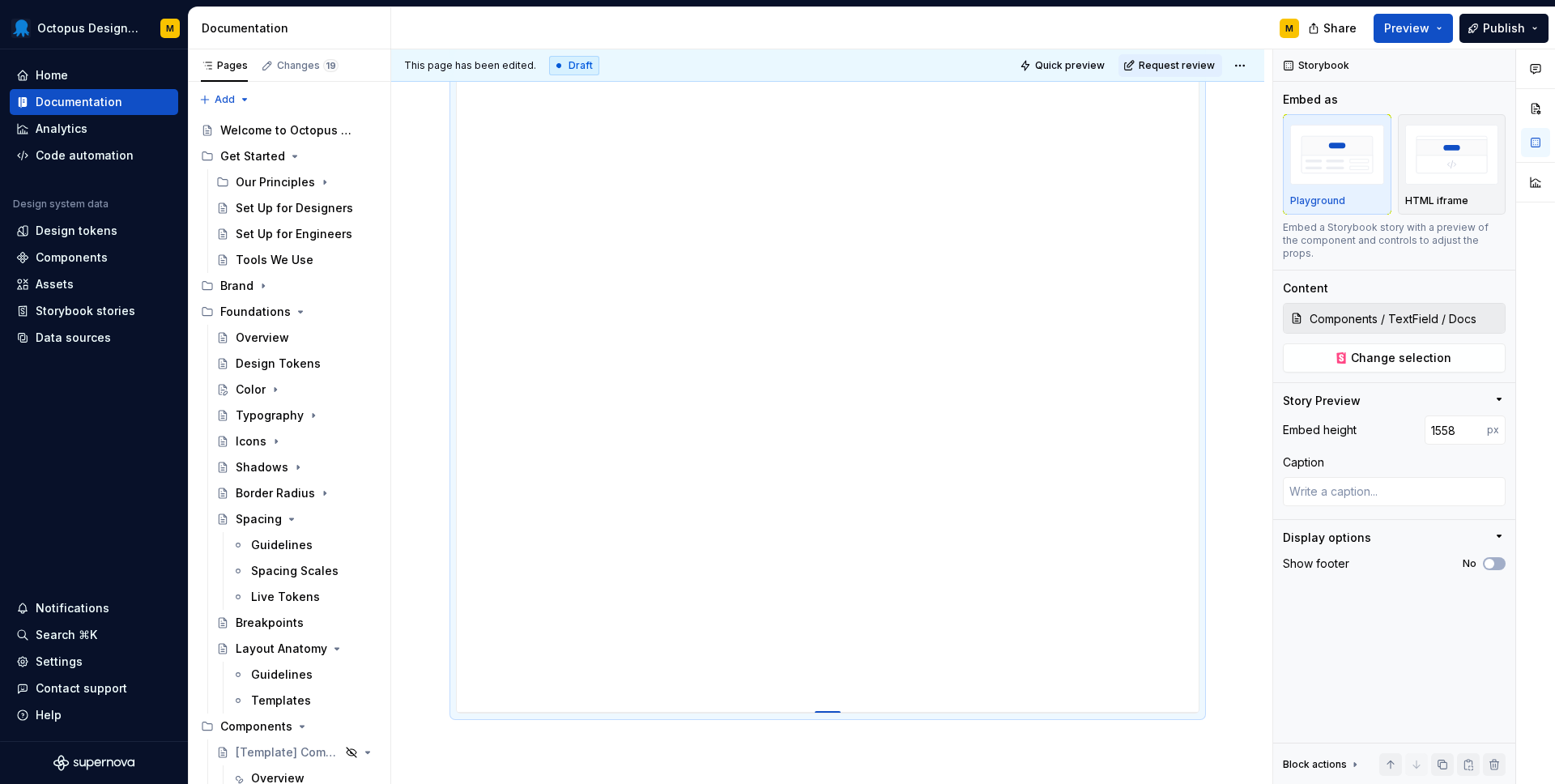
type input "1557"
type textarea "*"
type input "1556"
type textarea "*"
type input "1555"
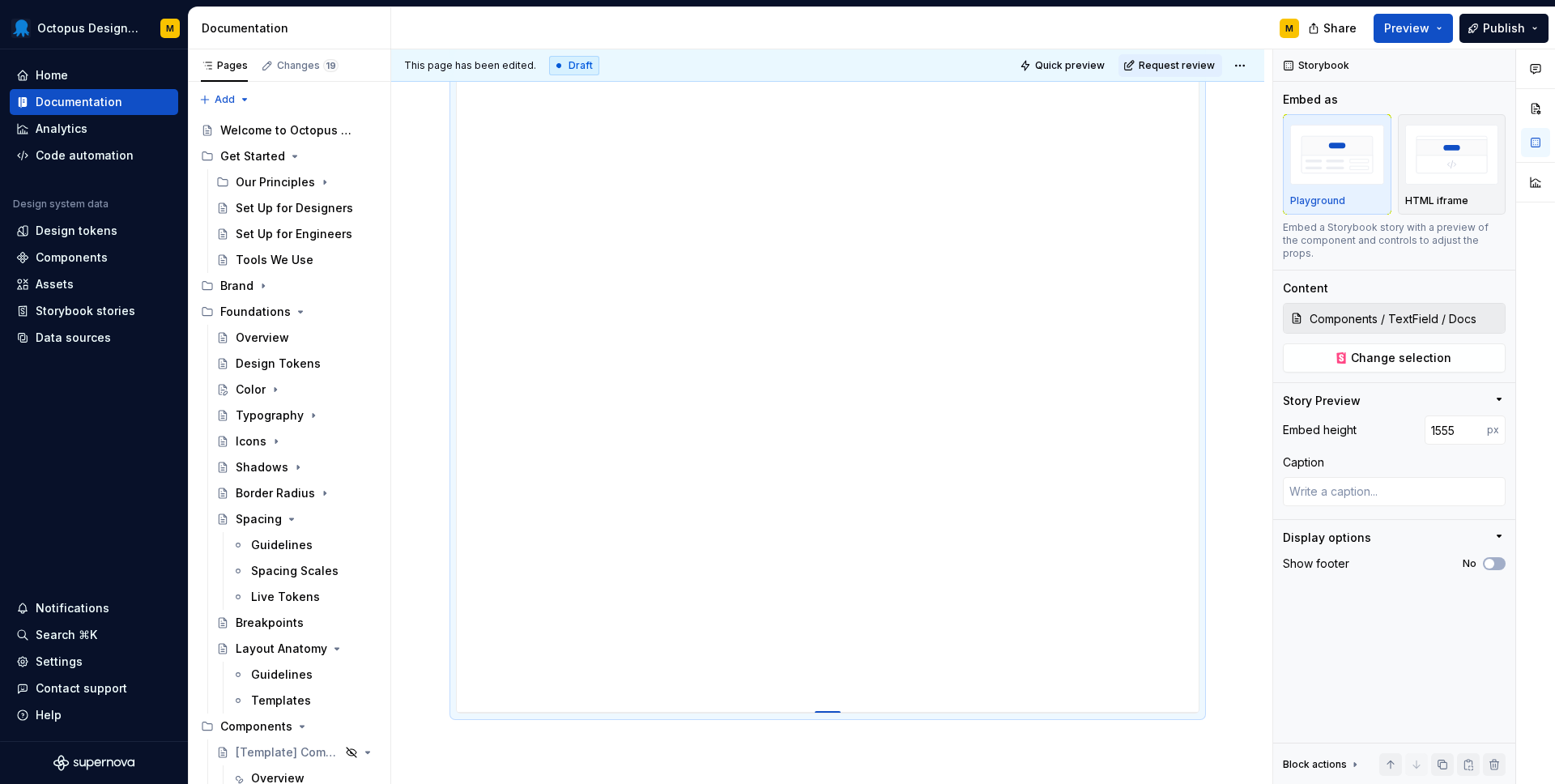
type textarea "*"
type input "1553"
type textarea "*"
type input "1552"
type textarea "*"
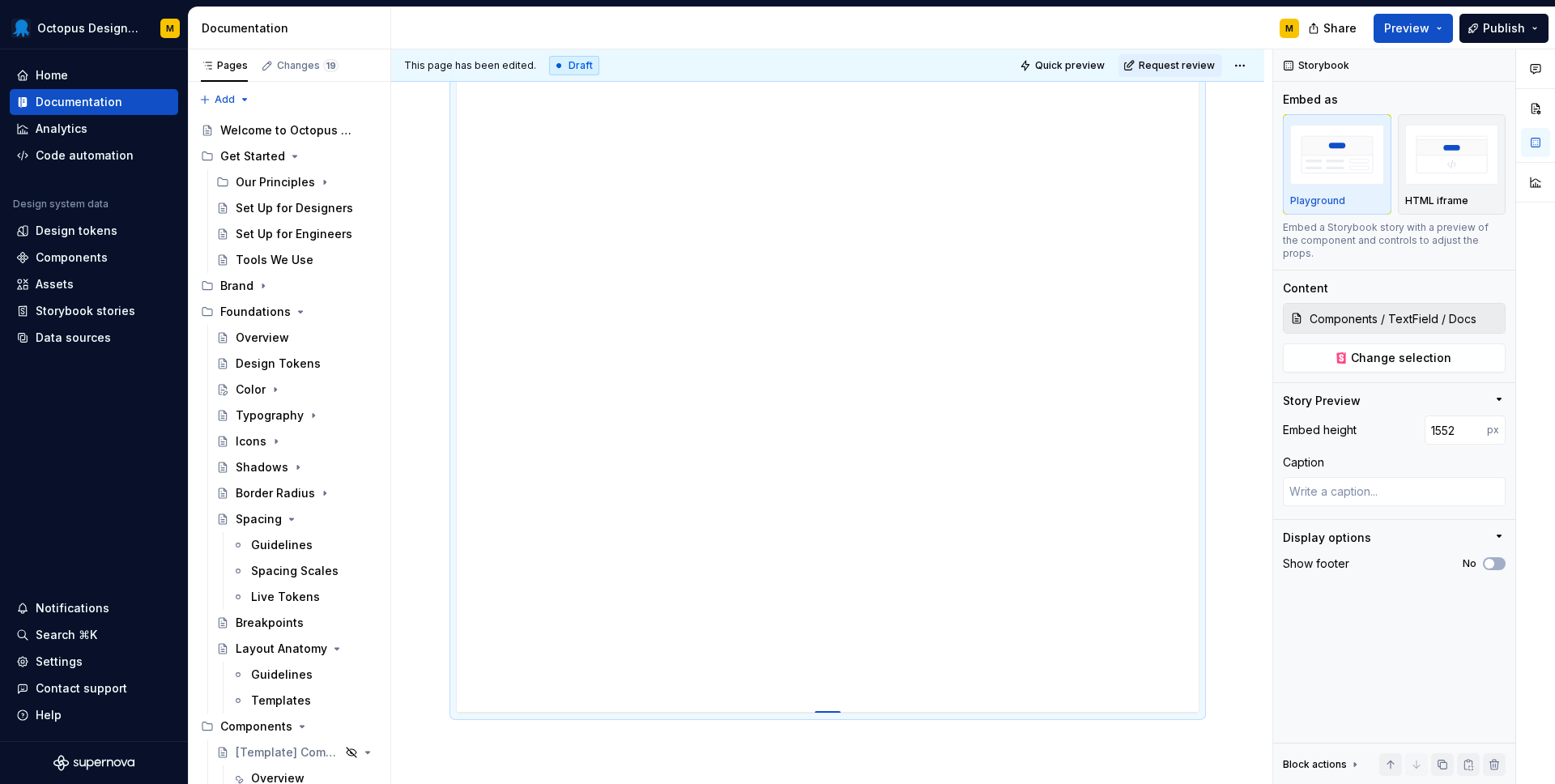
type input "1551"
type textarea "*"
type input "1550"
type textarea "*"
type input "1549"
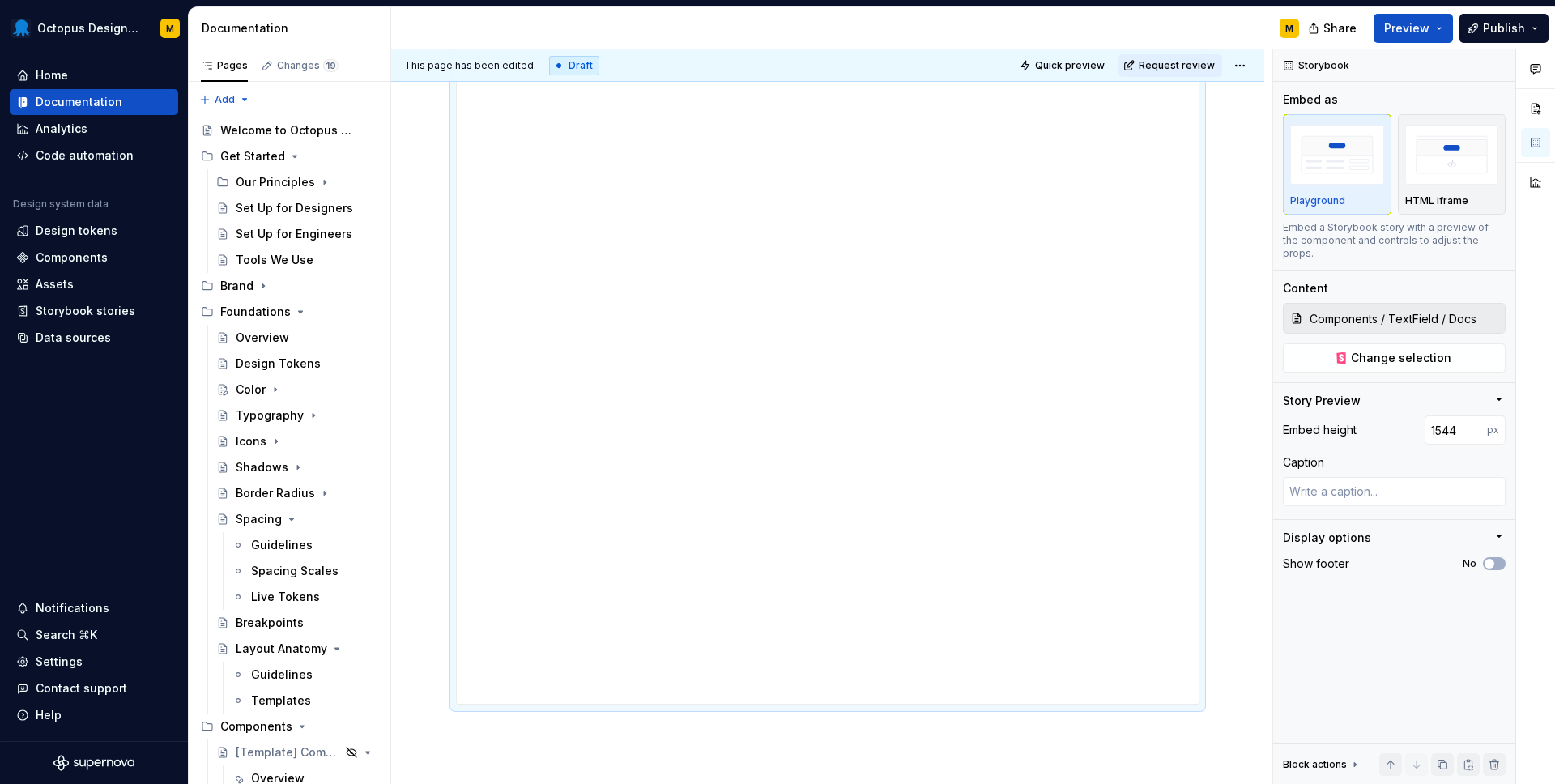
drag, startPoint x: 830, startPoint y: 528, endPoint x: 823, endPoint y: 699, distance: 171.1
click at [1256, 597] on div "**********" at bounding box center [828, 43] width 873 height 1823
click at [1501, 557] on button "No" at bounding box center [1494, 563] width 23 height 13
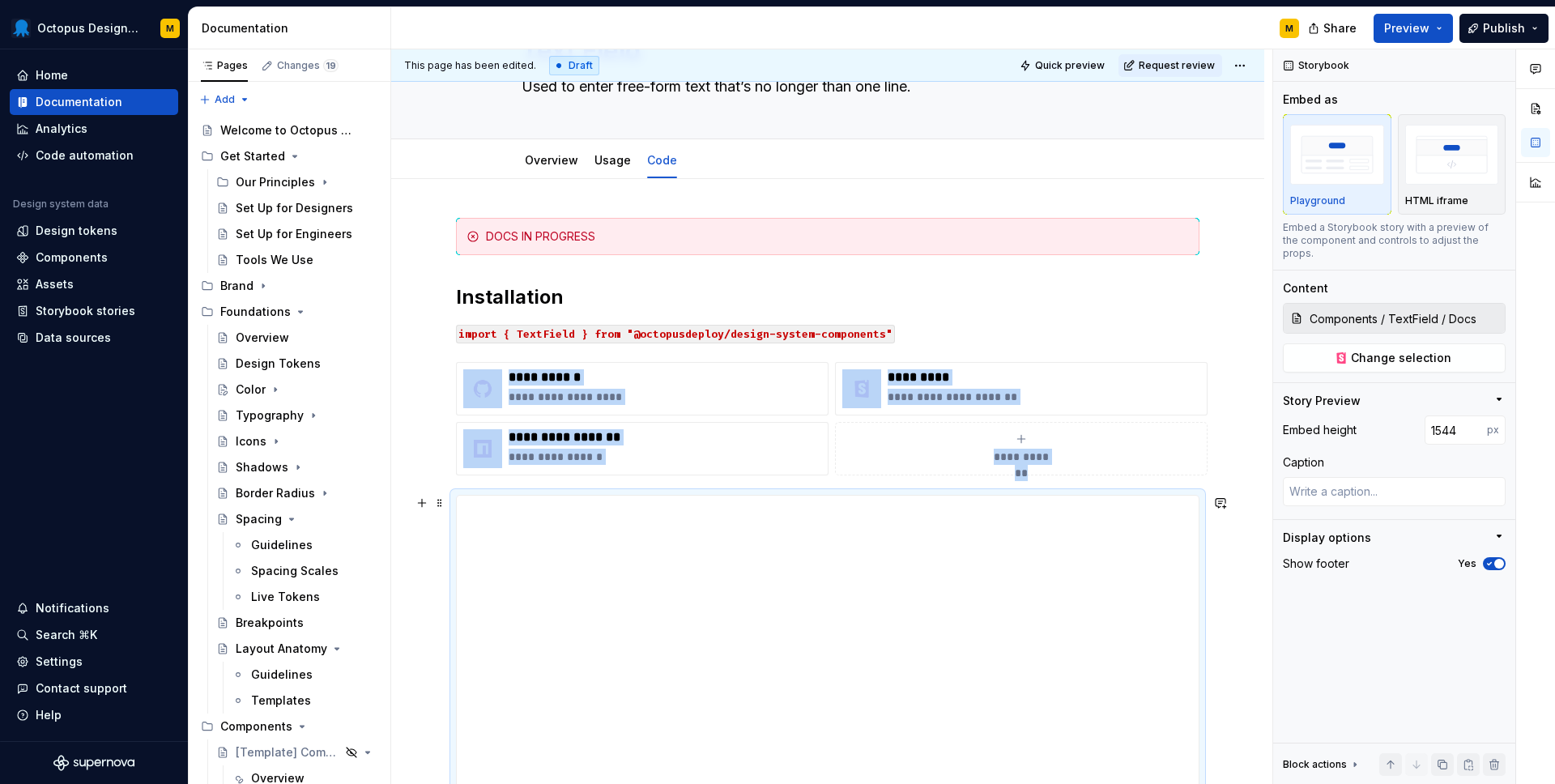
scroll to position [0, 0]
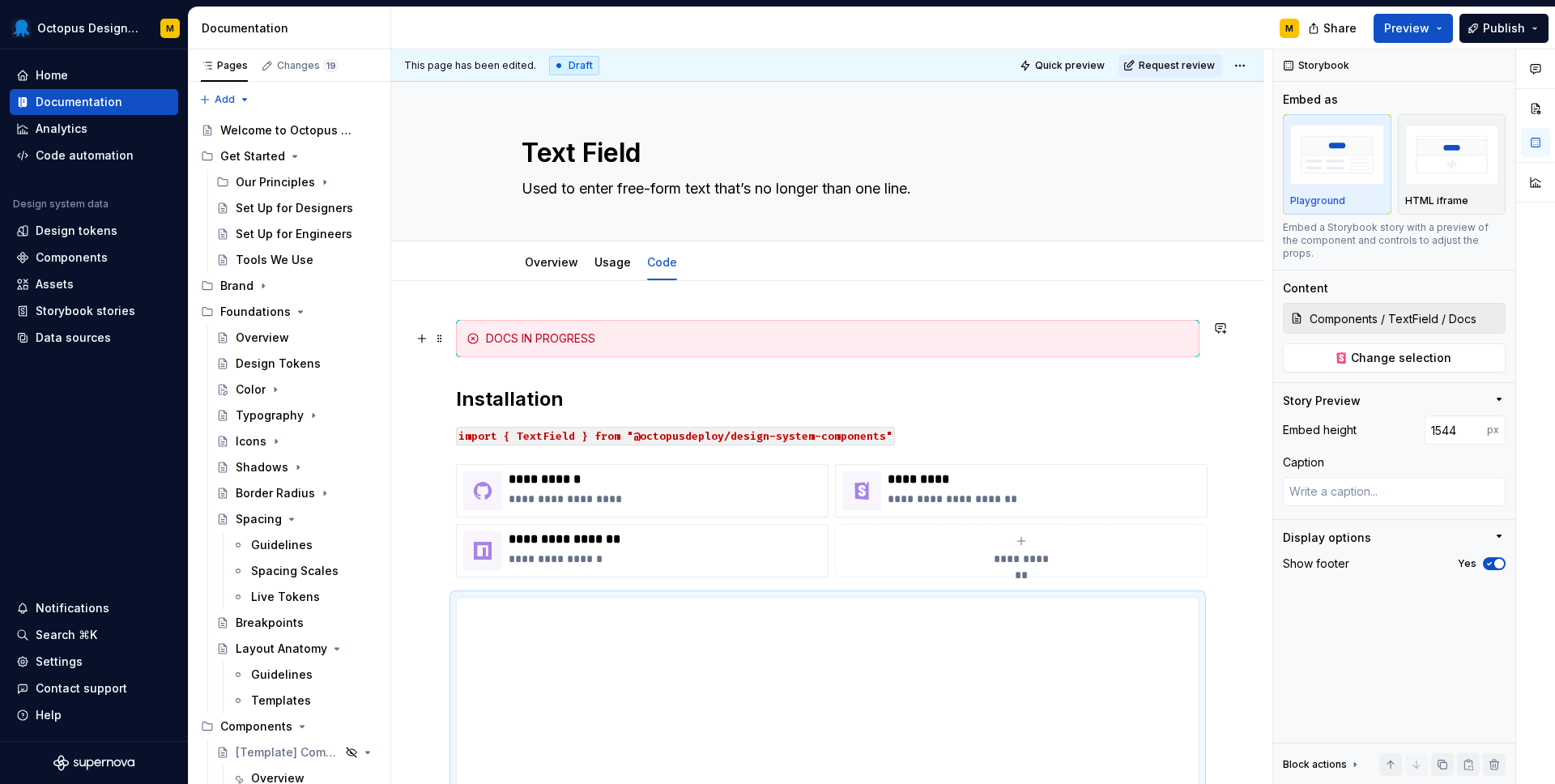
click at [678, 335] on div "DOCS IN PROGRESS" at bounding box center [837, 338] width 703 height 16
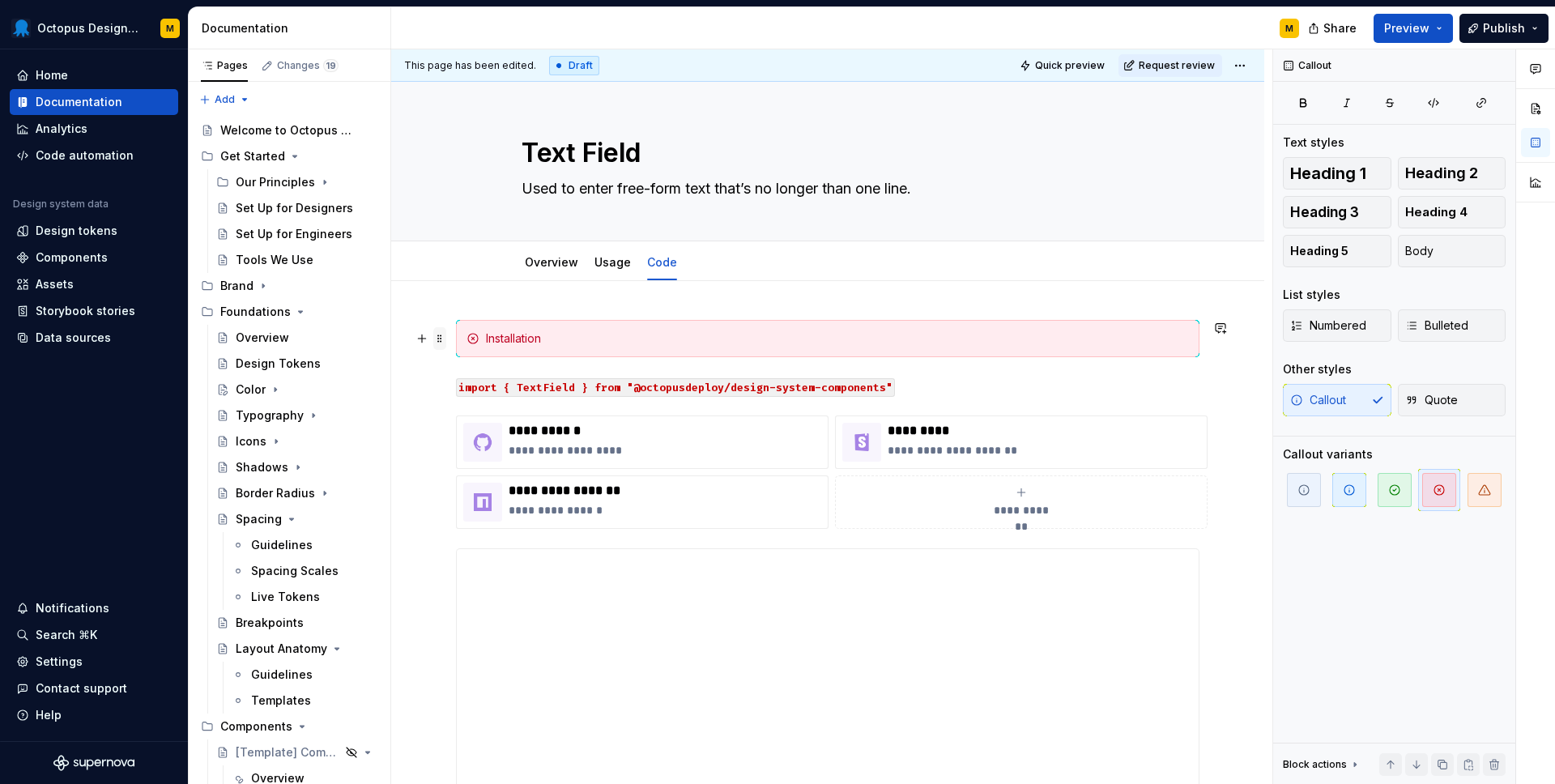
click at [439, 343] on span at bounding box center [440, 338] width 13 height 23
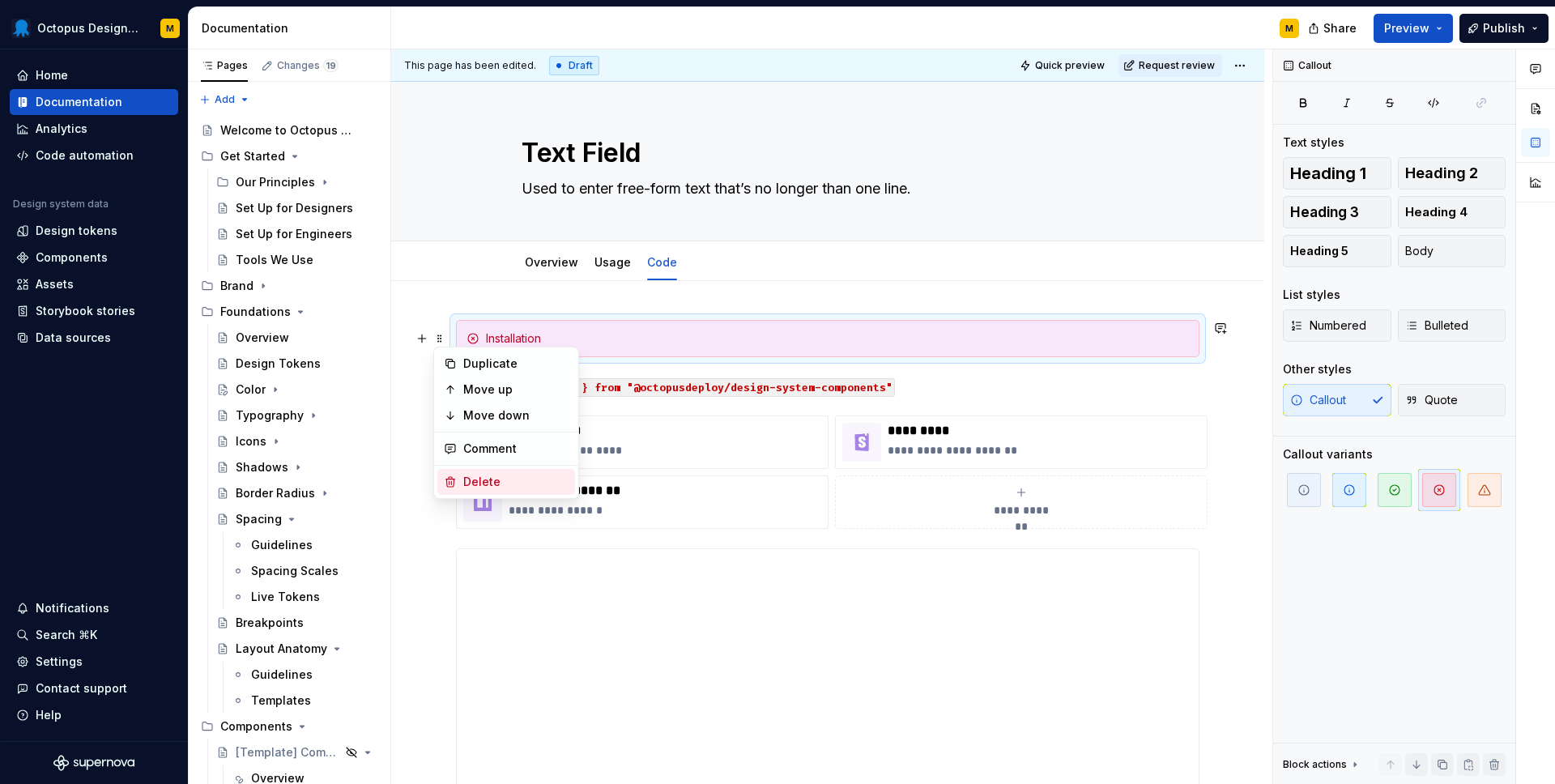
click at [480, 485] on div "Delete" at bounding box center [516, 482] width 105 height 16
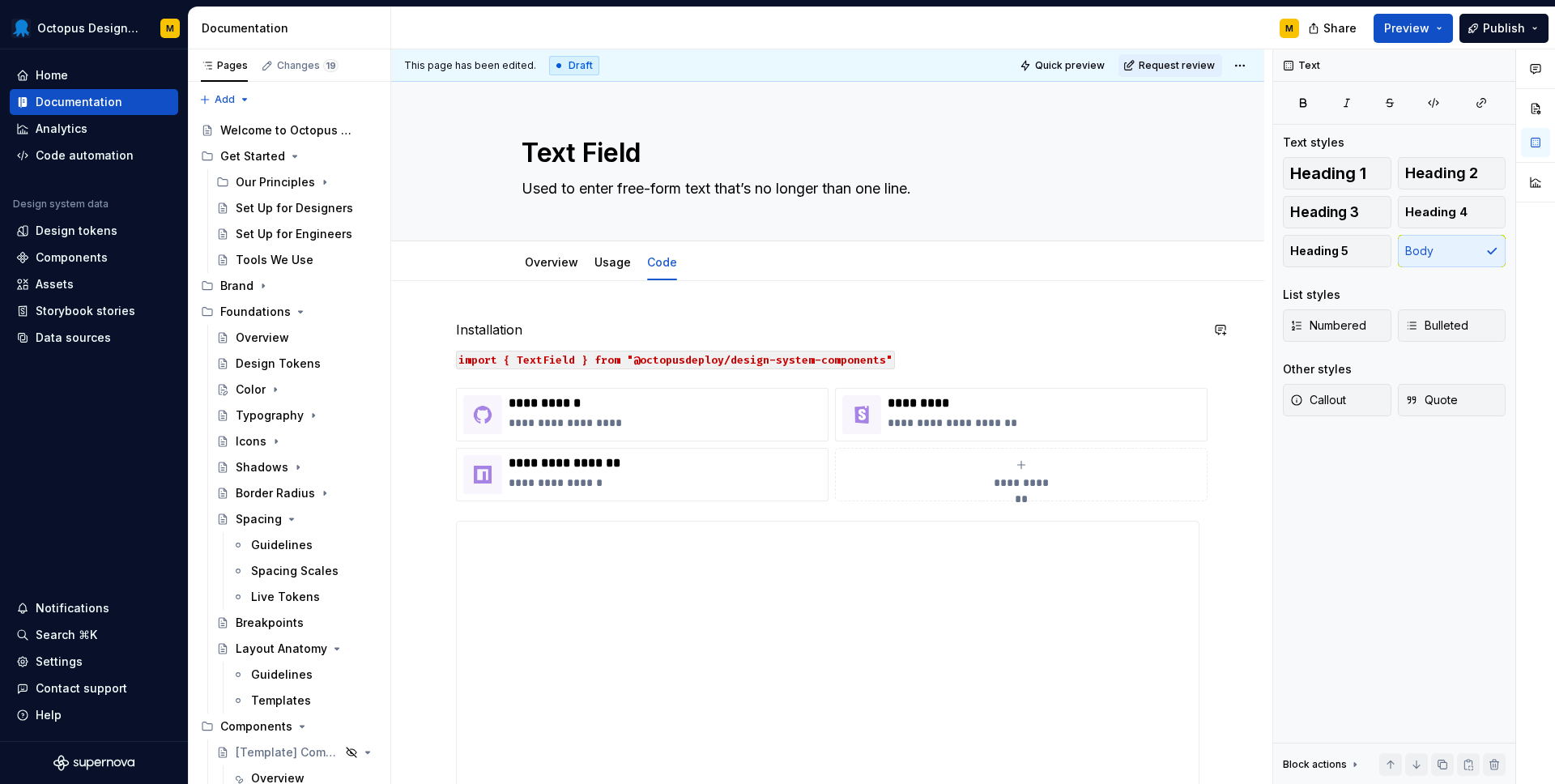
click at [478, 337] on p "Installation" at bounding box center [828, 329] width 744 height 19
click at [564, 304] on button "button" at bounding box center [558, 299] width 23 height 23
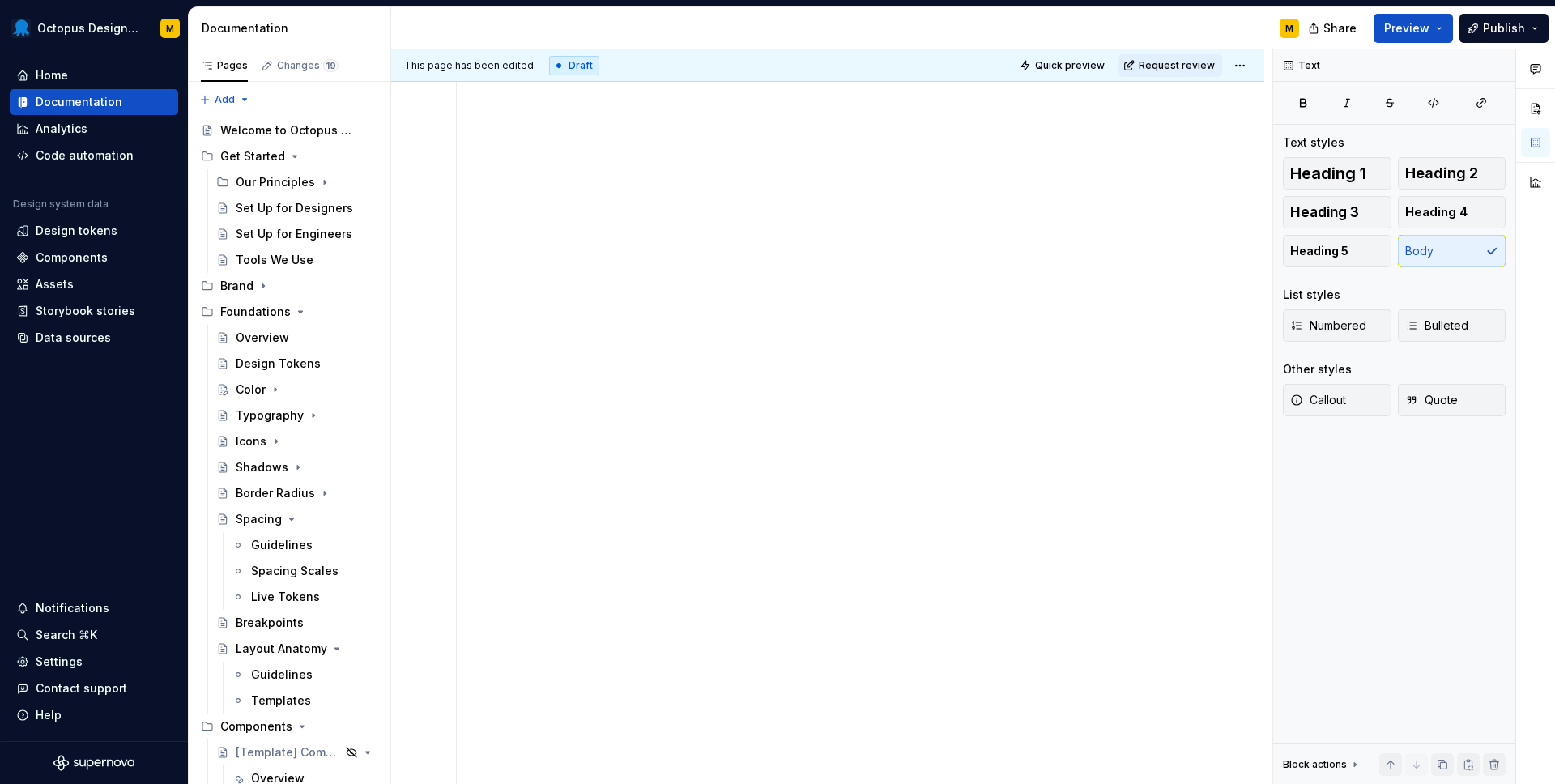
scroll to position [132, 0]
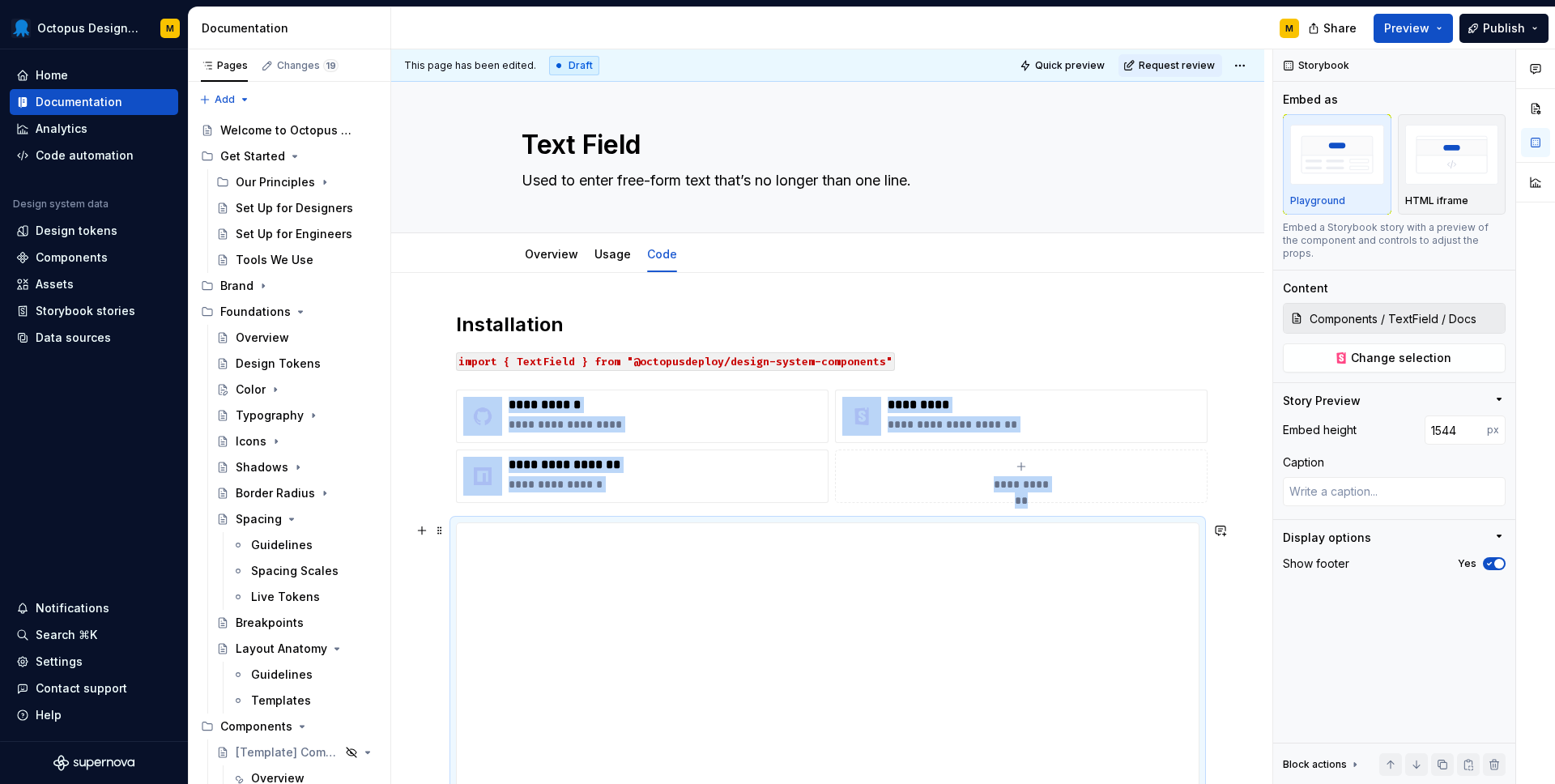
scroll to position [0, 0]
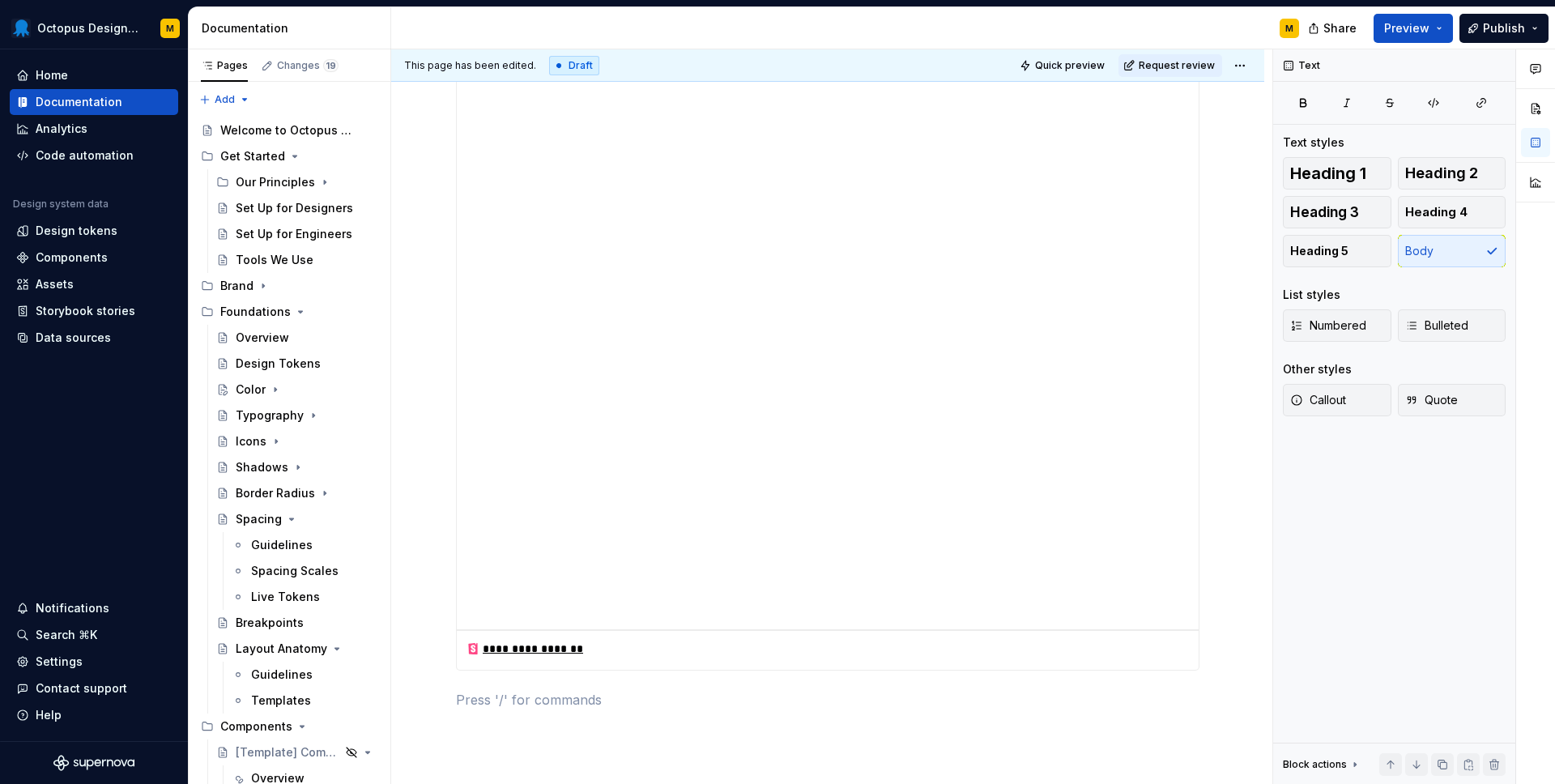
scroll to position [1263, 0]
click at [479, 596] on p "Properties" at bounding box center [828, 588] width 744 height 19
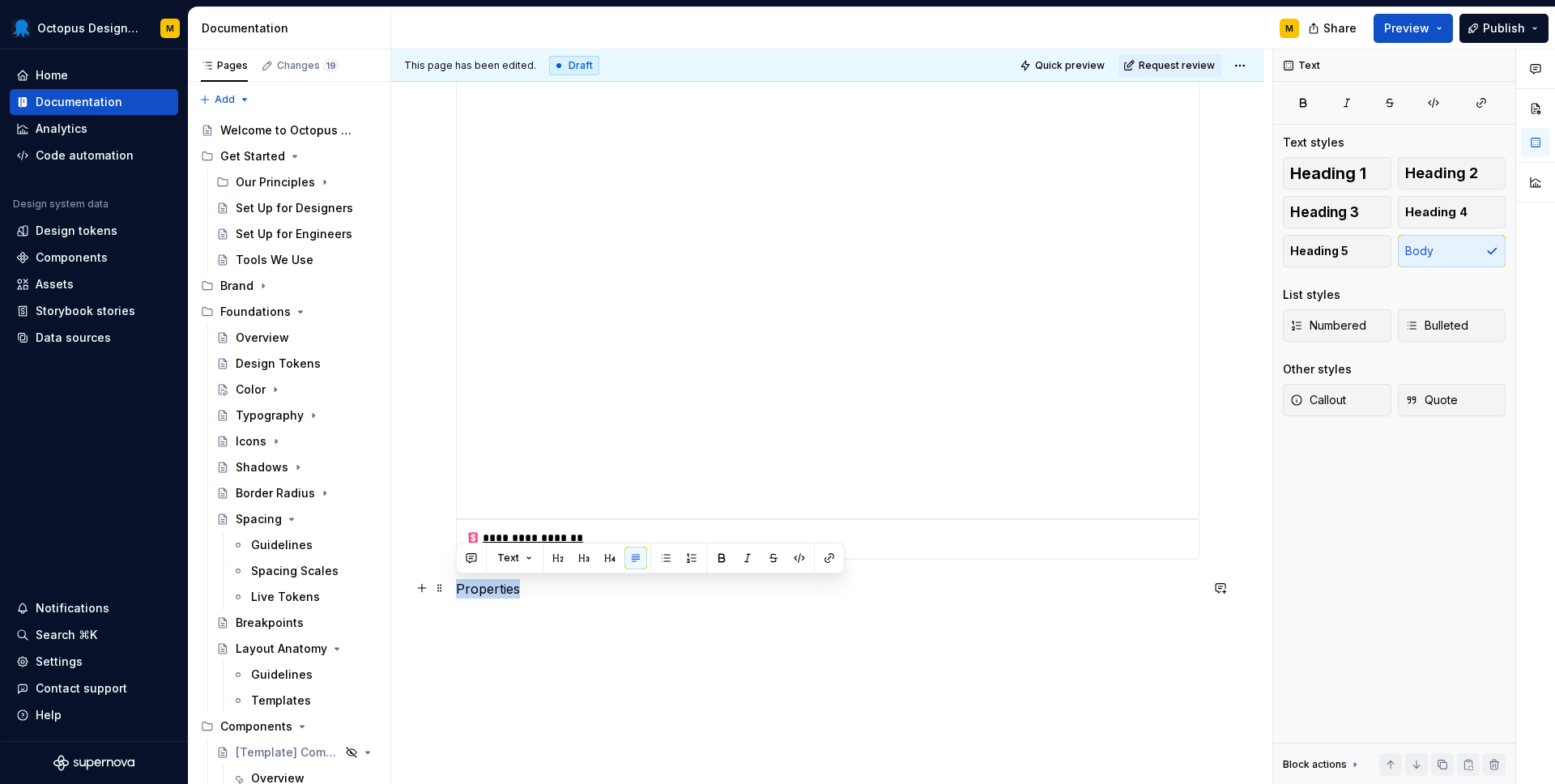
click at [479, 596] on p "Properties" at bounding box center [828, 588] width 744 height 19
click at [555, 559] on button "button" at bounding box center [558, 558] width 23 height 23
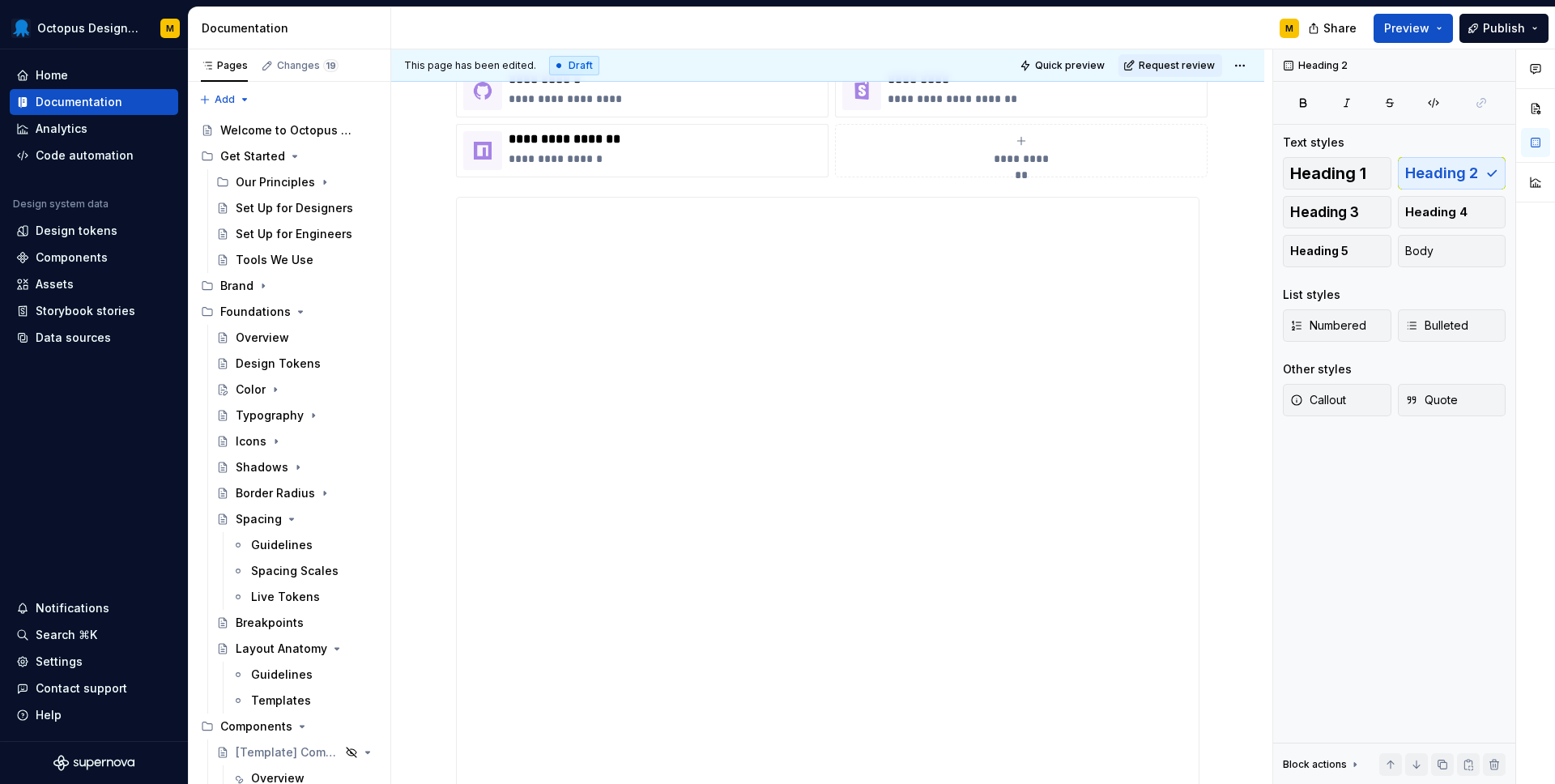
scroll to position [313, 0]
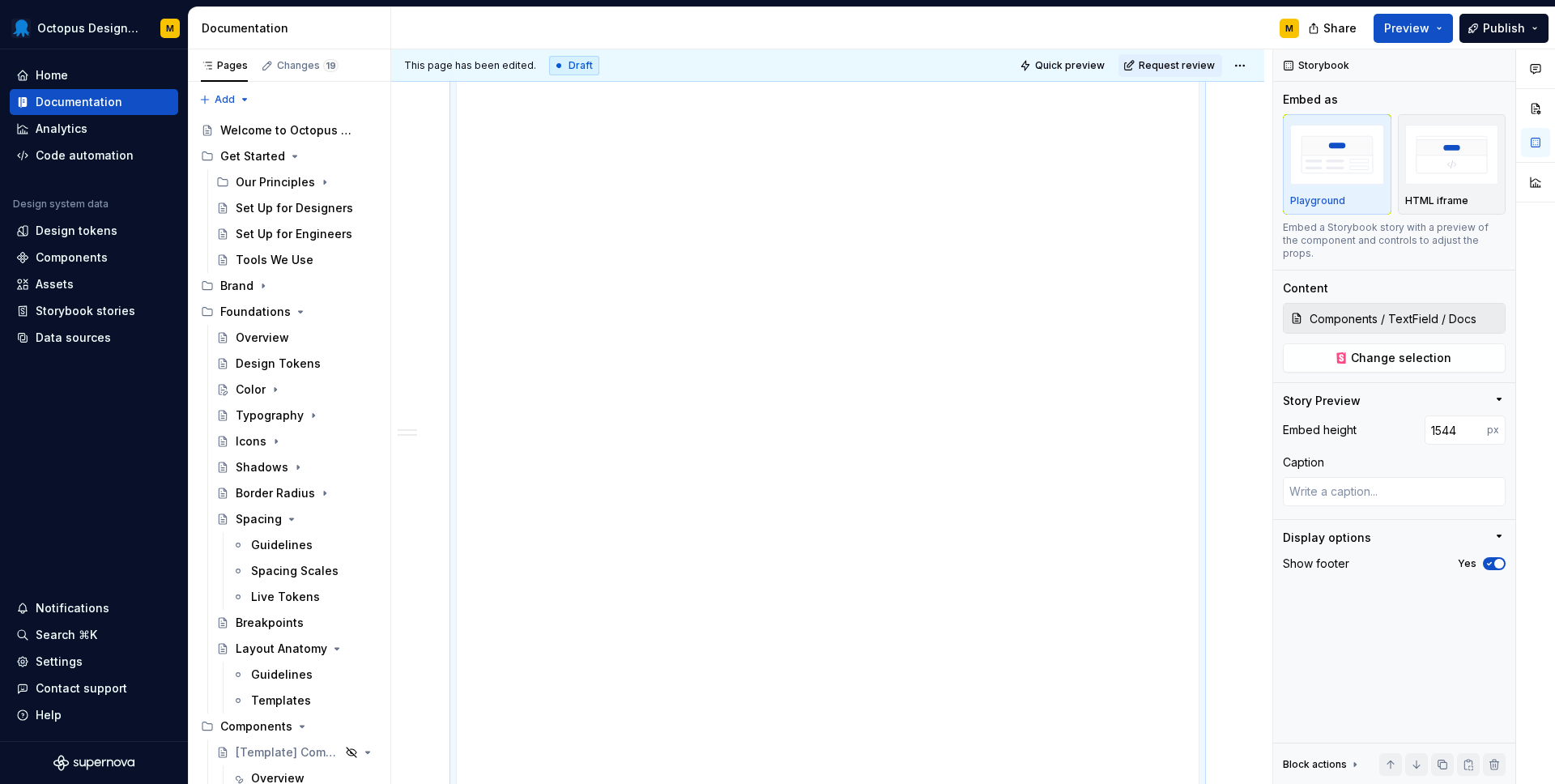
scroll to position [1379, 0]
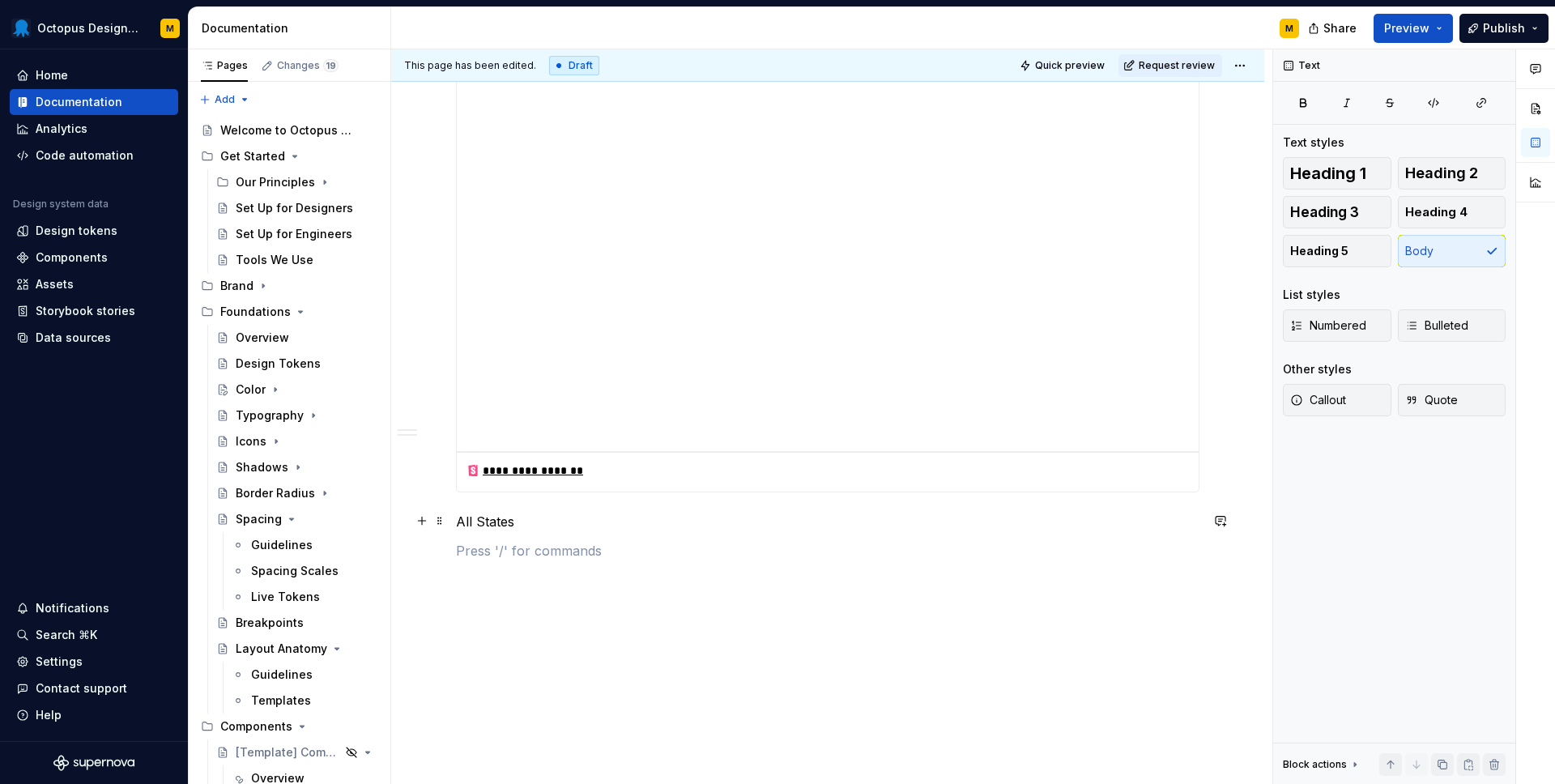
click at [479, 515] on p "All States" at bounding box center [828, 521] width 744 height 19
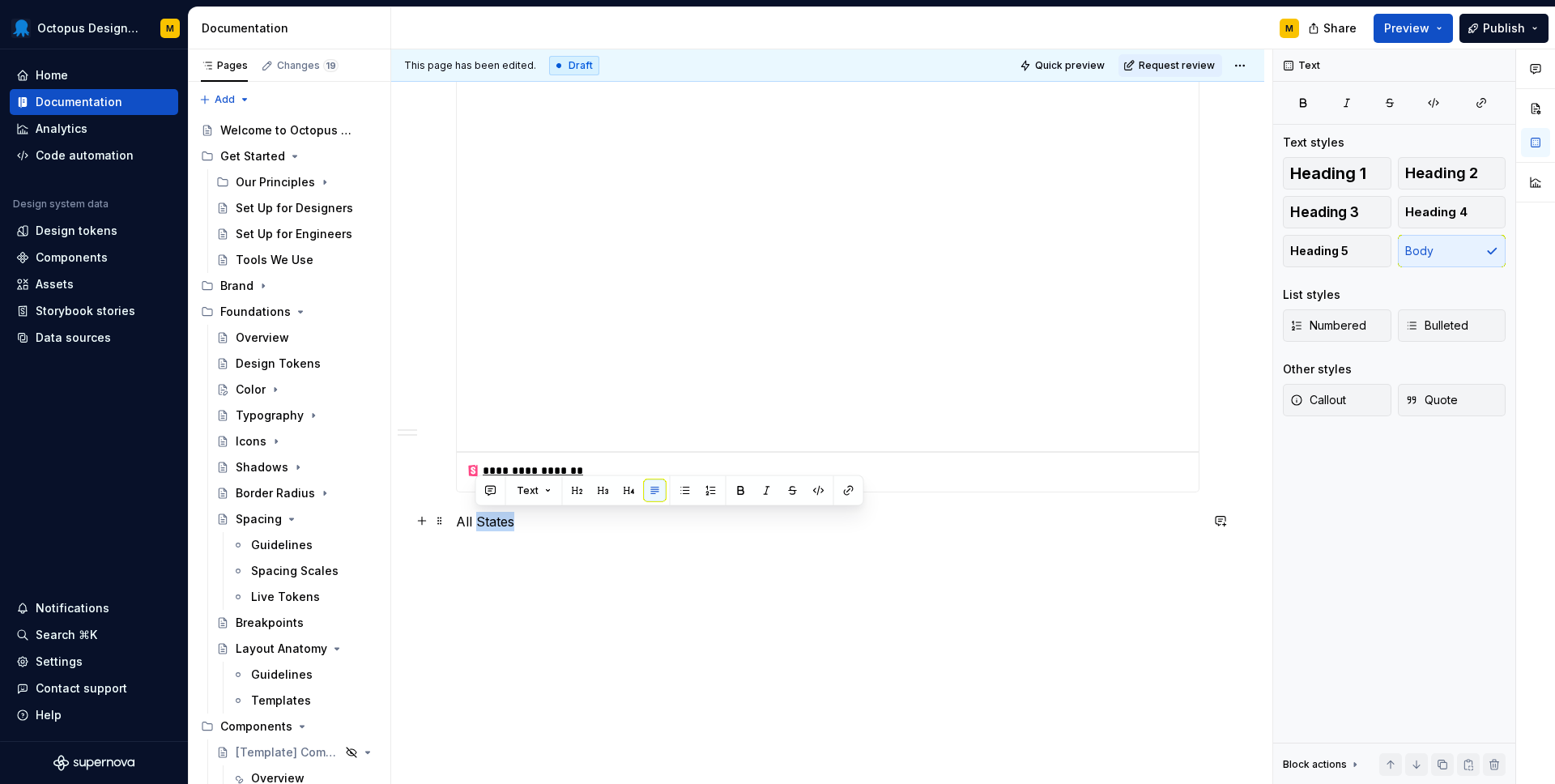
click at [479, 515] on p "All States" at bounding box center [828, 521] width 744 height 19
click at [555, 497] on button "button" at bounding box center [558, 490] width 23 height 23
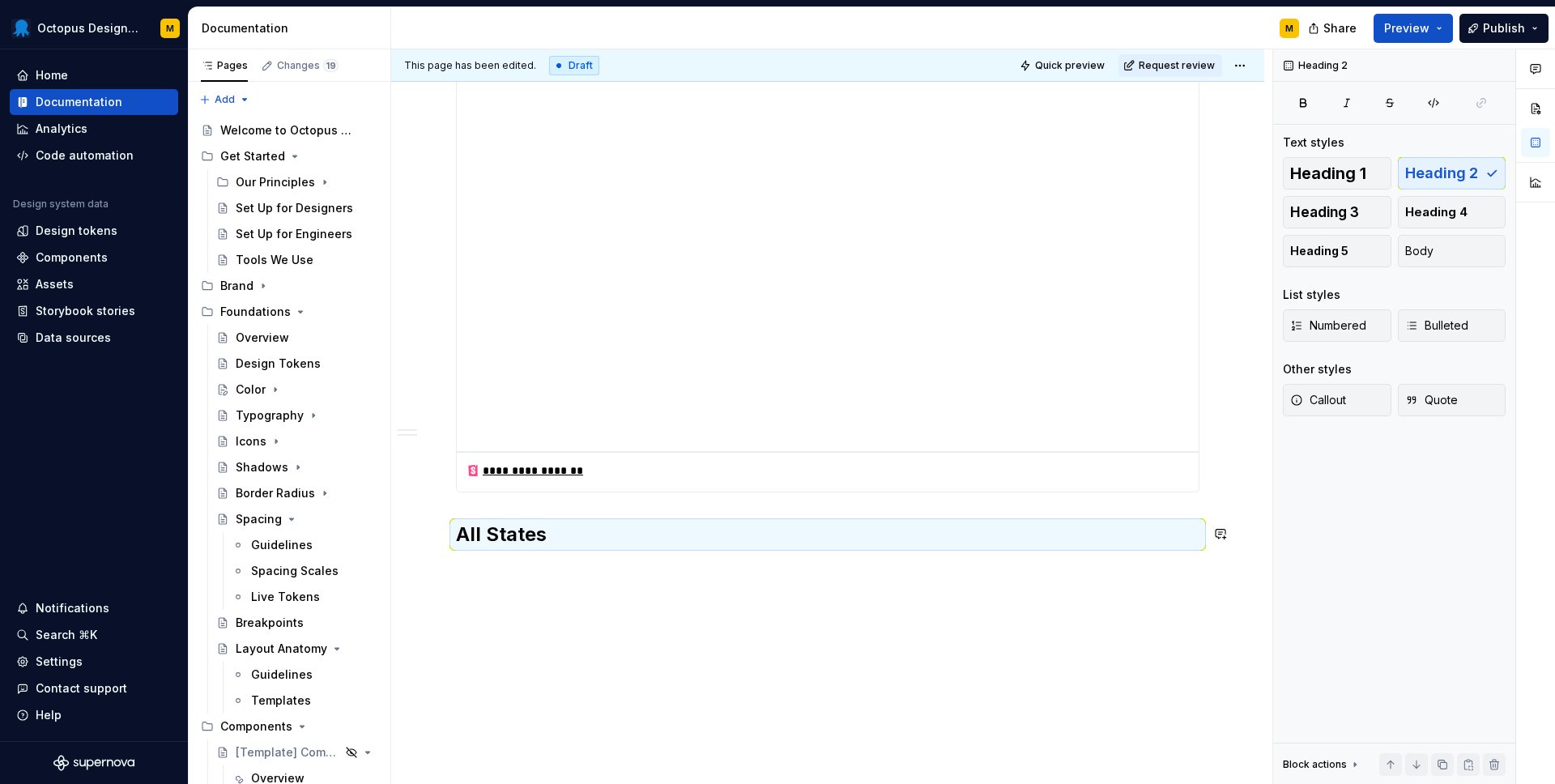
click at [537, 561] on p at bounding box center [828, 570] width 744 height 19
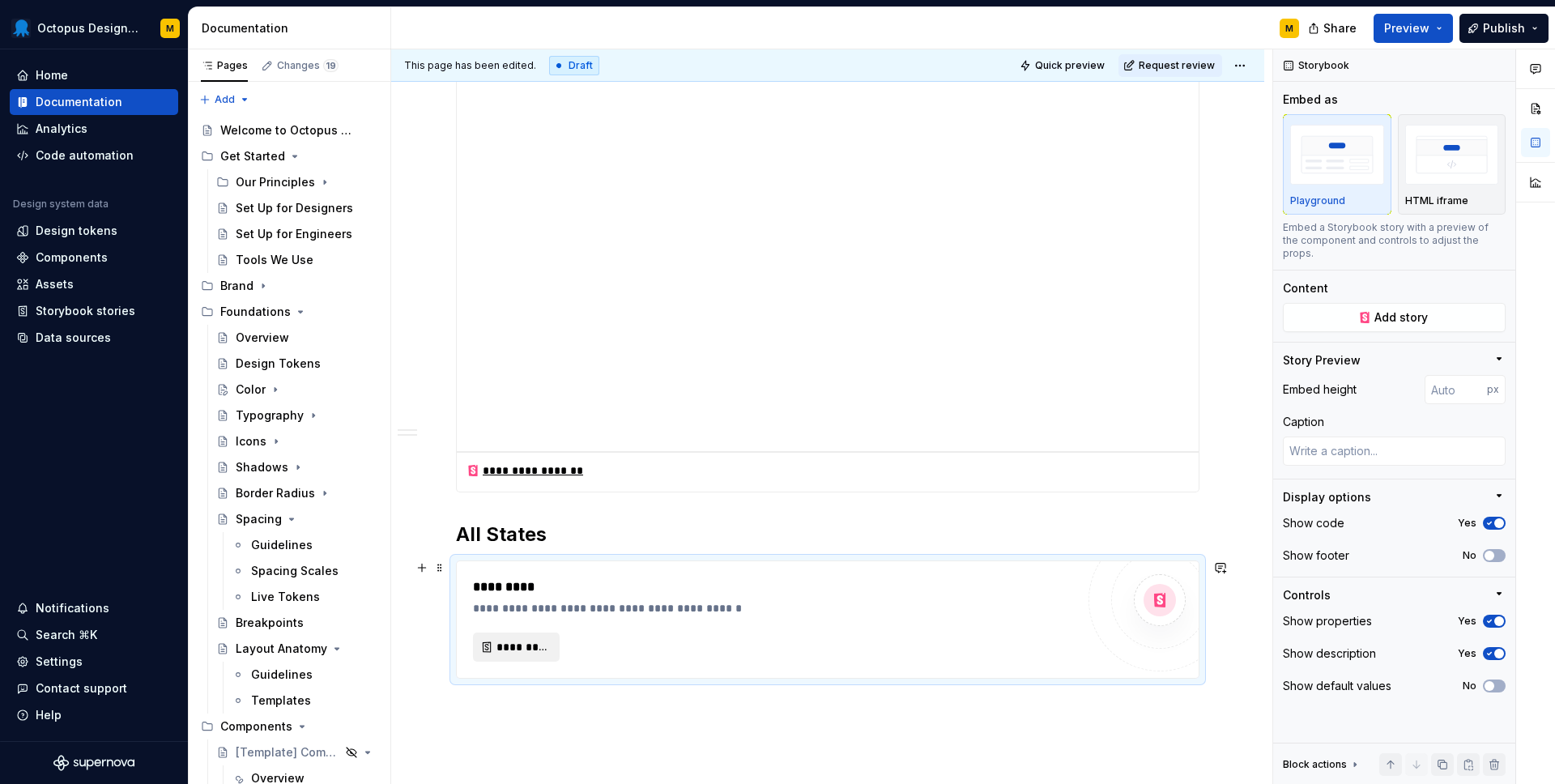
click at [500, 647] on span "*********" at bounding box center [523, 647] width 52 height 16
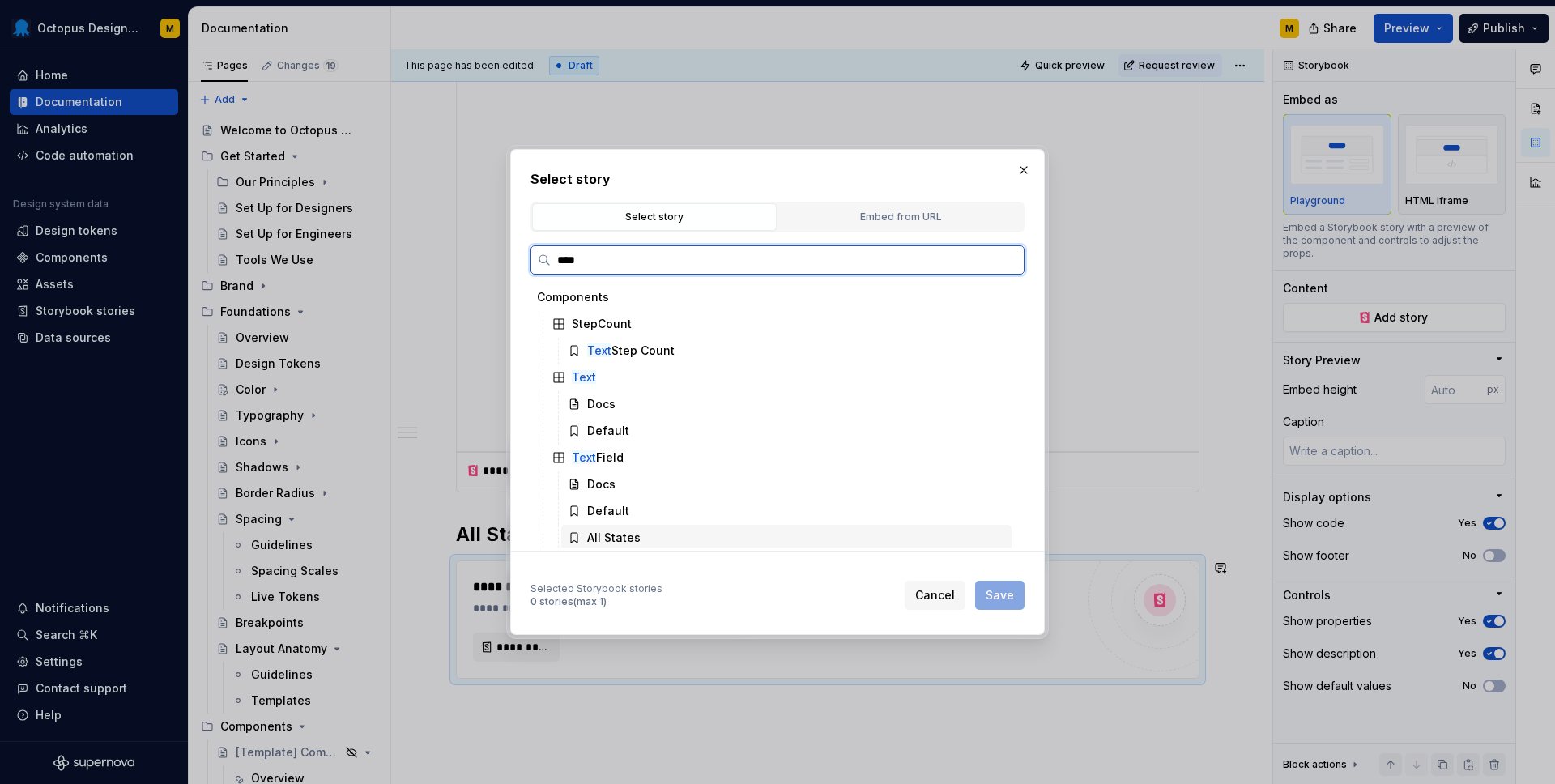
click at [611, 531] on div "All States" at bounding box center [613, 538] width 53 height 16
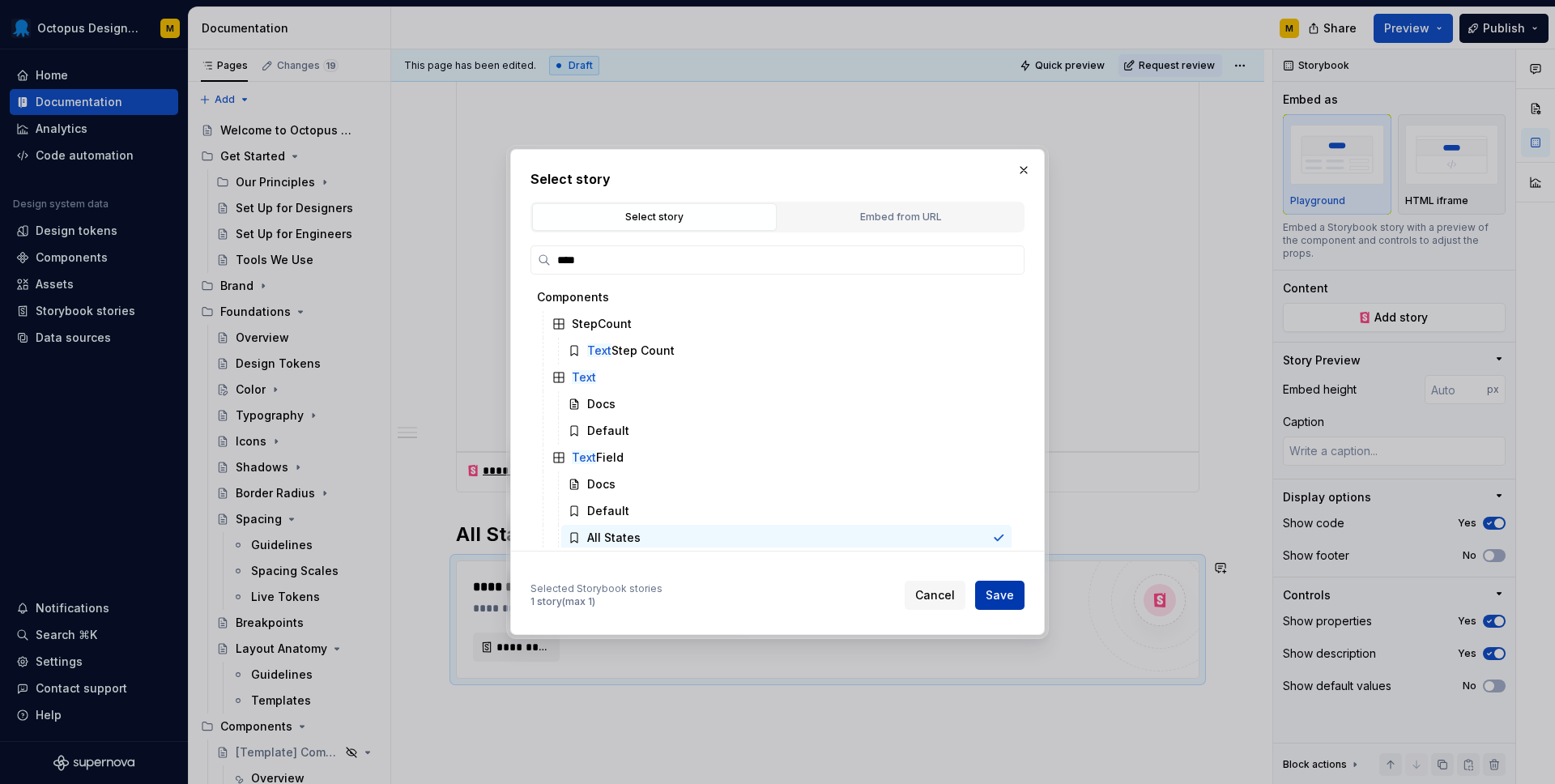
click at [1001, 586] on button "Save" at bounding box center [1000, 595] width 50 height 29
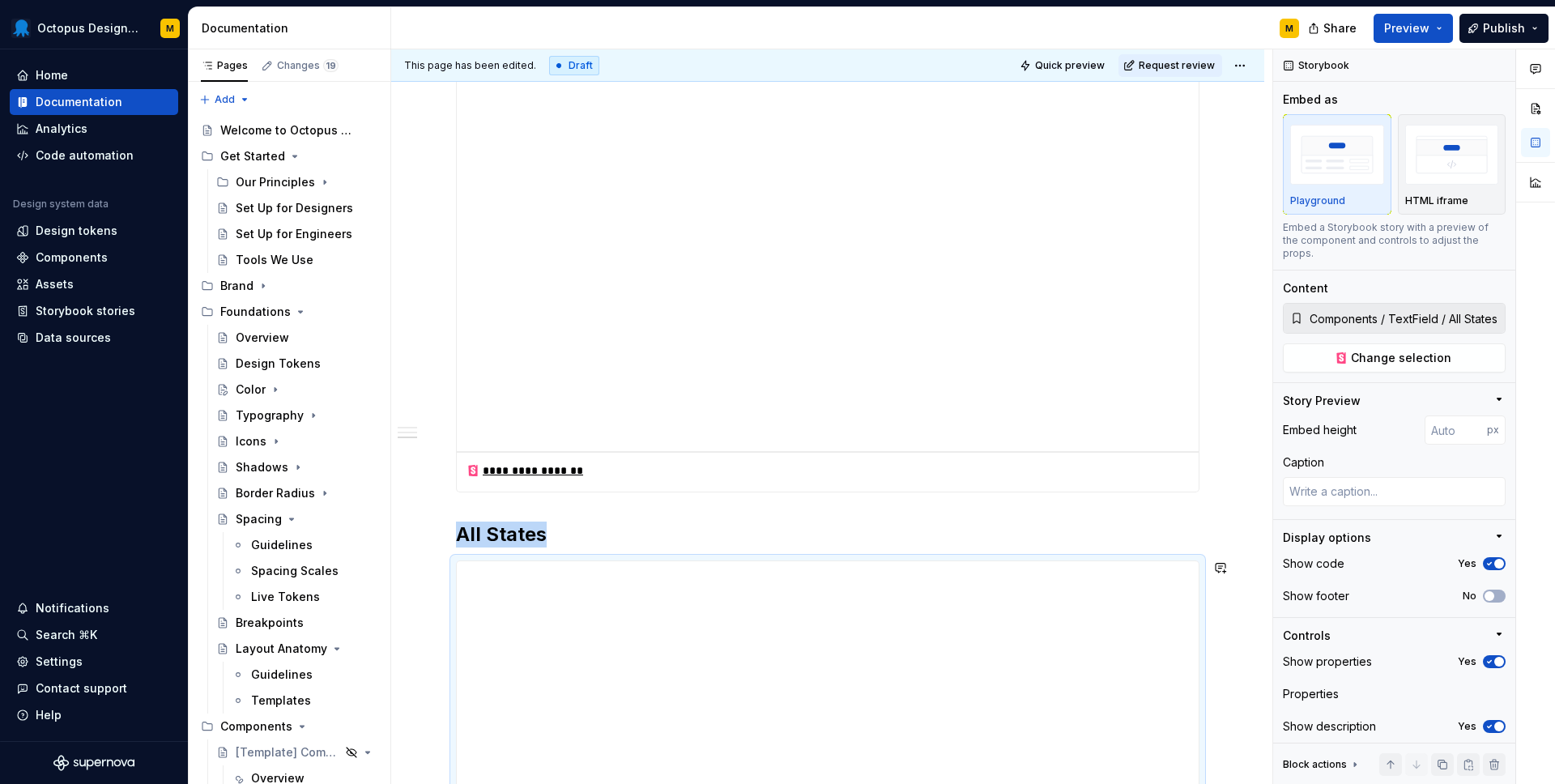
scroll to position [1480, 0]
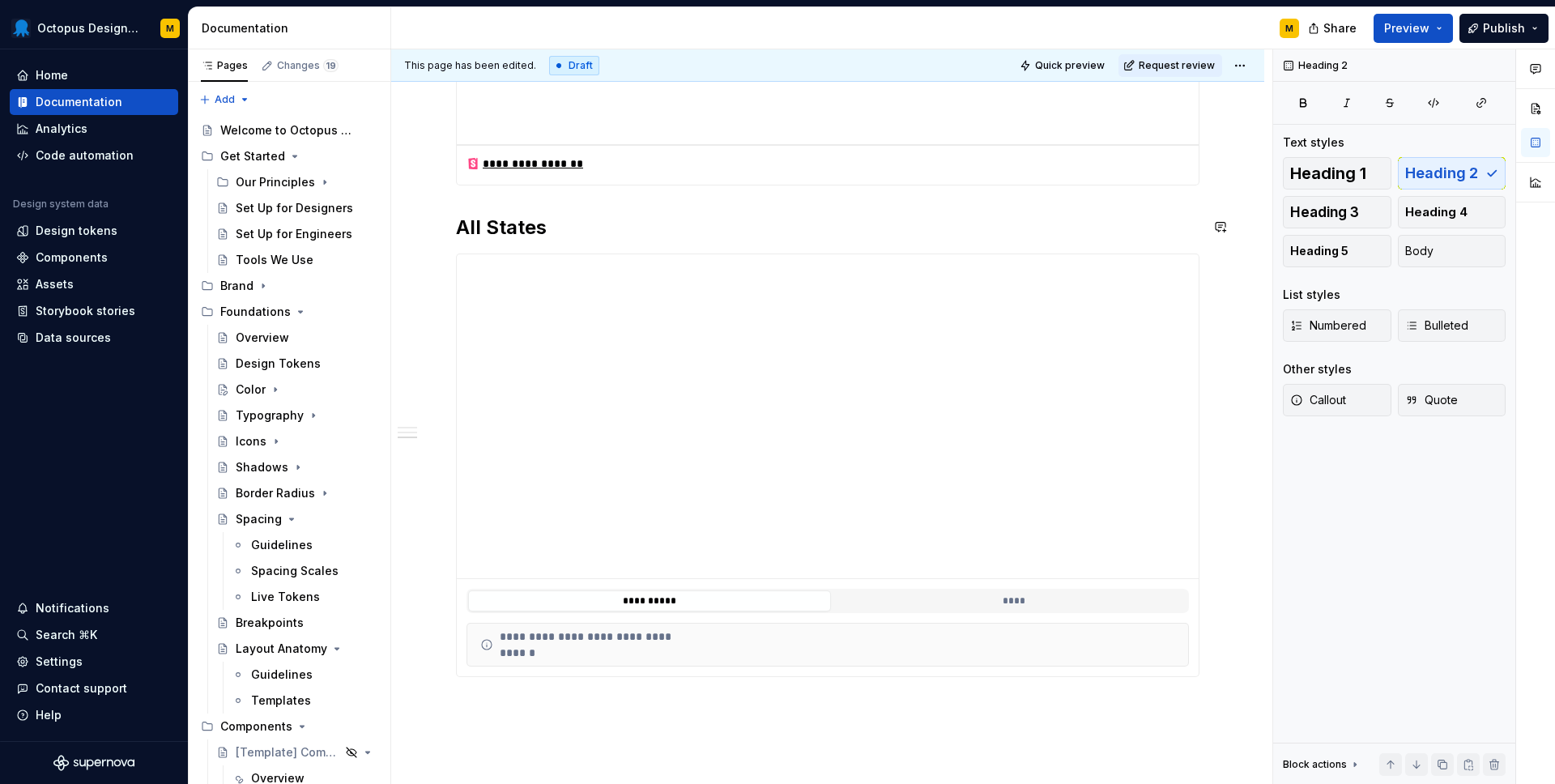
scroll to position [1687, 0]
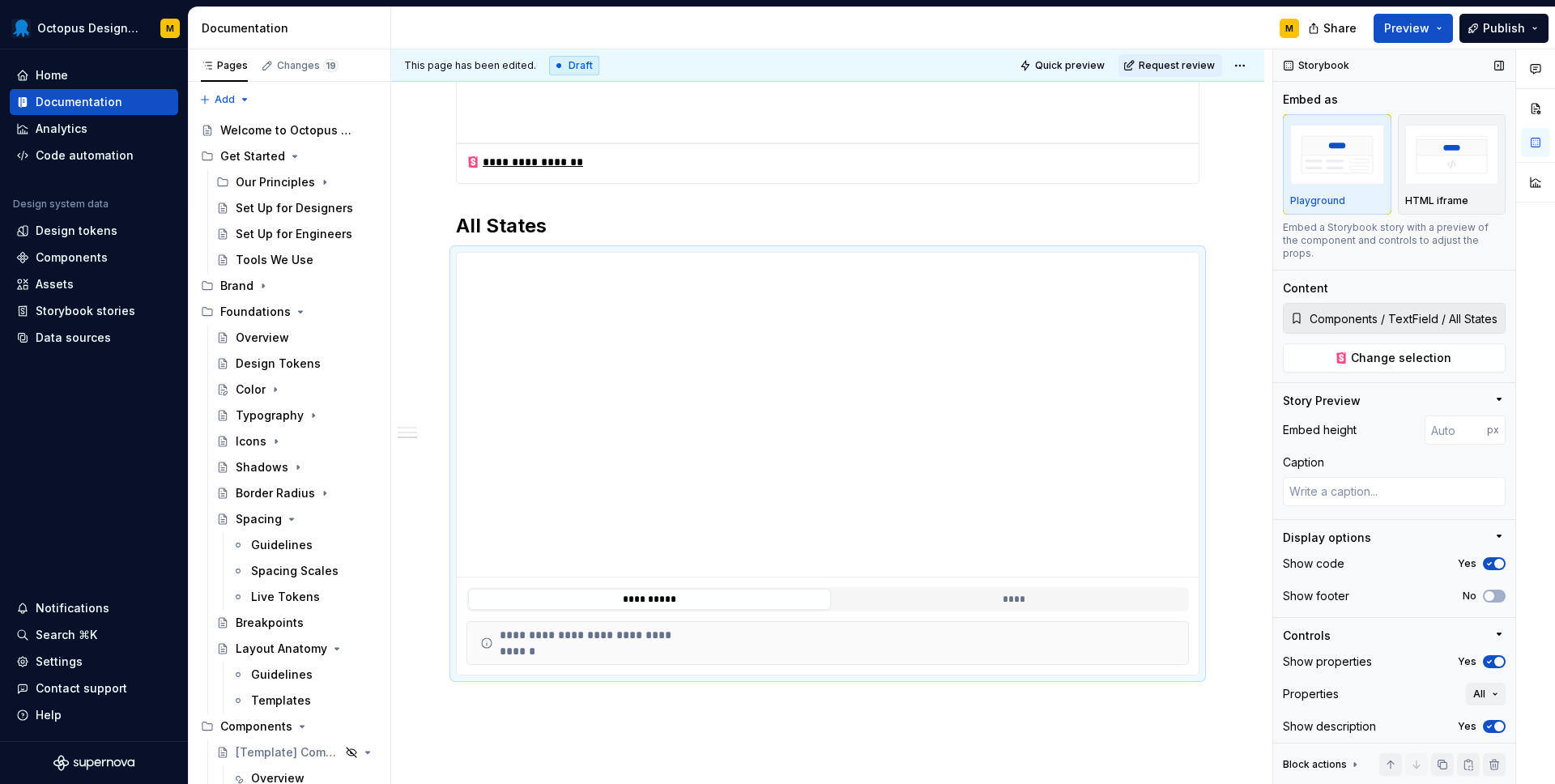
click at [1495, 559] on icon "button" at bounding box center [1490, 563] width 13 height 10
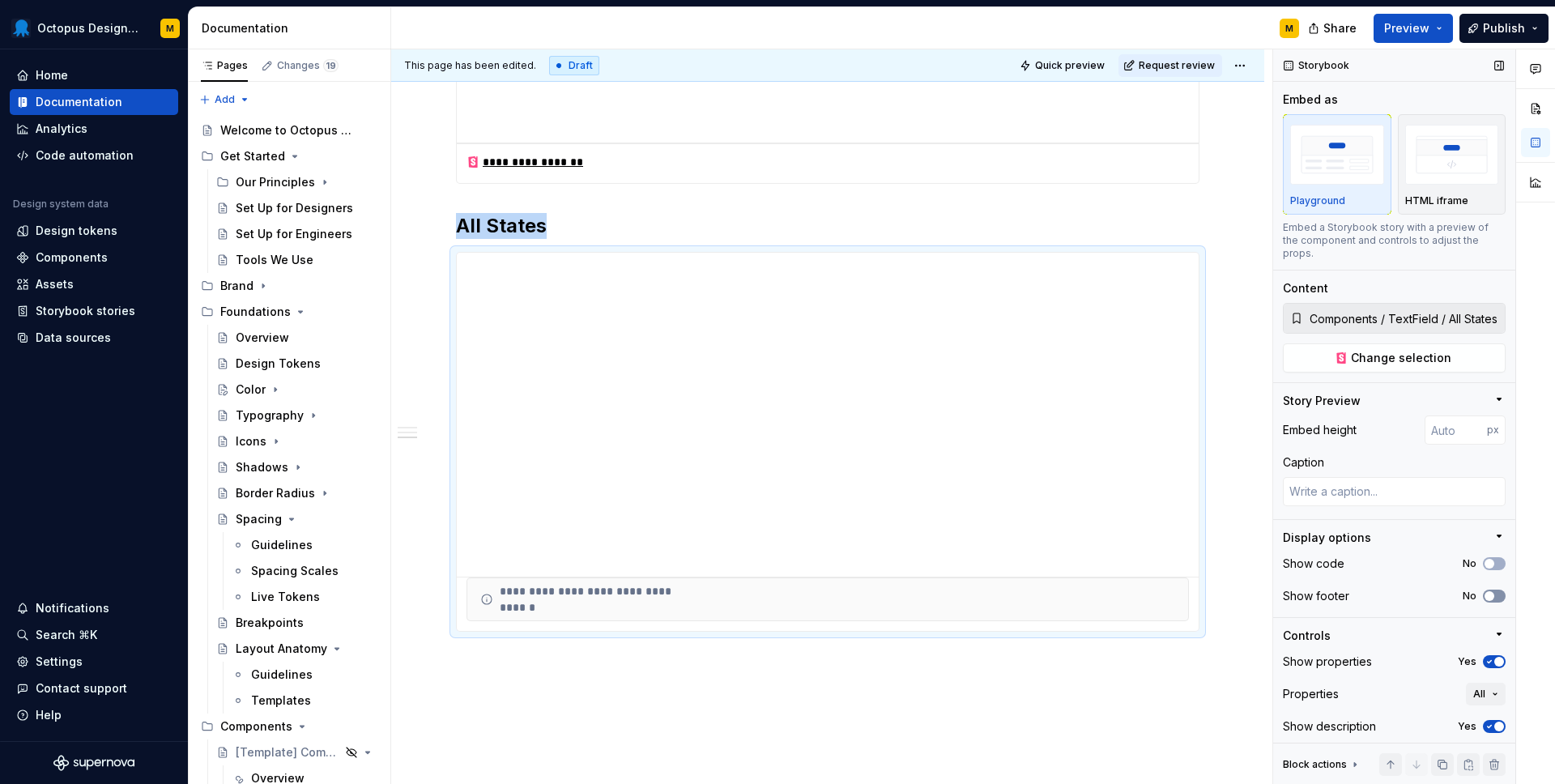
click at [1493, 591] on icon "button" at bounding box center [1490, 596] width 13 height 10
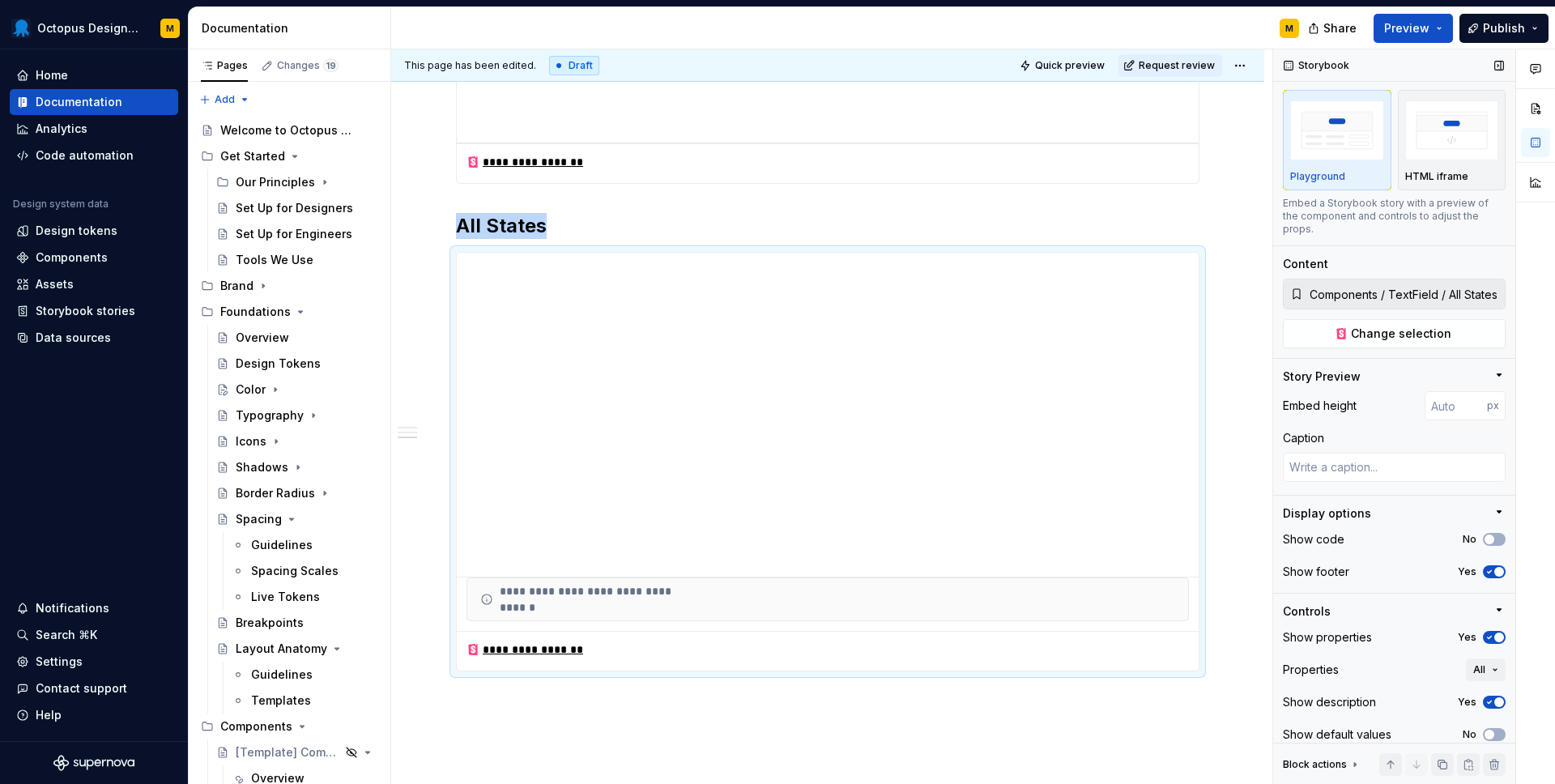
click at [1489, 632] on icon "button" at bounding box center [1490, 637] width 13 height 10
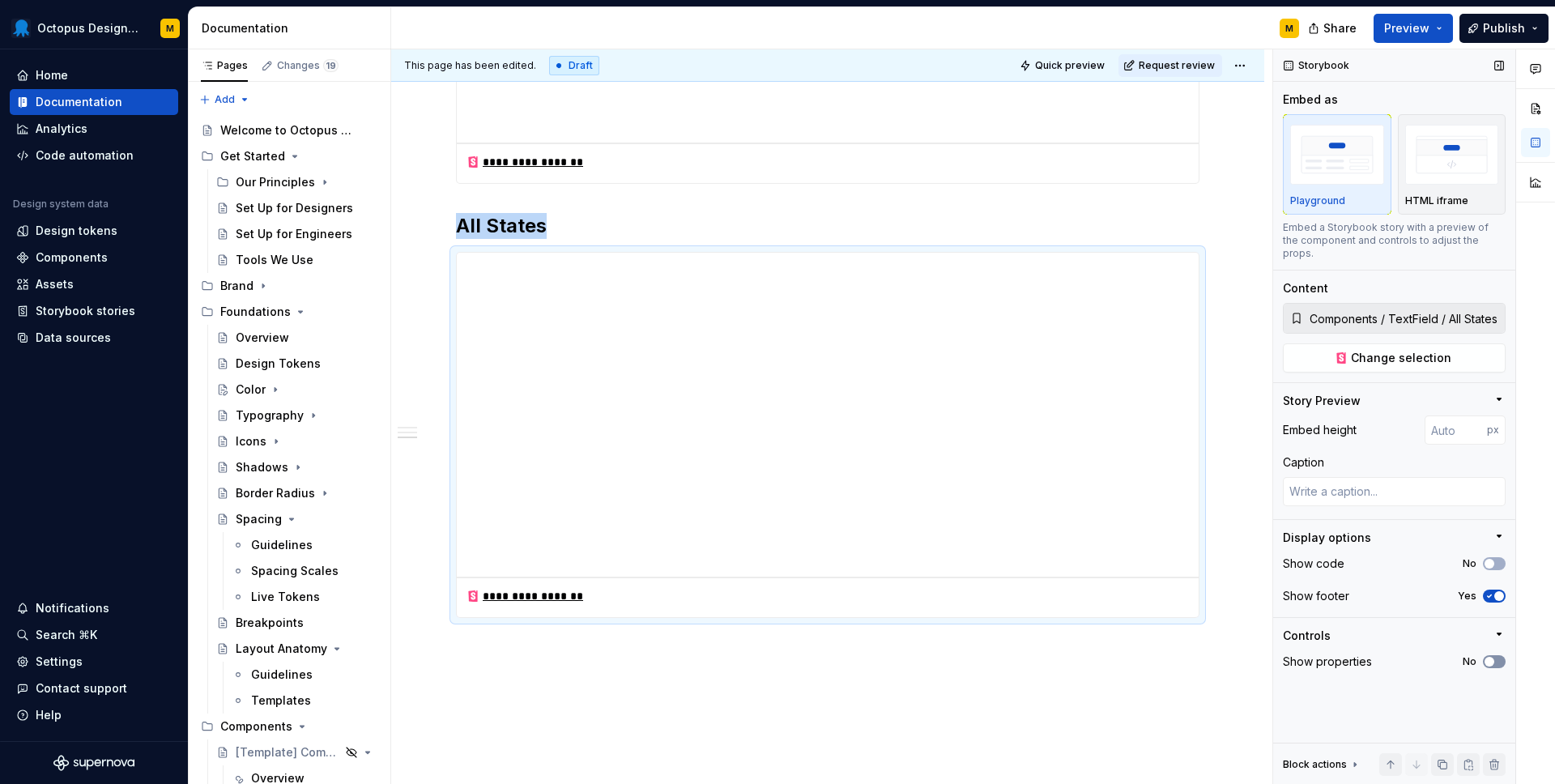
scroll to position [0, 0]
click at [744, 617] on div "**********" at bounding box center [828, 435] width 744 height 366
click at [742, 252] on div "**********" at bounding box center [828, 435] width 744 height 366
drag, startPoint x: 830, startPoint y: 575, endPoint x: 811, endPoint y: 780, distance: 205.9
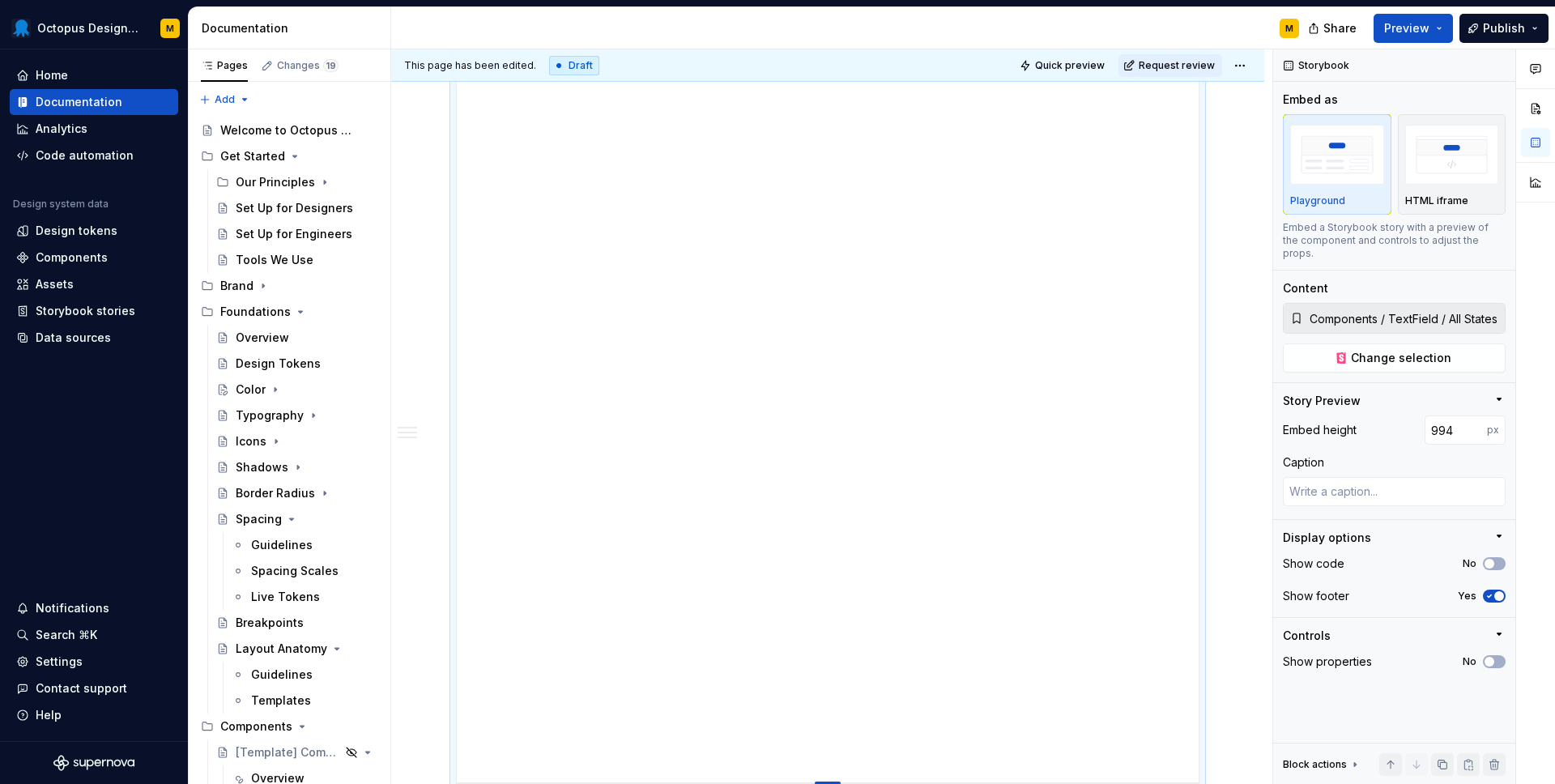
drag, startPoint x: 833, startPoint y: 505, endPoint x: 828, endPoint y: 781, distance: 276.0
click at [828, 781] on div at bounding box center [828, 783] width 26 height 4
drag, startPoint x: 829, startPoint y: 490, endPoint x: 838, endPoint y: 548, distance: 58.7
click at [838, 557] on div at bounding box center [828, 559] width 26 height 4
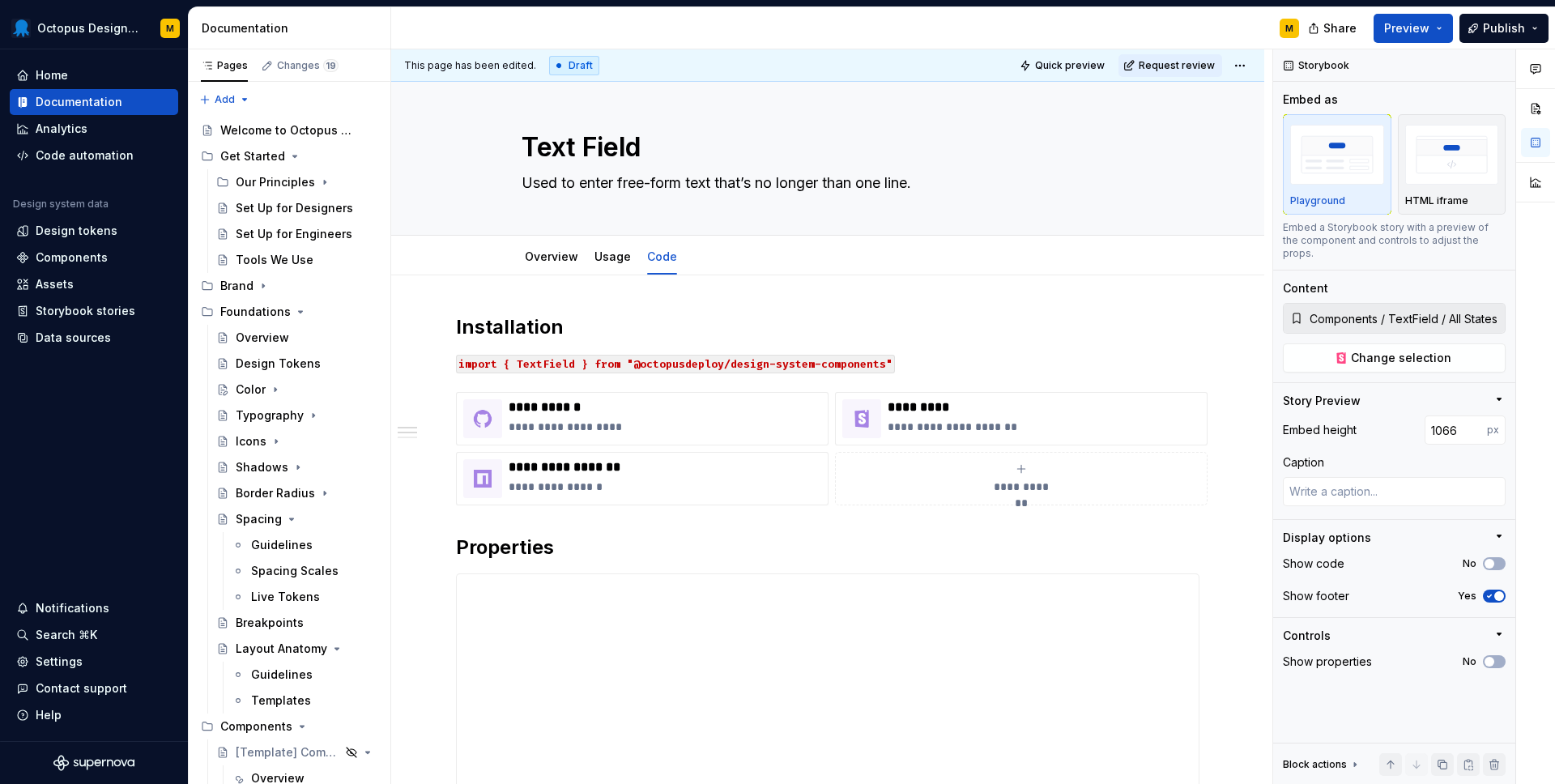
scroll to position [0, 0]
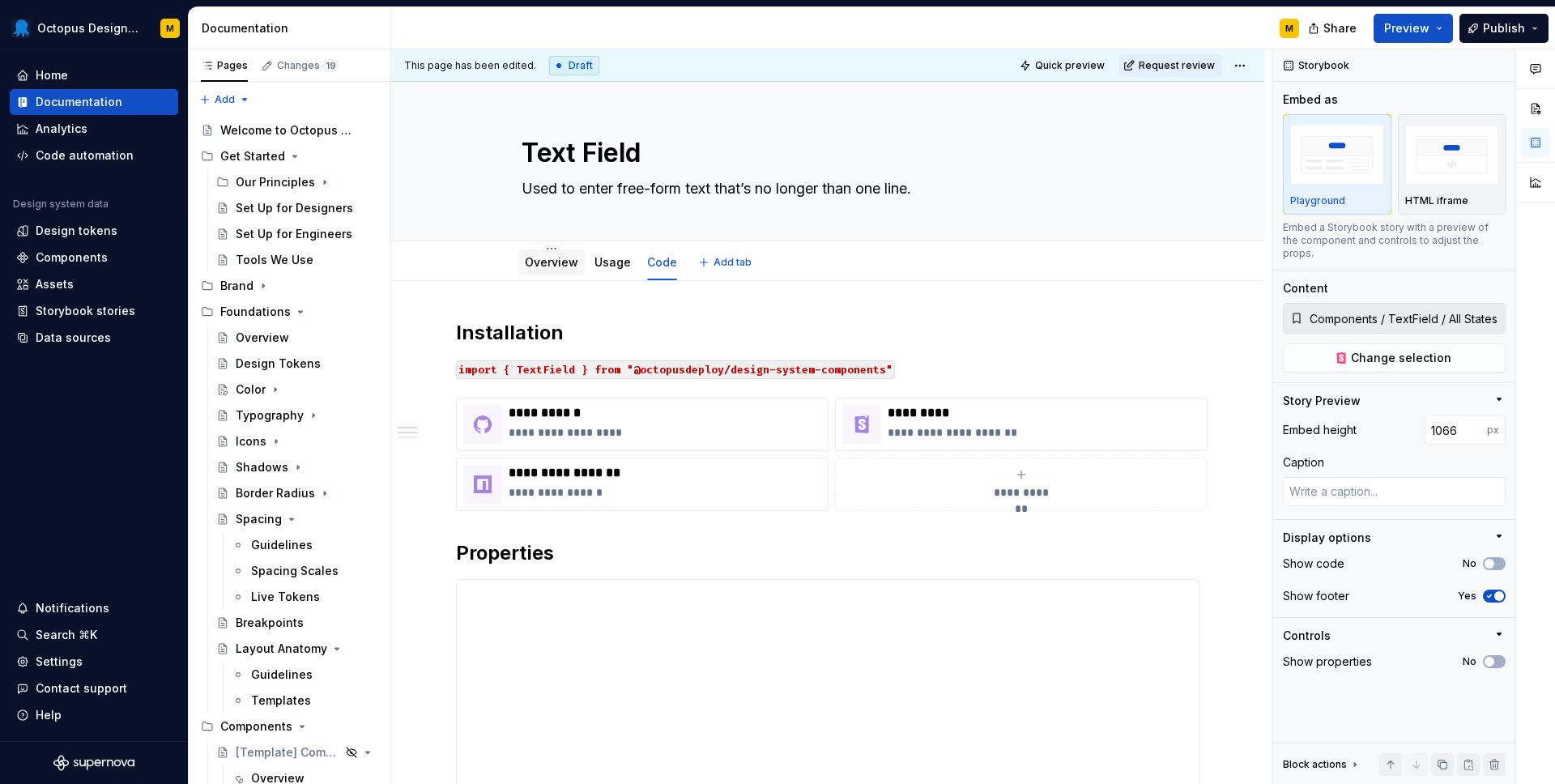
click at [577, 268] on link "Overview" at bounding box center [551, 261] width 53 height 14
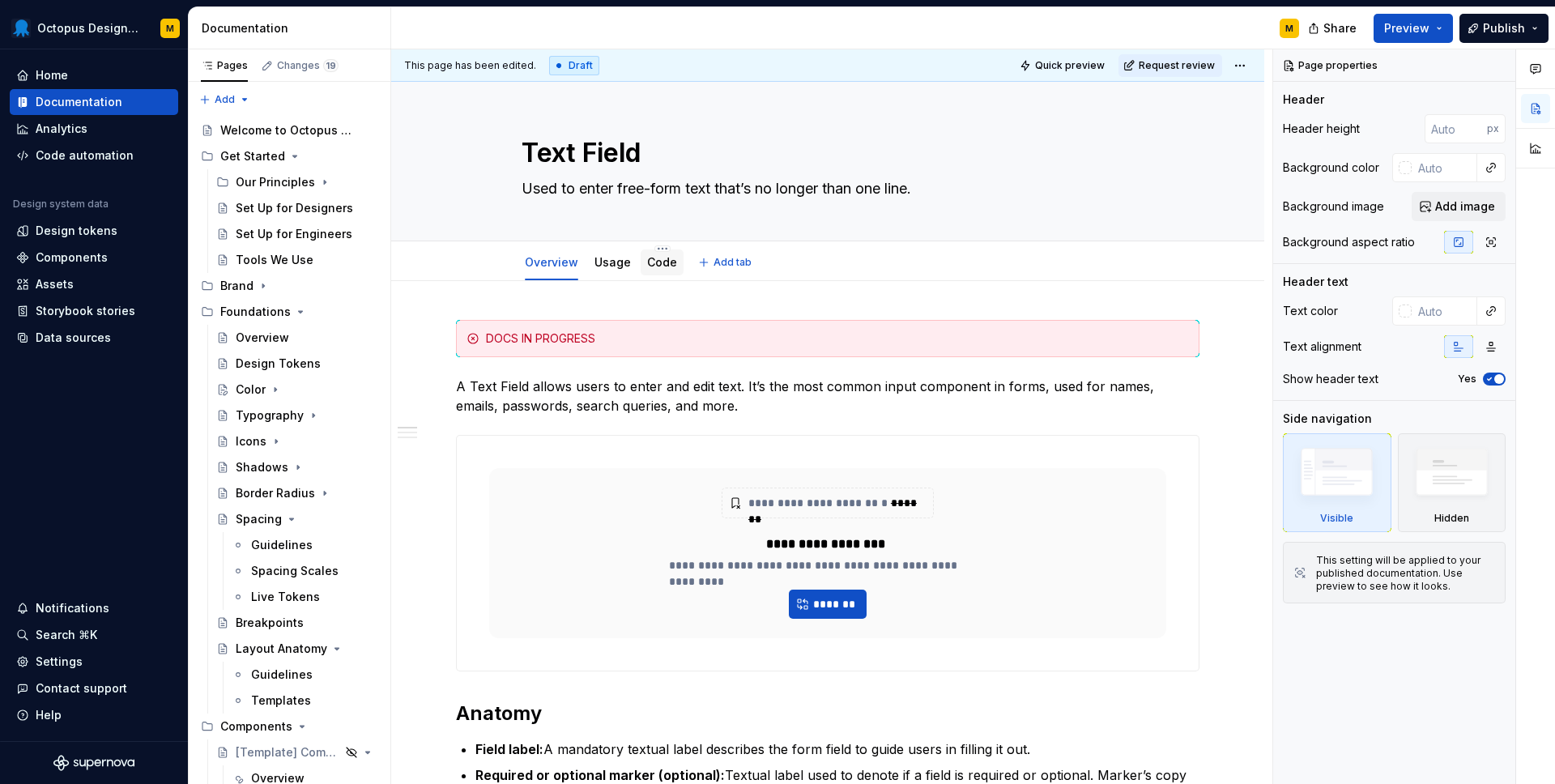
click at [651, 267] on link "Code" at bounding box center [662, 261] width 30 height 14
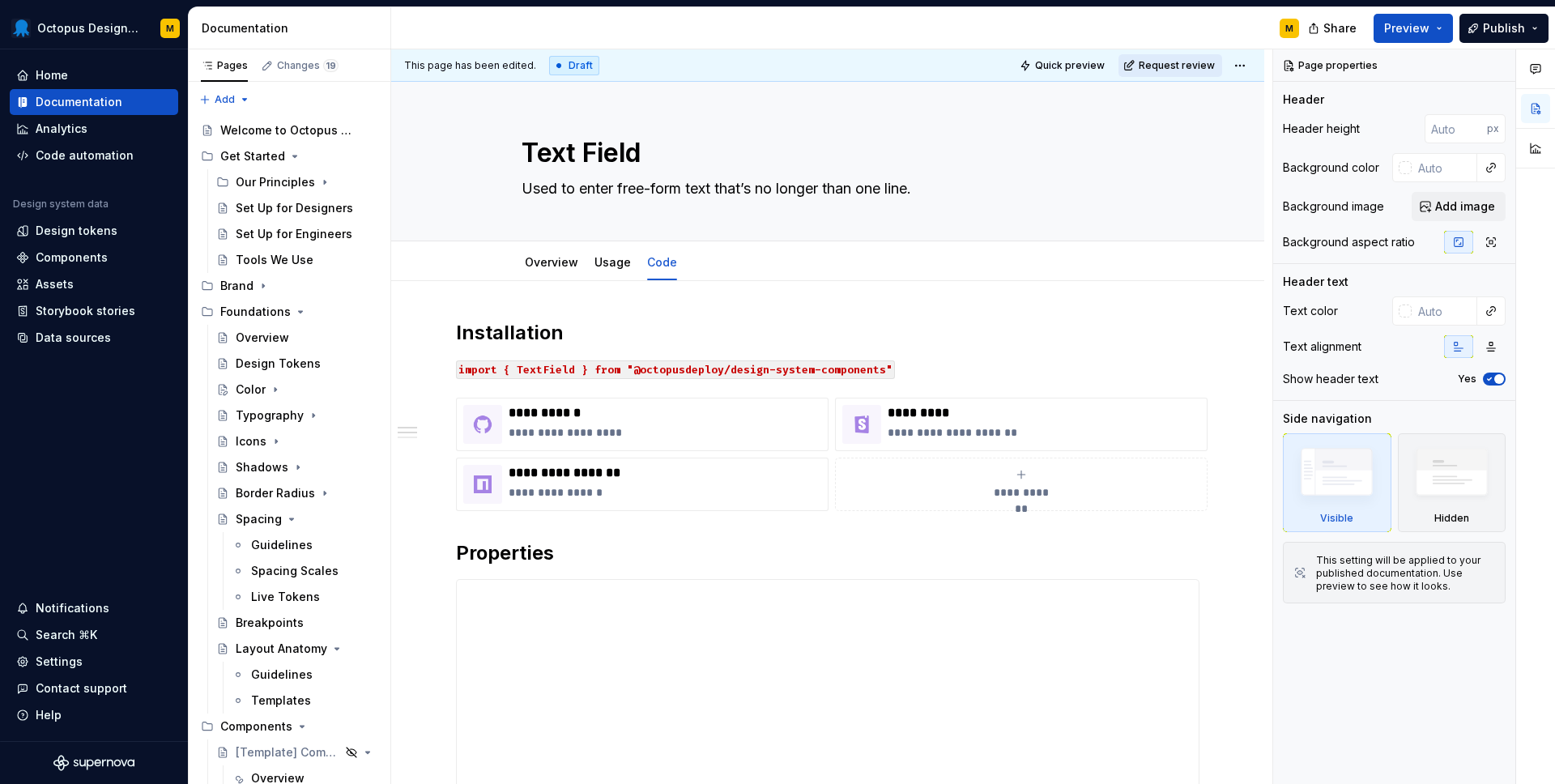
click at [1176, 66] on span "Request review" at bounding box center [1177, 65] width 76 height 13
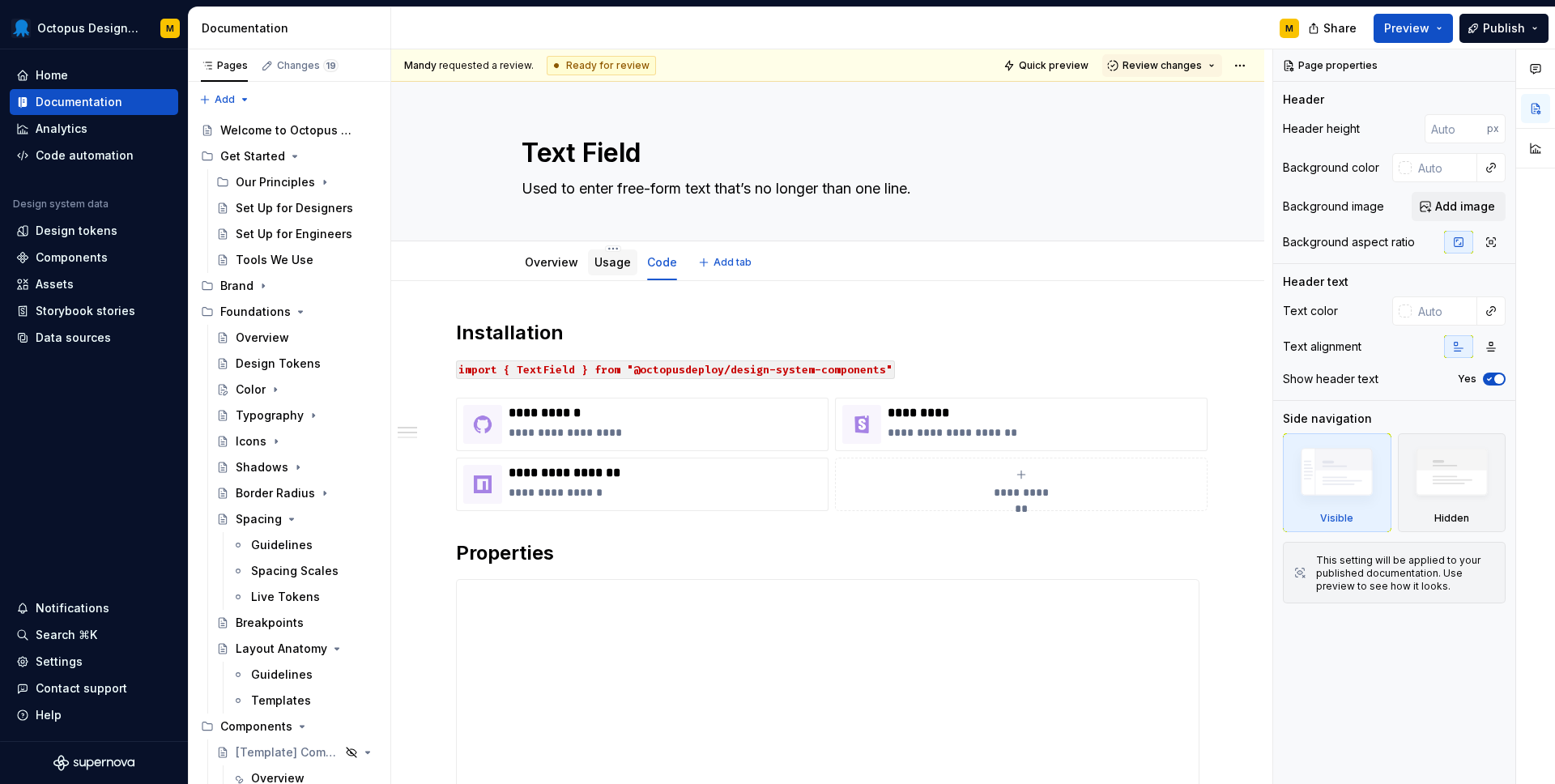
click at [619, 272] on div "Usage" at bounding box center [612, 262] width 50 height 26
click at [598, 267] on link "Usage" at bounding box center [612, 261] width 36 height 14
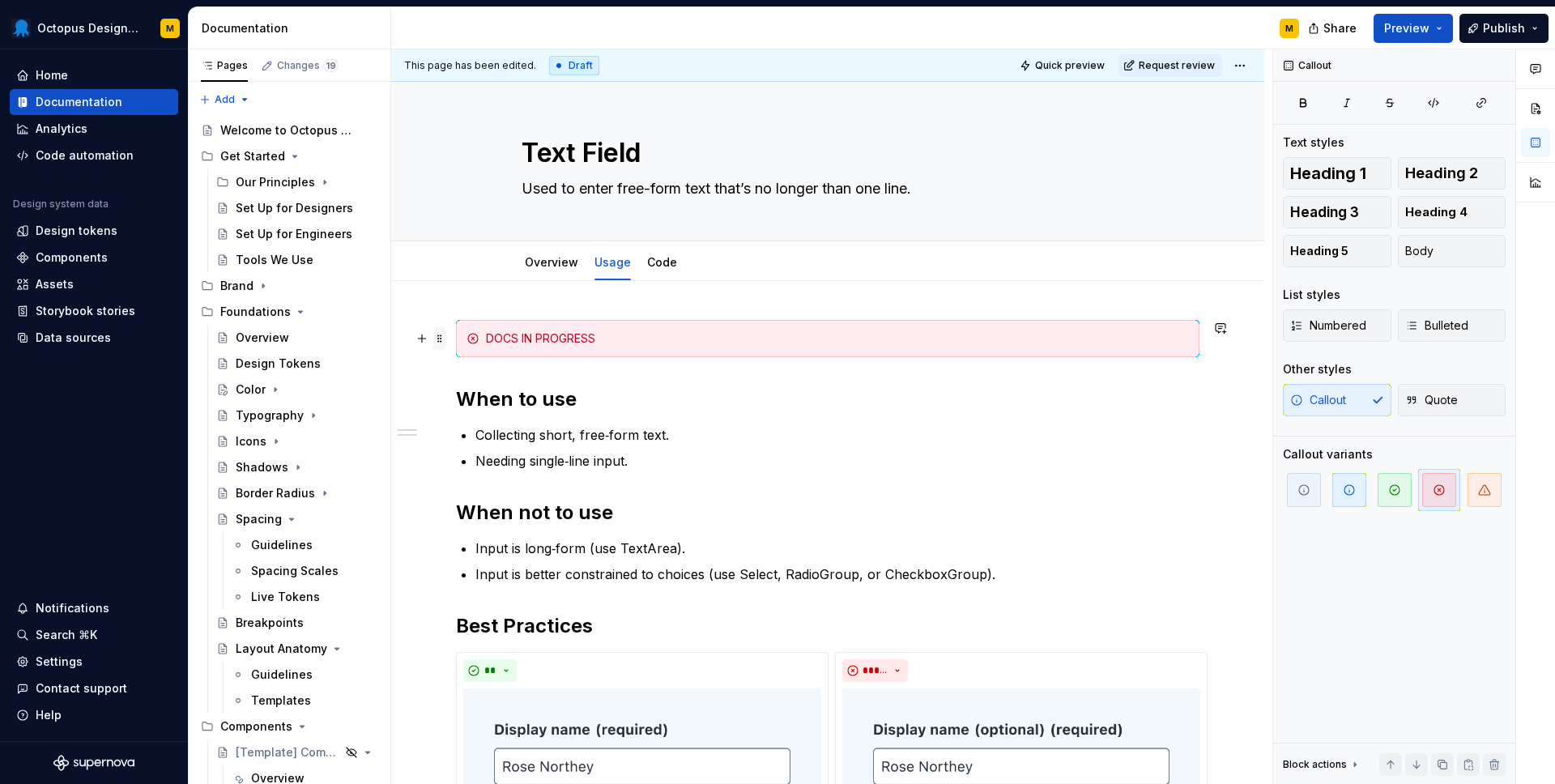
click at [441, 339] on span at bounding box center [440, 338] width 13 height 23
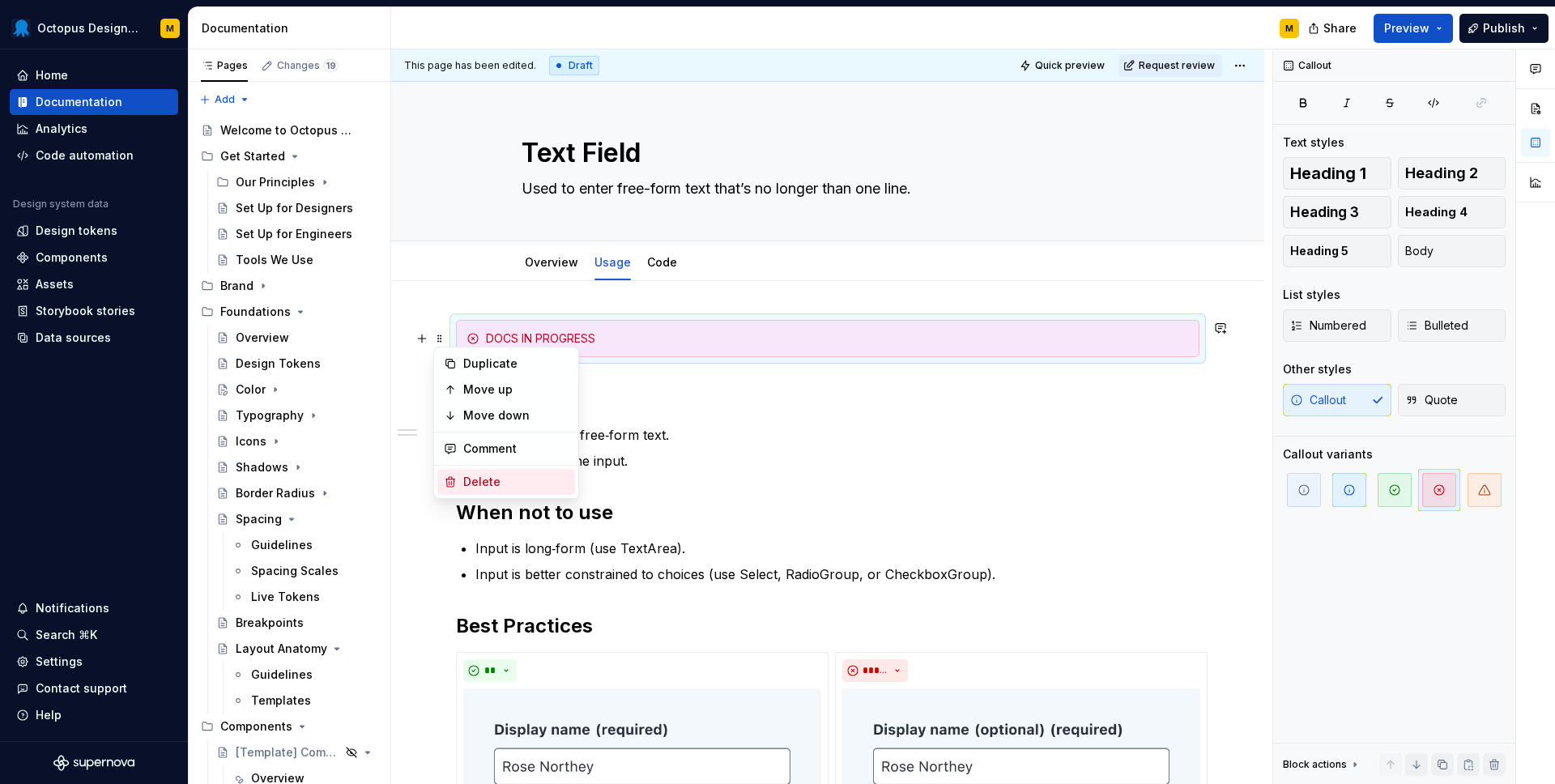
click at [478, 483] on div "Delete" at bounding box center [516, 482] width 105 height 16
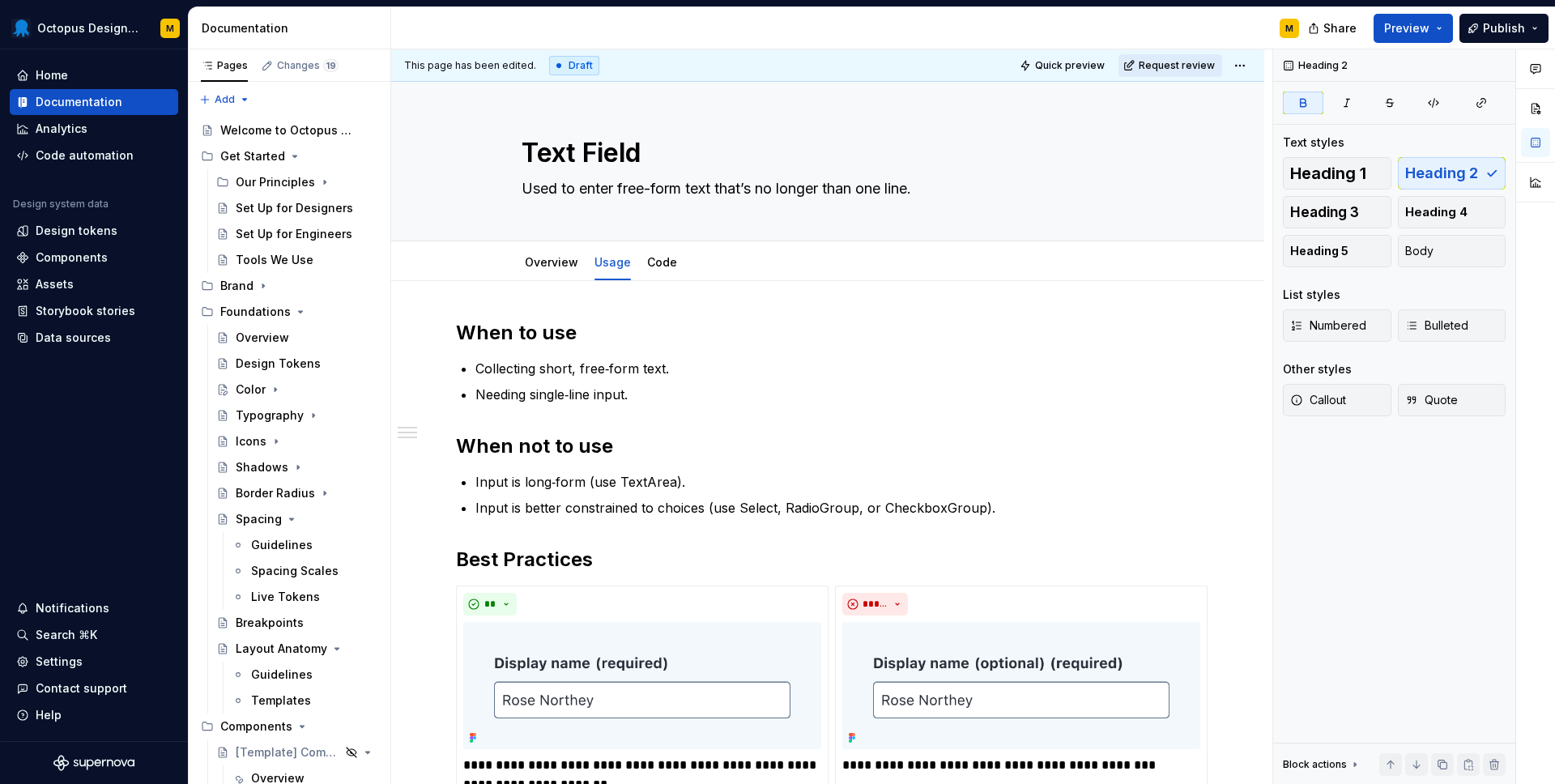
click at [1176, 69] on span "Request review" at bounding box center [1177, 65] width 76 height 13
